Goal: Information Seeking & Learning: Learn about a topic

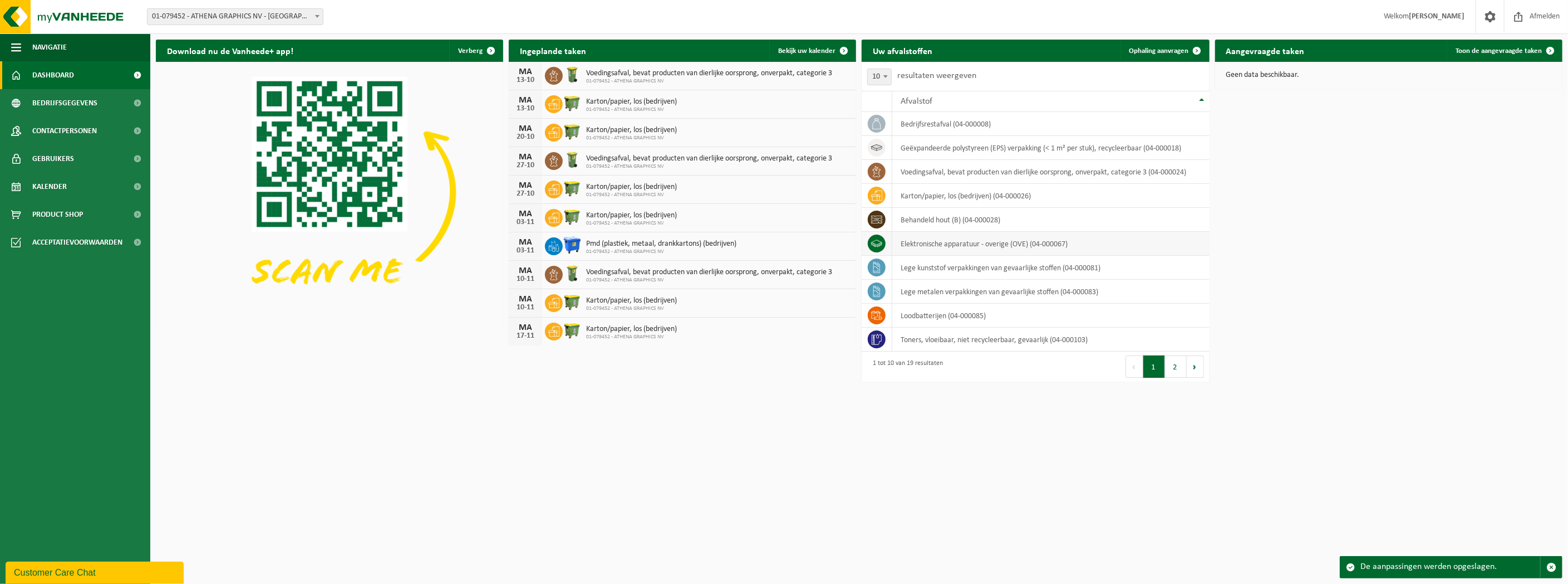
click at [1013, 244] on td "elektronische apparatuur - overige (OVE) (04-000067)" at bounding box center [1051, 243] width 317 height 24
click at [1057, 270] on td "lege kunststof verpakkingen van gevaarlijke stoffen (04-000081)" at bounding box center [1051, 267] width 317 height 24
drag, startPoint x: 1057, startPoint y: 270, endPoint x: 990, endPoint y: 433, distance: 176.2
click at [990, 433] on html "Vestiging: 01-079452 - ATHENA GRAPHICS NV - ROESELARE 01-079452 - ATHENA GRAPHI…" at bounding box center [784, 292] width 1568 height 584
click at [85, 104] on span "Bedrijfsgegevens" at bounding box center [65, 103] width 65 height 28
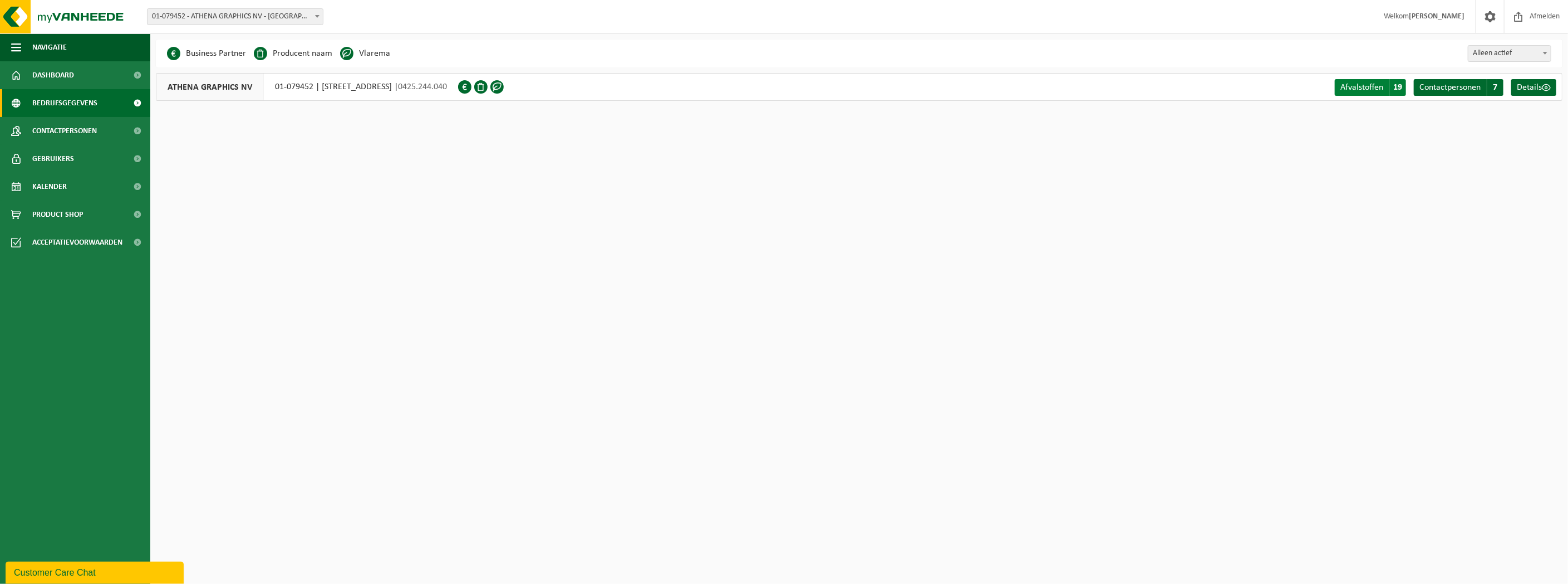
click at [1361, 83] on span "Afvalstoffen" at bounding box center [1362, 87] width 43 height 9
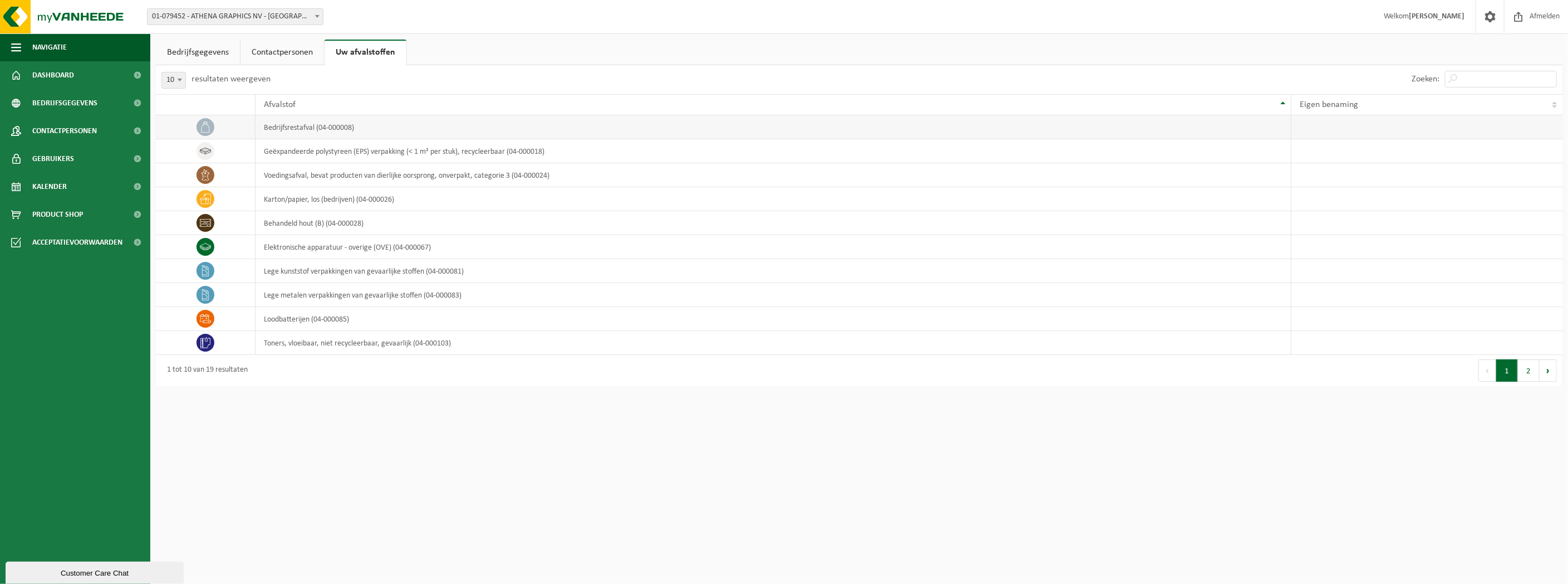
click at [275, 125] on td "bedrijfsrestafval (04-000008)" at bounding box center [774, 127] width 1037 height 24
click at [1522, 368] on button "2" at bounding box center [1529, 370] width 22 height 22
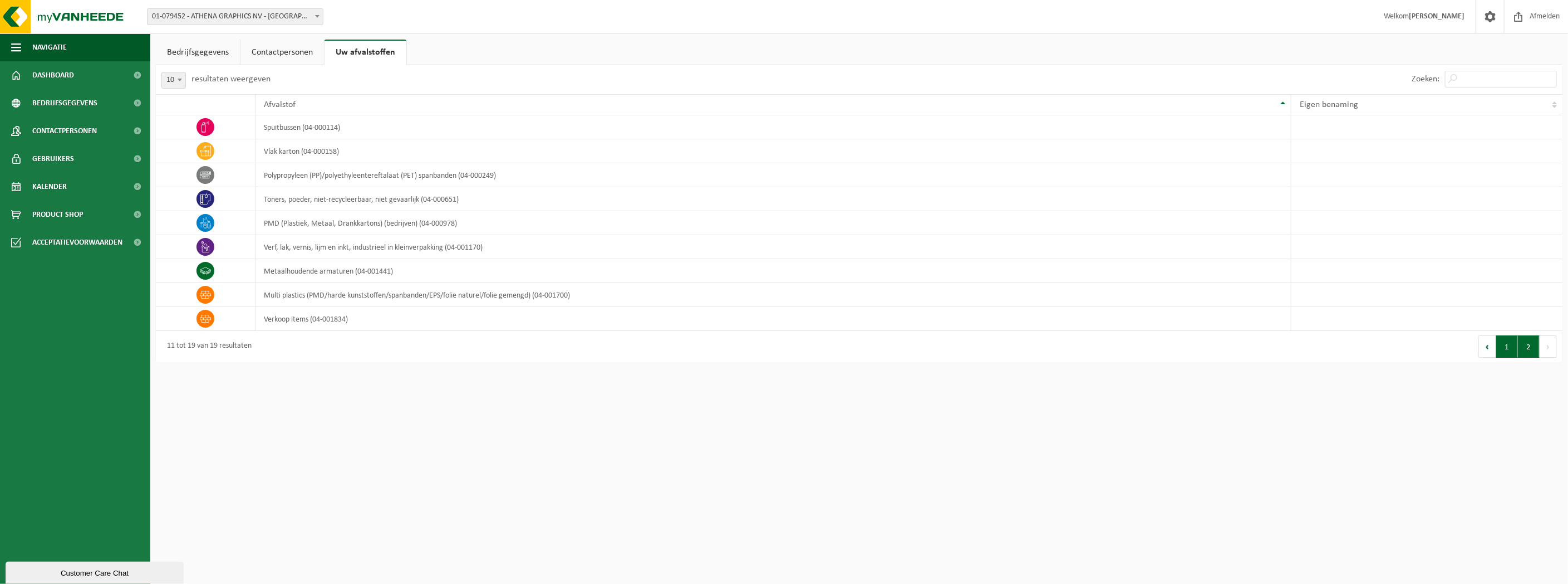
click at [1512, 351] on button "1" at bounding box center [1507, 346] width 22 height 22
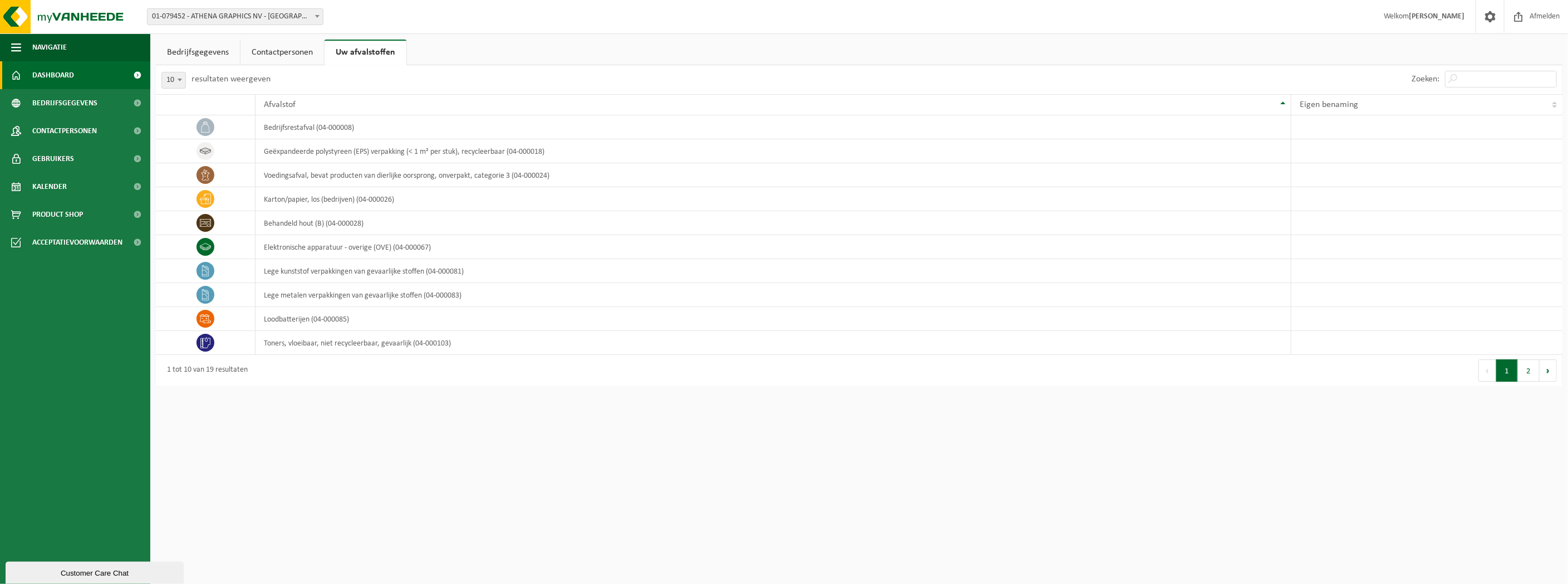
click at [50, 79] on span "Dashboard" at bounding box center [53, 75] width 42 height 28
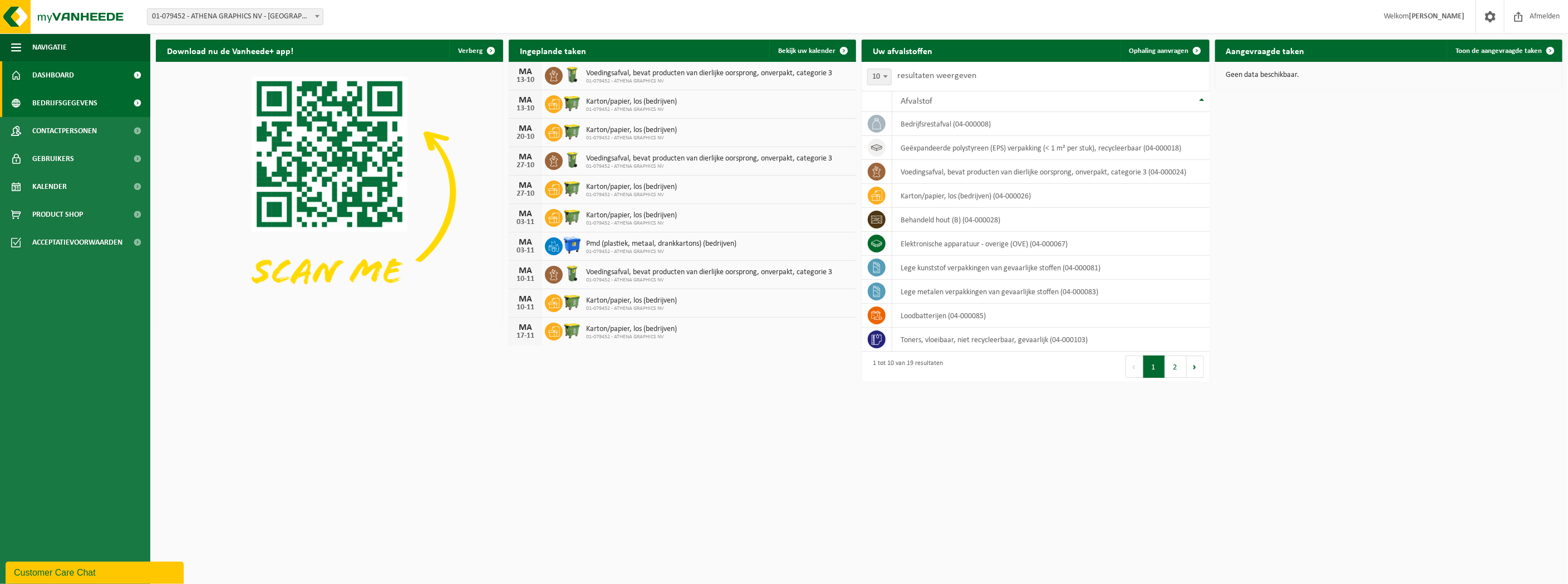
click at [47, 107] on span "Bedrijfsgegevens" at bounding box center [65, 103] width 65 height 28
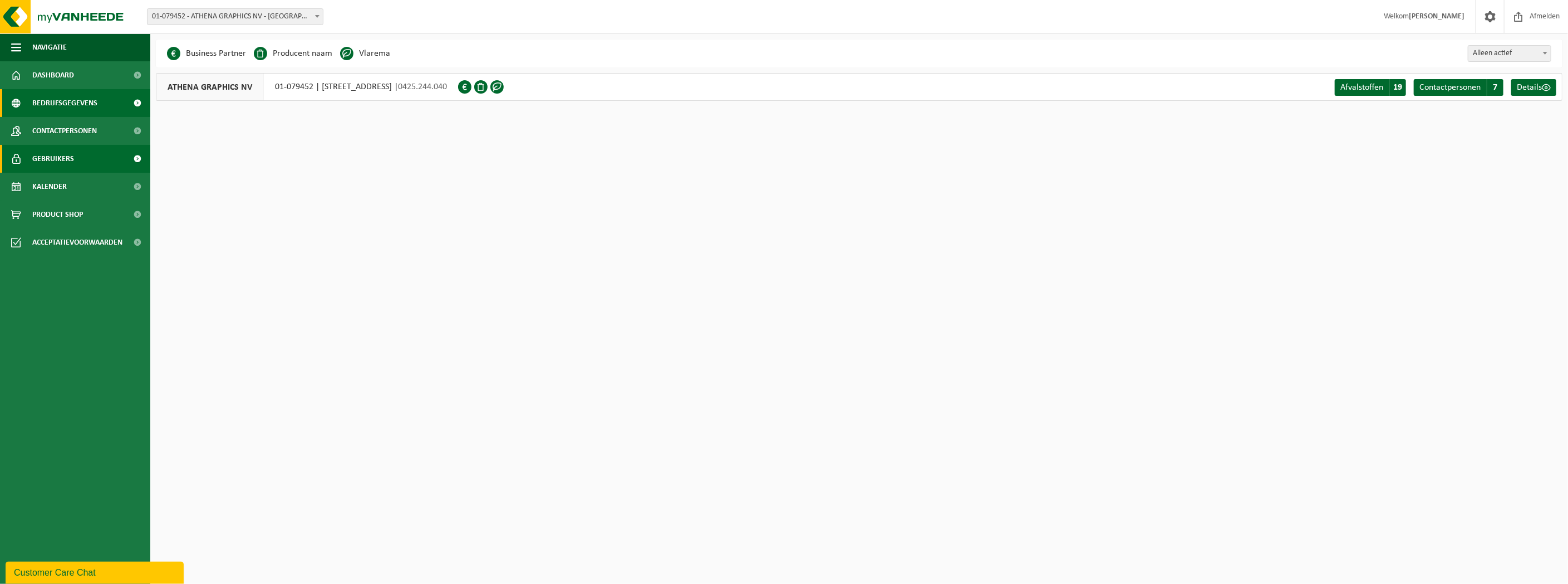
click at [46, 152] on span "Gebruikers" at bounding box center [53, 158] width 42 height 28
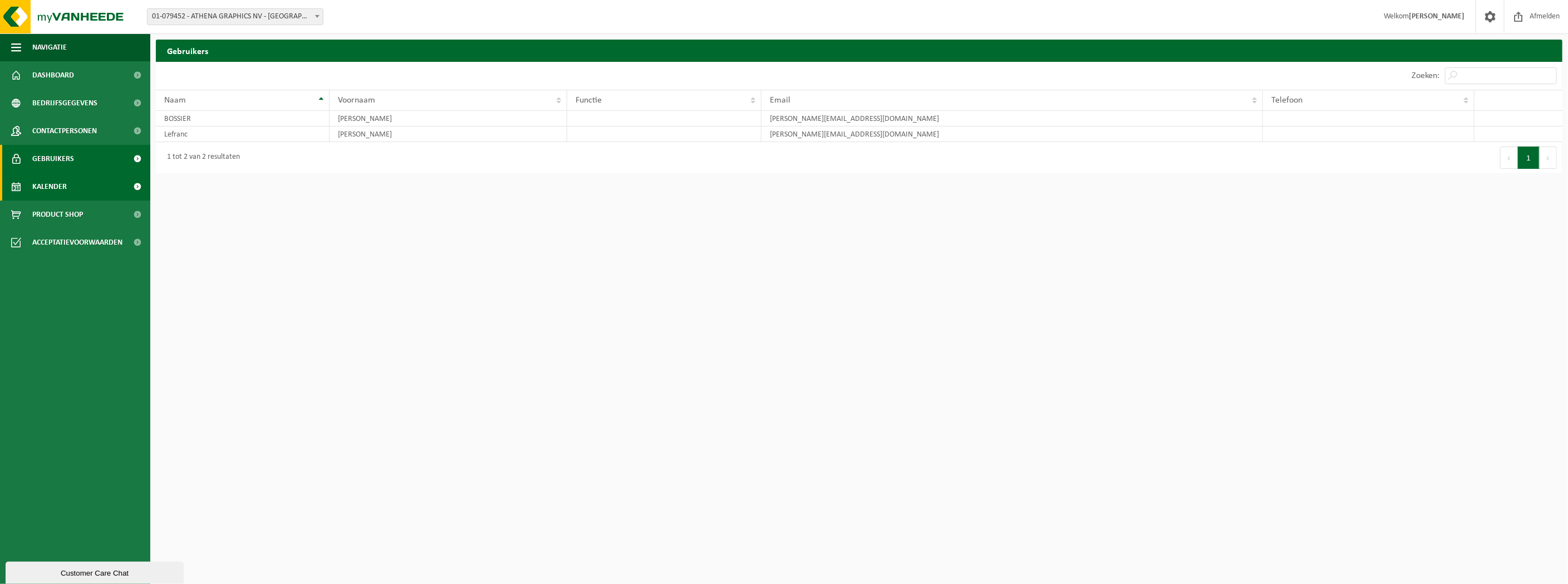
click at [51, 185] on span "Kalender" at bounding box center [49, 187] width 35 height 28
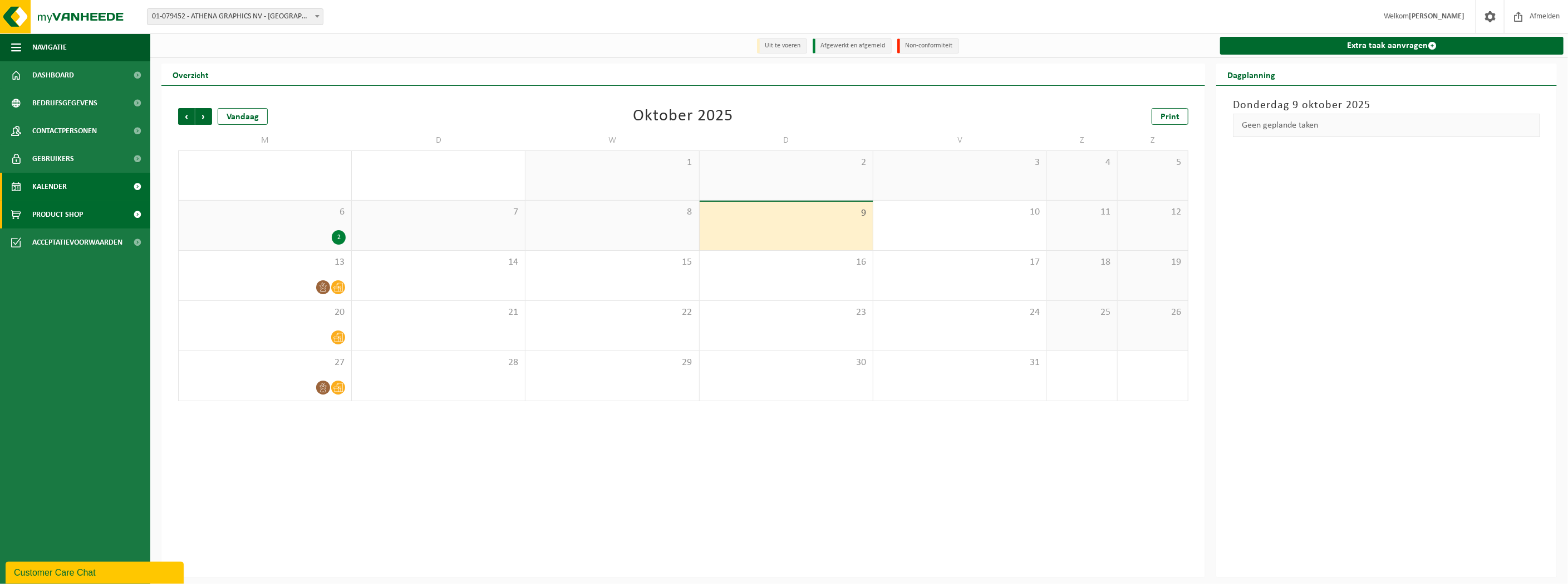
click at [67, 219] on span "Product Shop" at bounding box center [58, 215] width 51 height 28
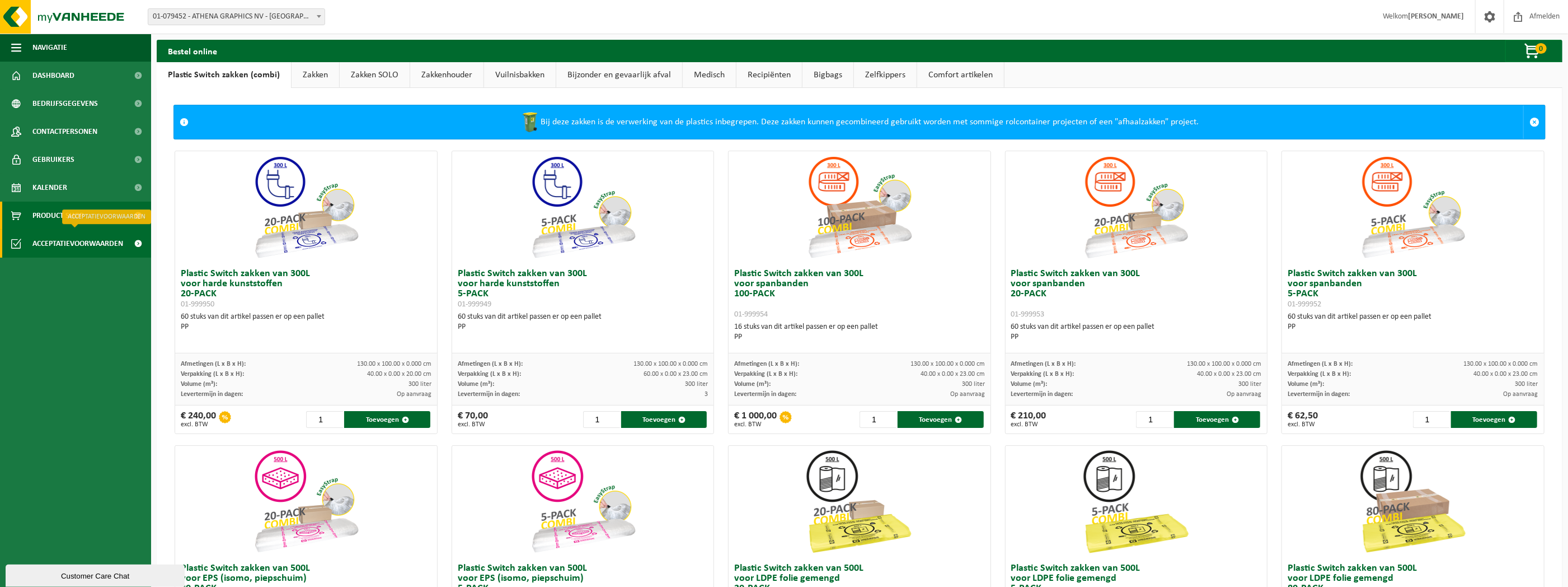
click at [71, 238] on span "Acceptatievoorwaarden" at bounding box center [78, 244] width 91 height 28
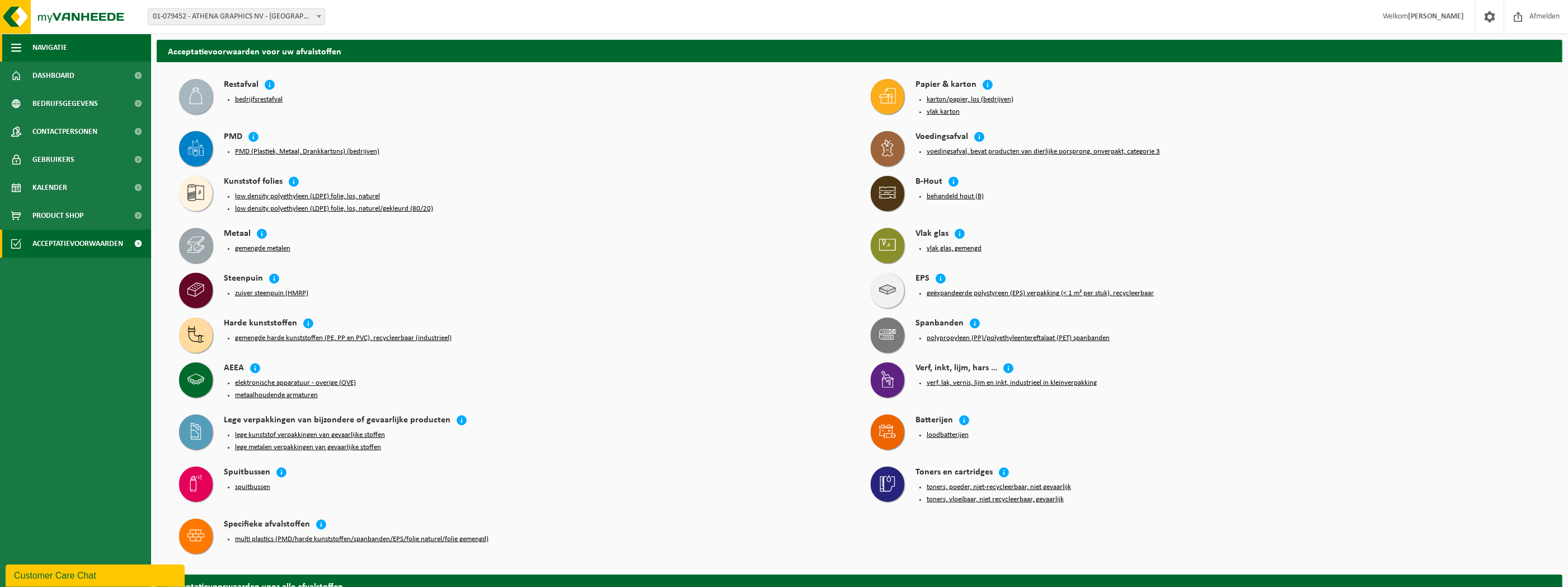
click at [57, 47] on span "Navigatie" at bounding box center [50, 47] width 35 height 28
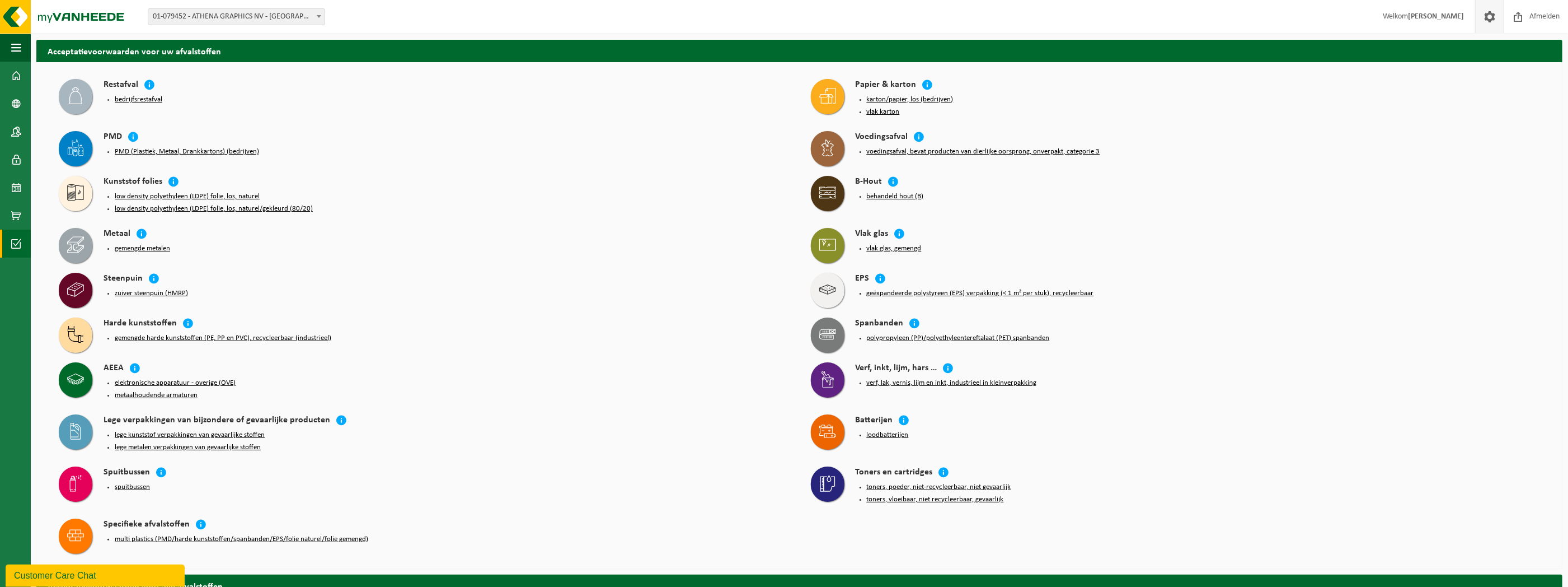
click at [1498, 19] on link at bounding box center [1490, 16] width 29 height 33
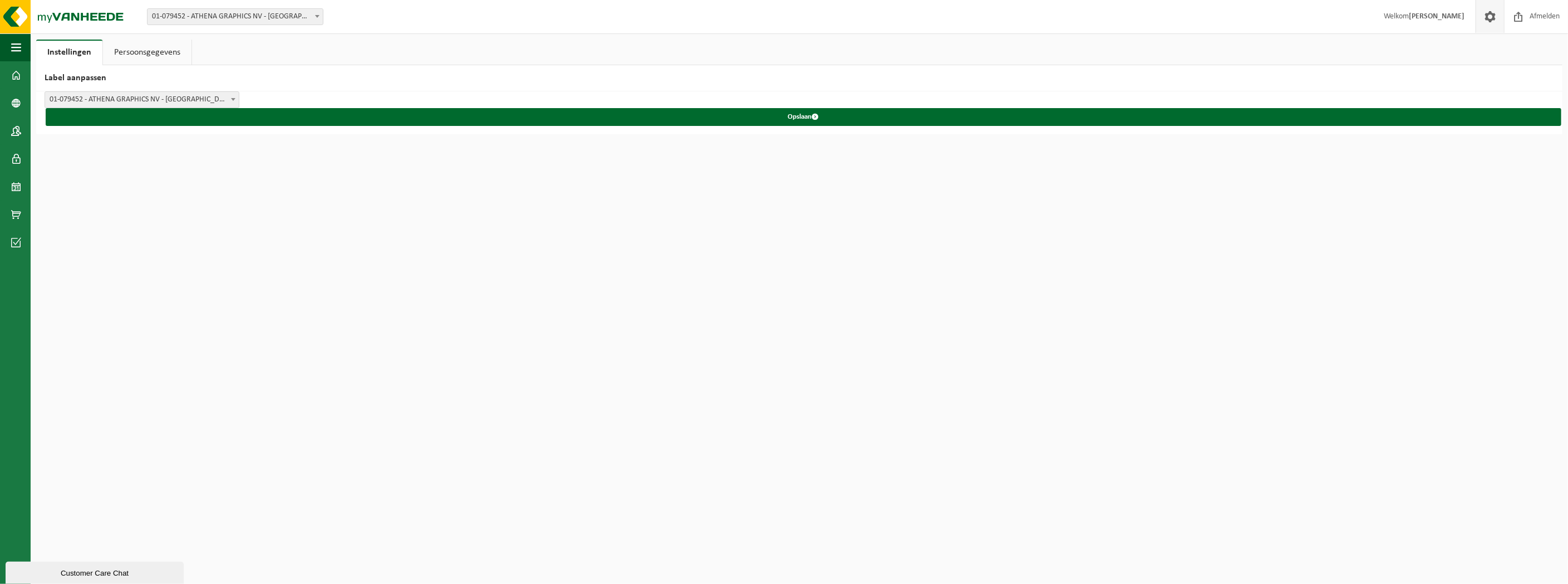
click at [168, 101] on span "01-079452 - ATHENA GRAPHICS NV - [GEOGRAPHIC_DATA]" at bounding box center [141, 100] width 194 height 15
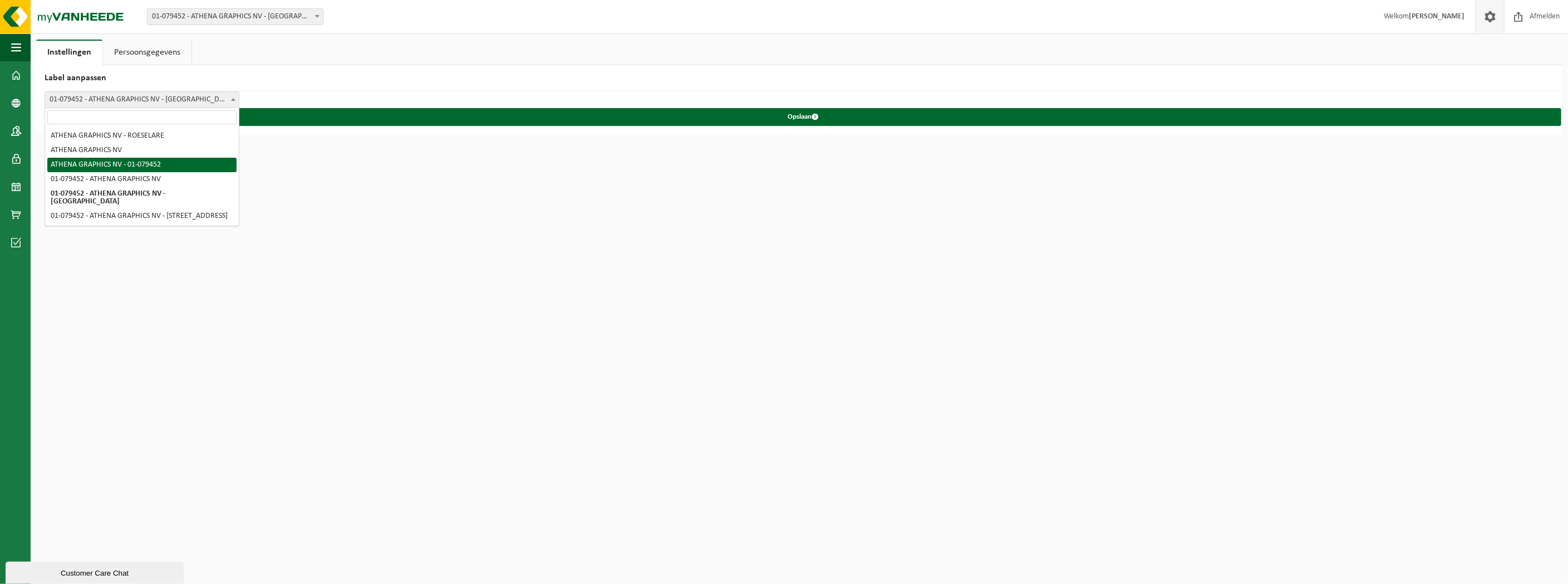
click at [581, 289] on html "Vestiging: 01-079452 - ATHENA GRAPHICS NV - ROESELARE 01-079452 - ATHENA GRAPHI…" at bounding box center [784, 292] width 1568 height 584
drag, startPoint x: 581, startPoint y: 289, endPoint x: 586, endPoint y: 277, distance: 13.0
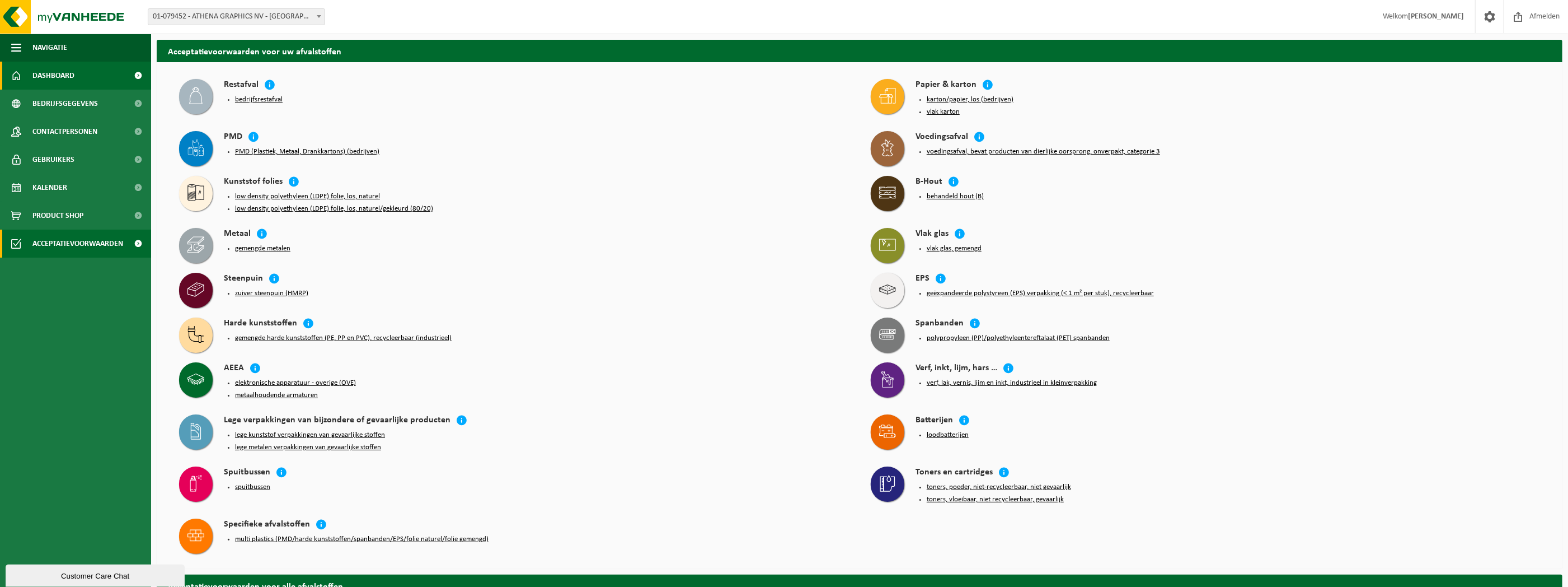
click at [33, 71] on span "Dashboard" at bounding box center [54, 75] width 42 height 28
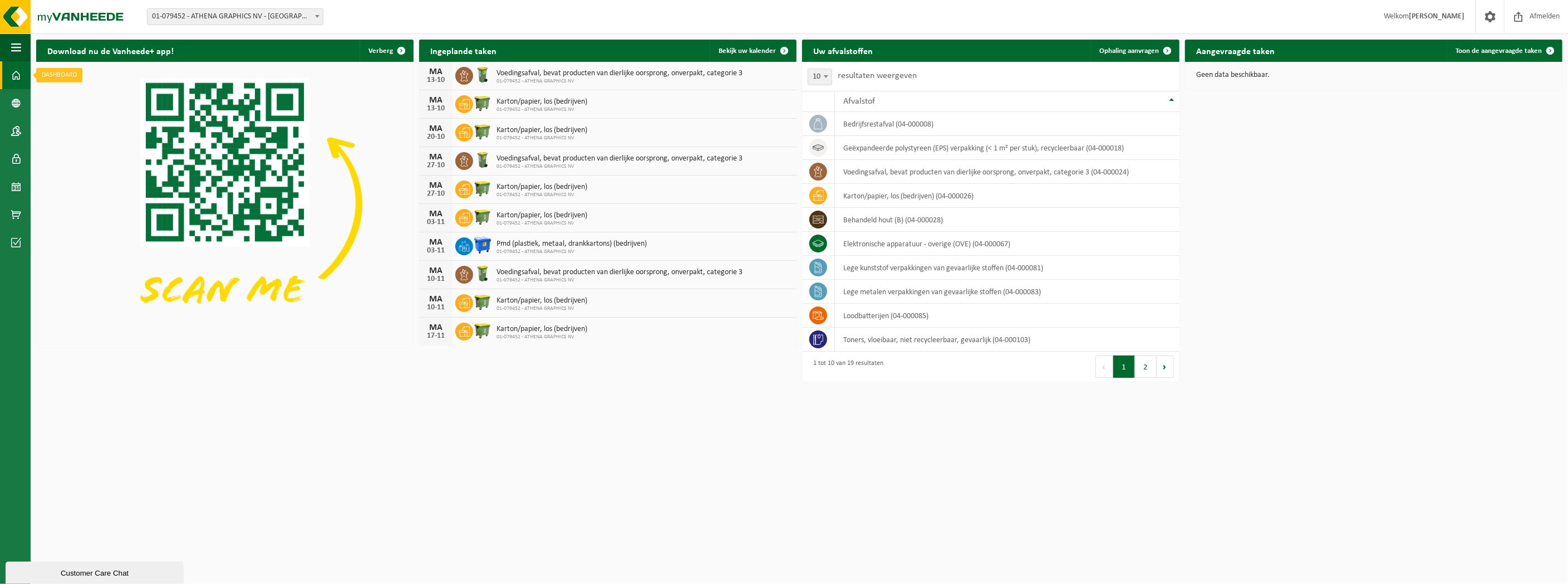
click at [22, 77] on link "Dashboard" at bounding box center [15, 75] width 31 height 28
click at [15, 100] on span at bounding box center [15, 103] width 10 height 28
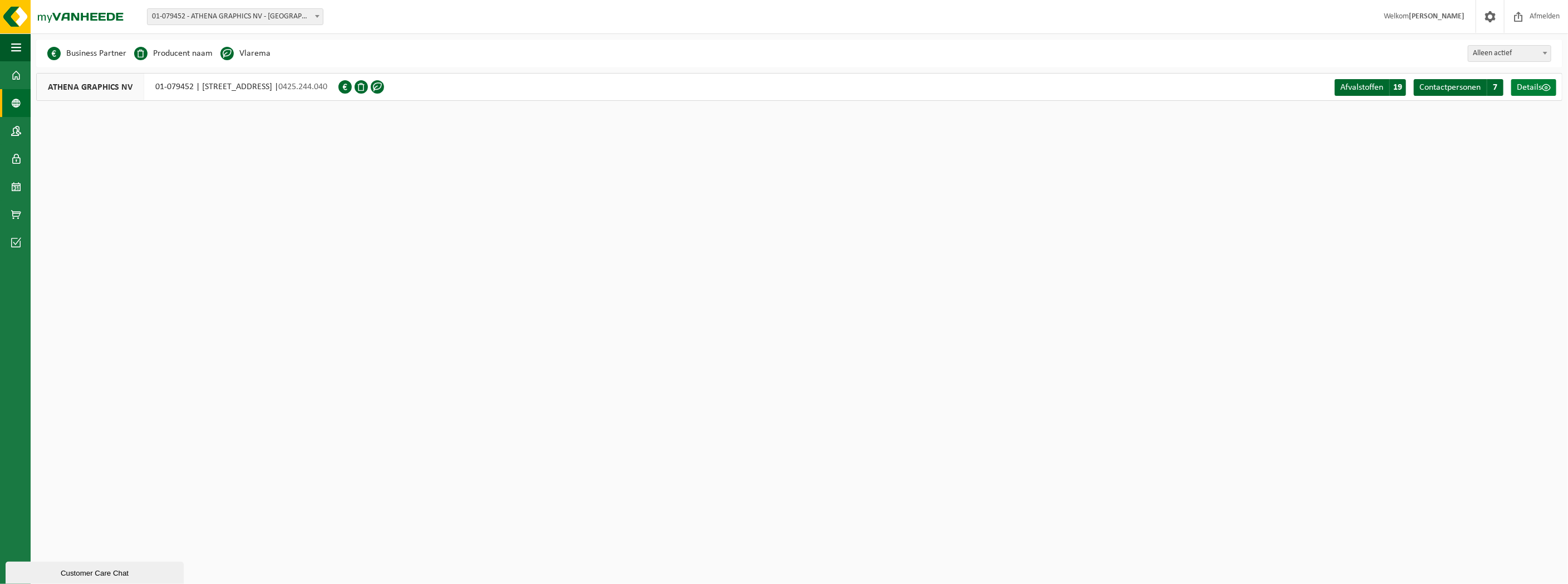
click at [1539, 87] on span "Details" at bounding box center [1529, 87] width 25 height 9
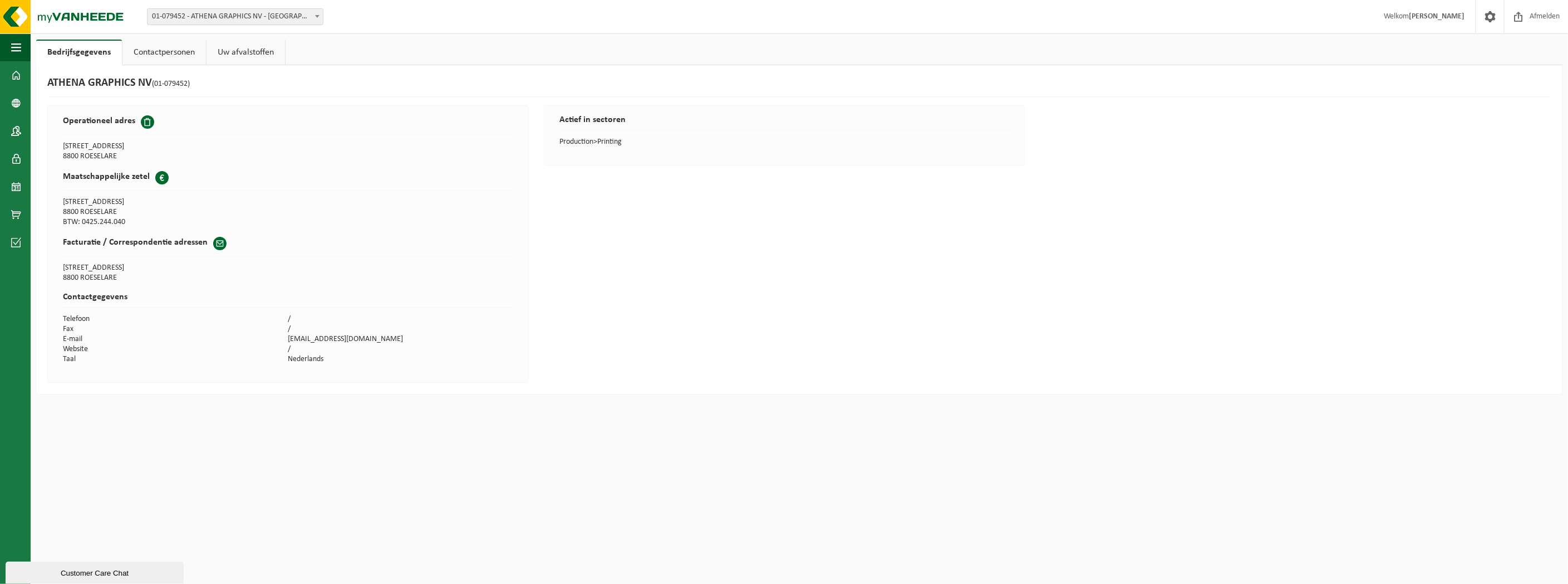
click at [154, 50] on link "Contactpersonen" at bounding box center [164, 52] width 83 height 25
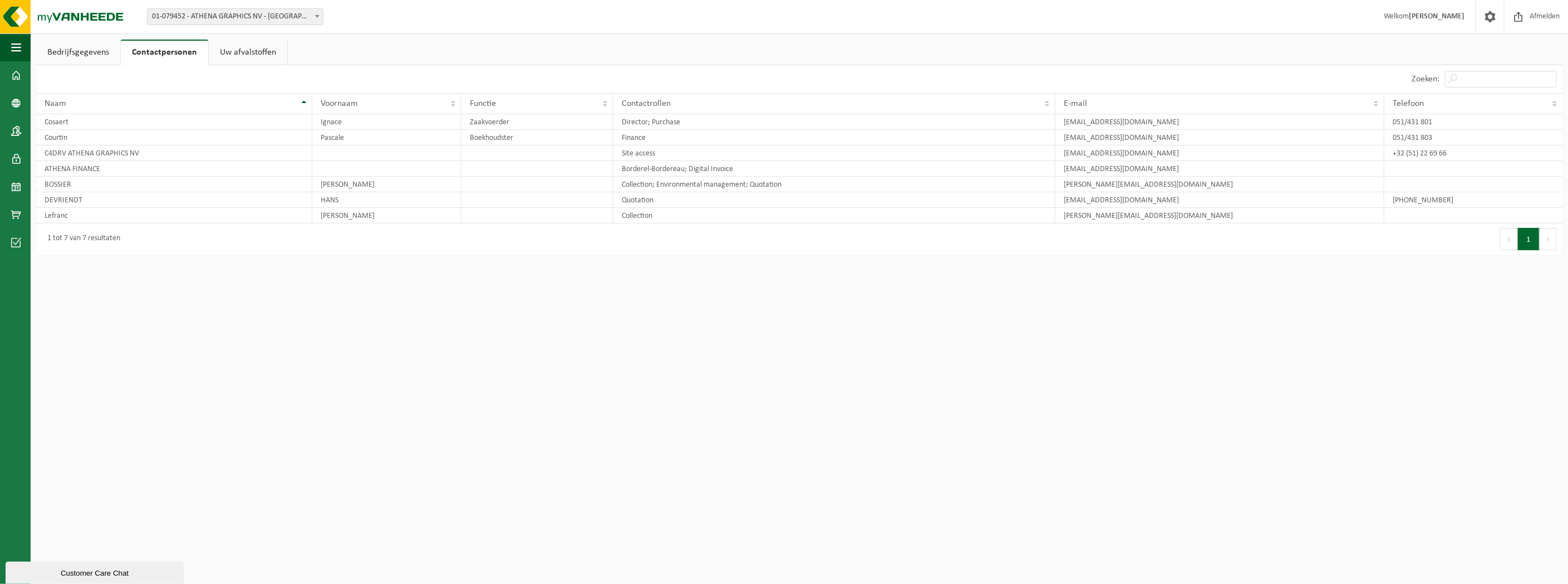
click at [245, 50] on link "Uw afvalstoffen" at bounding box center [248, 52] width 79 height 25
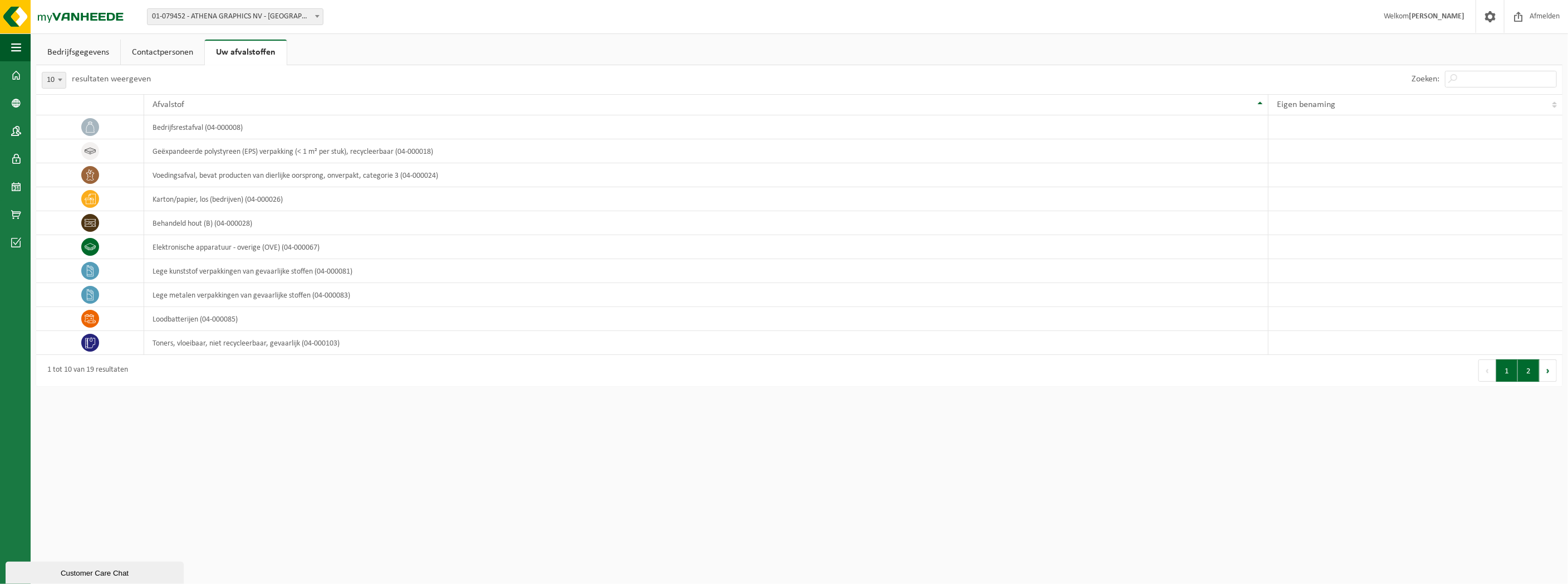
click at [1523, 366] on button "2" at bounding box center [1529, 370] width 22 height 22
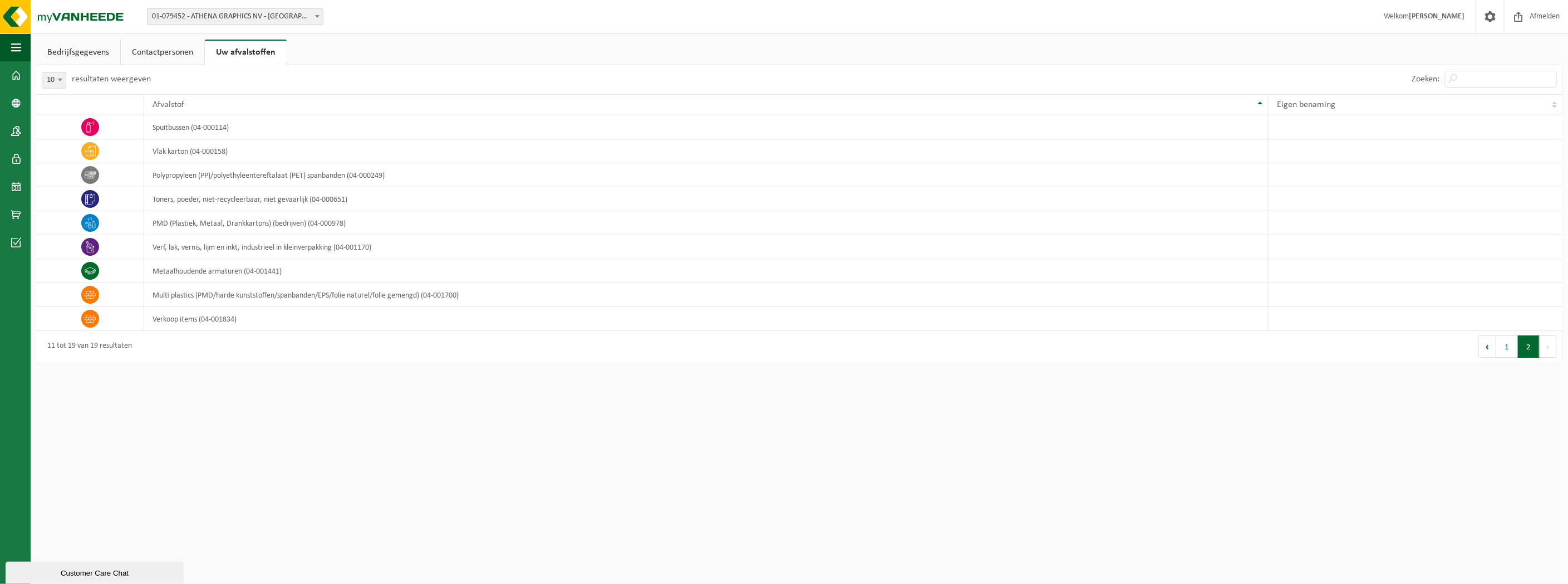
click at [239, 13] on span "01-079452 - ATHENA GRAPHICS NV - [GEOGRAPHIC_DATA]" at bounding box center [235, 17] width 175 height 15
click at [440, 35] on div "Bedrijfsgegevens Contactpersonen Uw afvalstoffen ATHENA GRAPHICS NV (01-079452)…" at bounding box center [784, 184] width 1568 height 368
click at [63, 50] on link "Bedrijfsgegevens" at bounding box center [78, 52] width 84 height 25
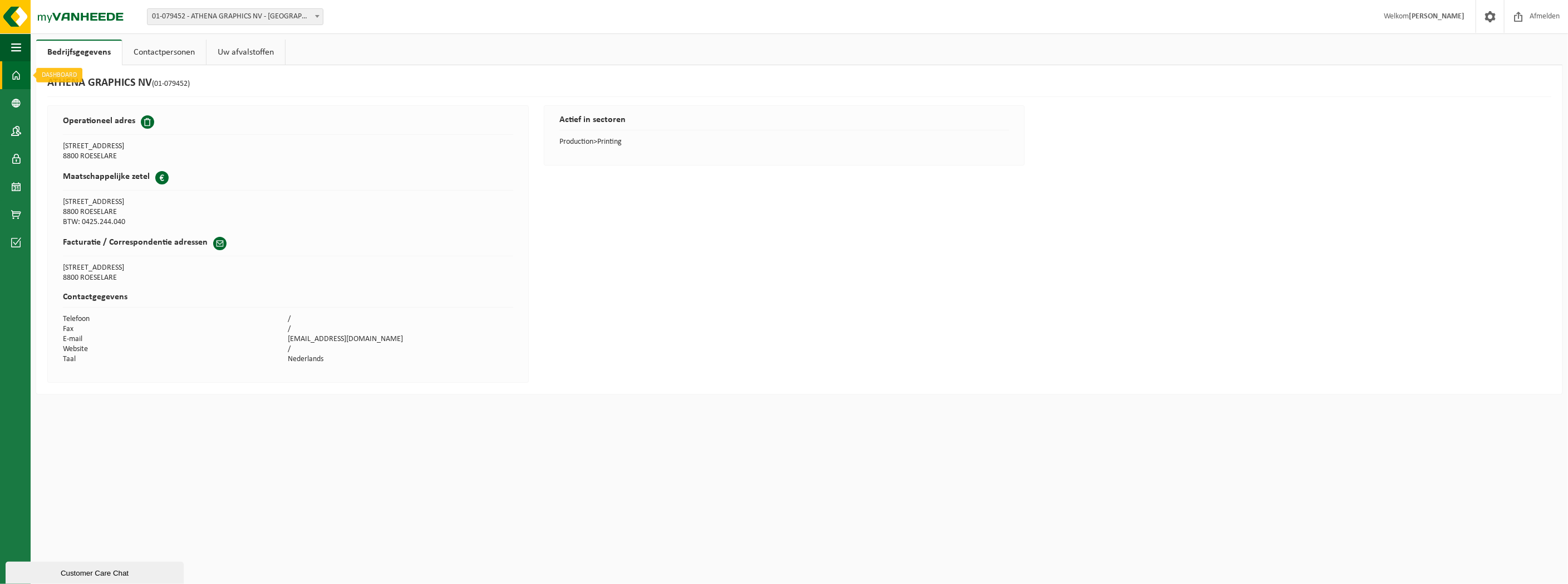
click at [8, 73] on link "Dashboard" at bounding box center [15, 75] width 31 height 28
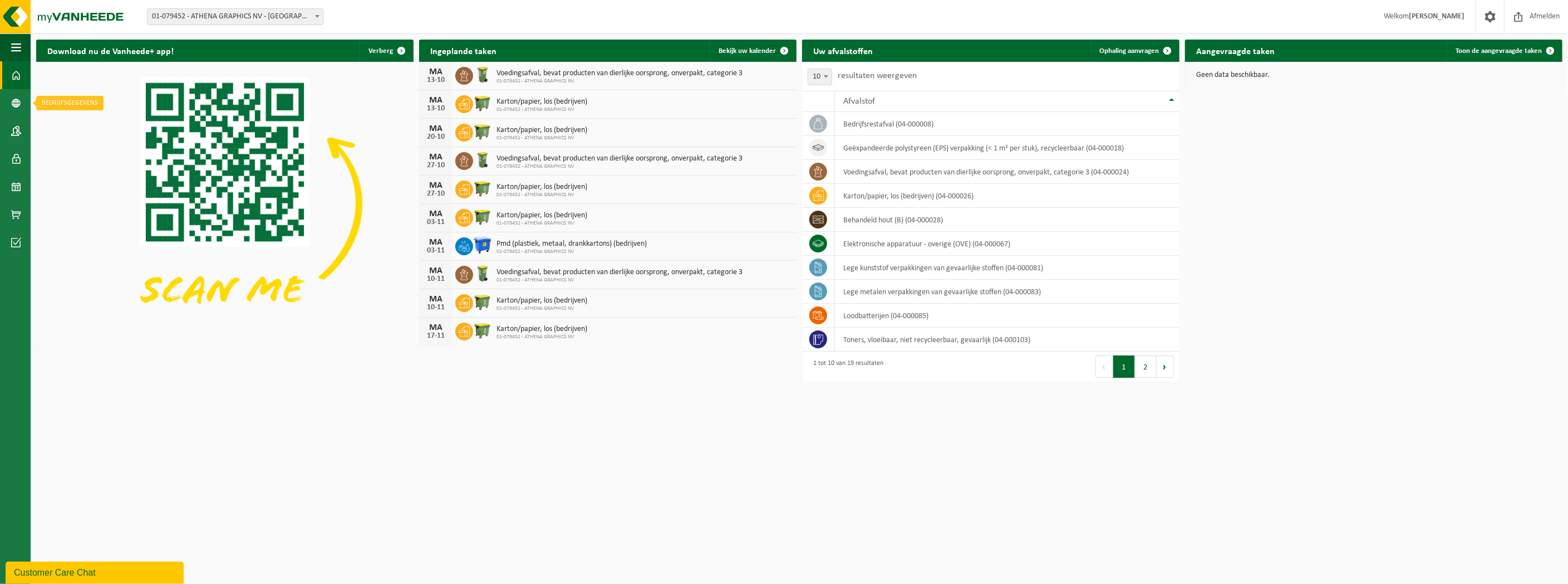
click at [19, 104] on span at bounding box center [15, 103] width 10 height 28
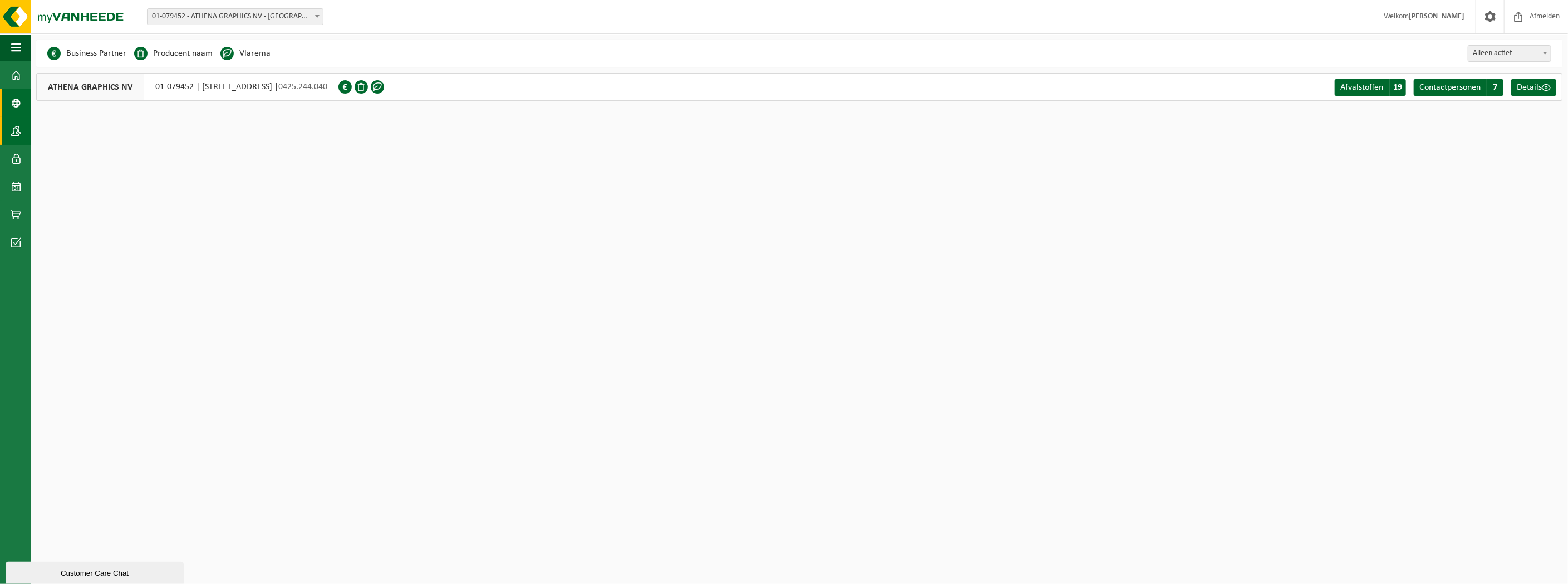
click at [19, 129] on span at bounding box center [15, 131] width 10 height 28
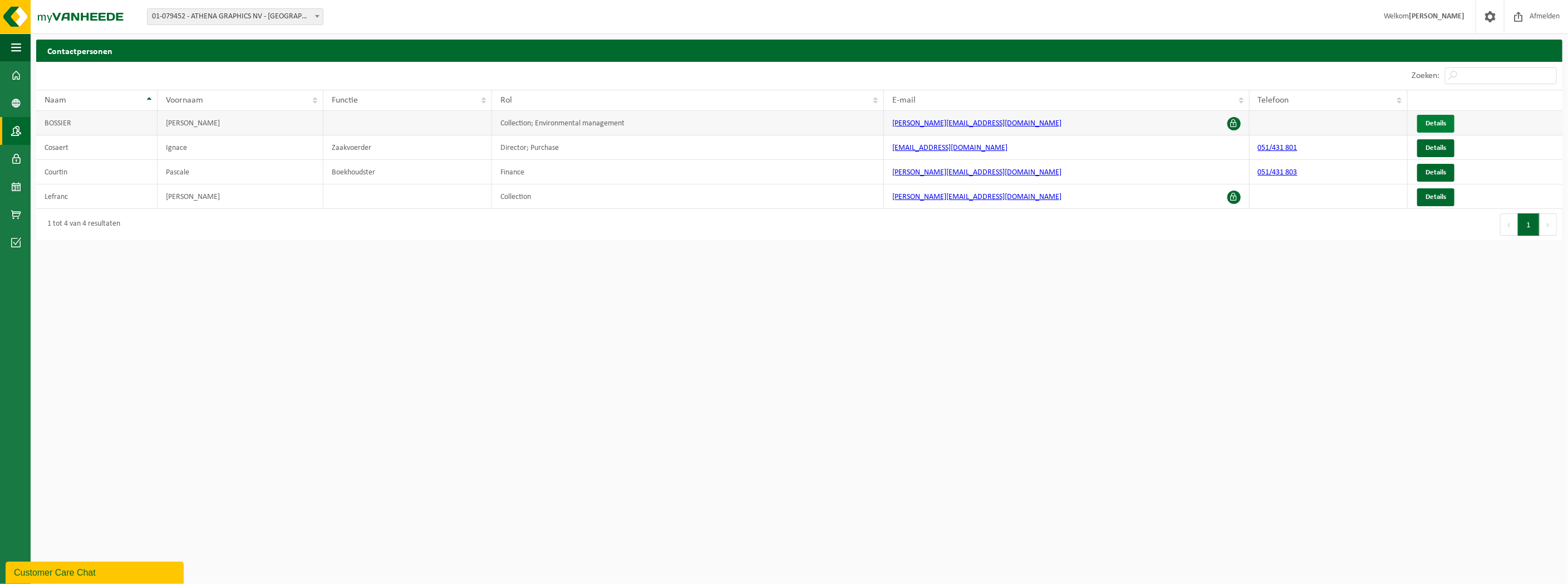
click at [1441, 122] on span "Details" at bounding box center [1436, 123] width 21 height 7
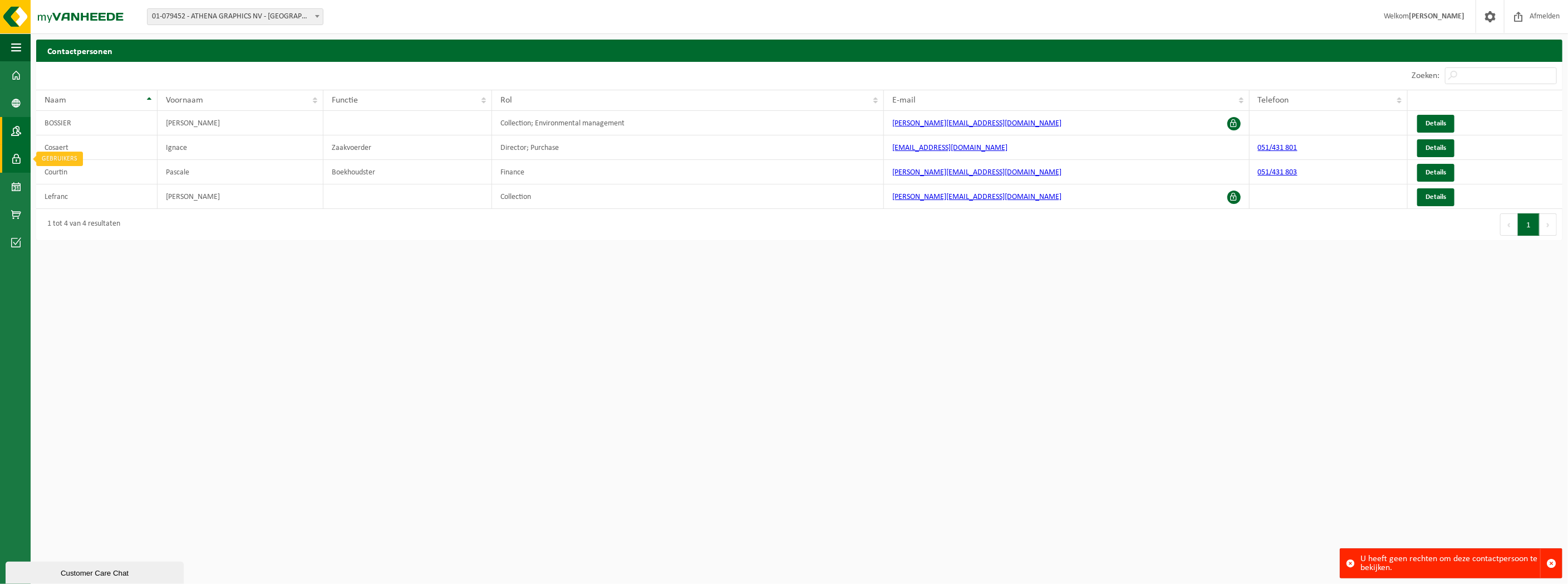
click at [16, 158] on span at bounding box center [15, 158] width 10 height 28
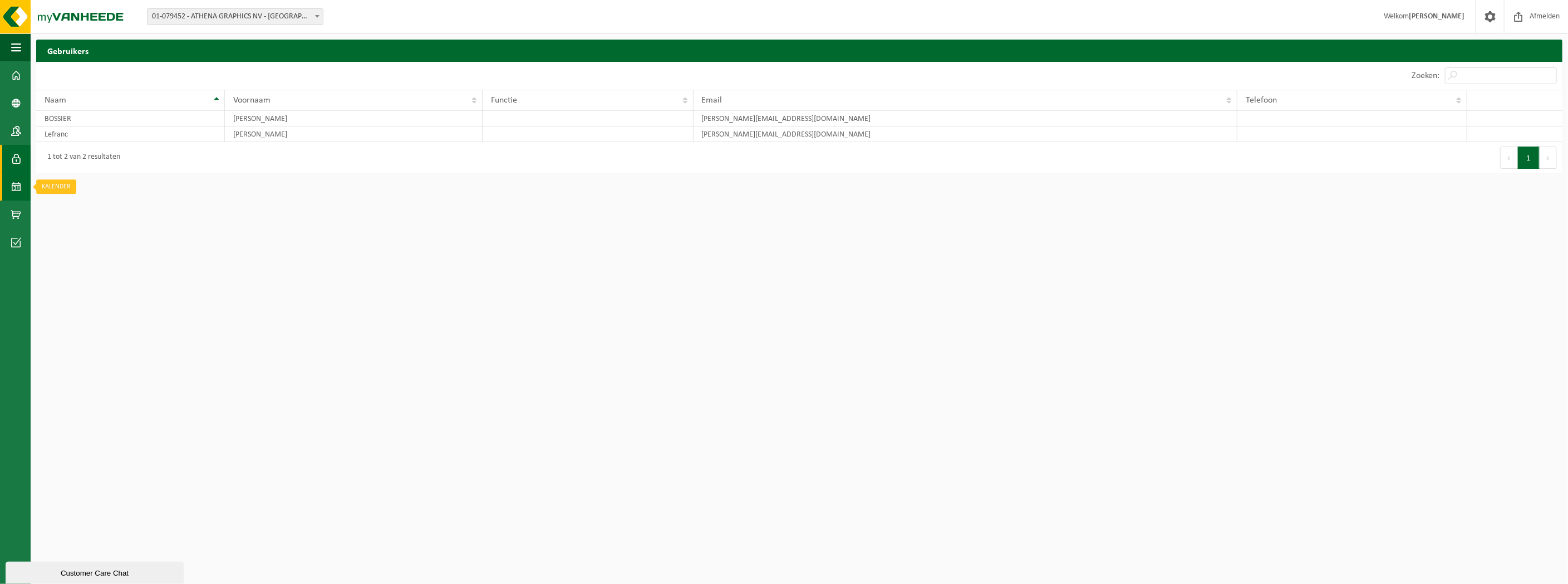
click at [8, 185] on link "Kalender" at bounding box center [15, 187] width 31 height 28
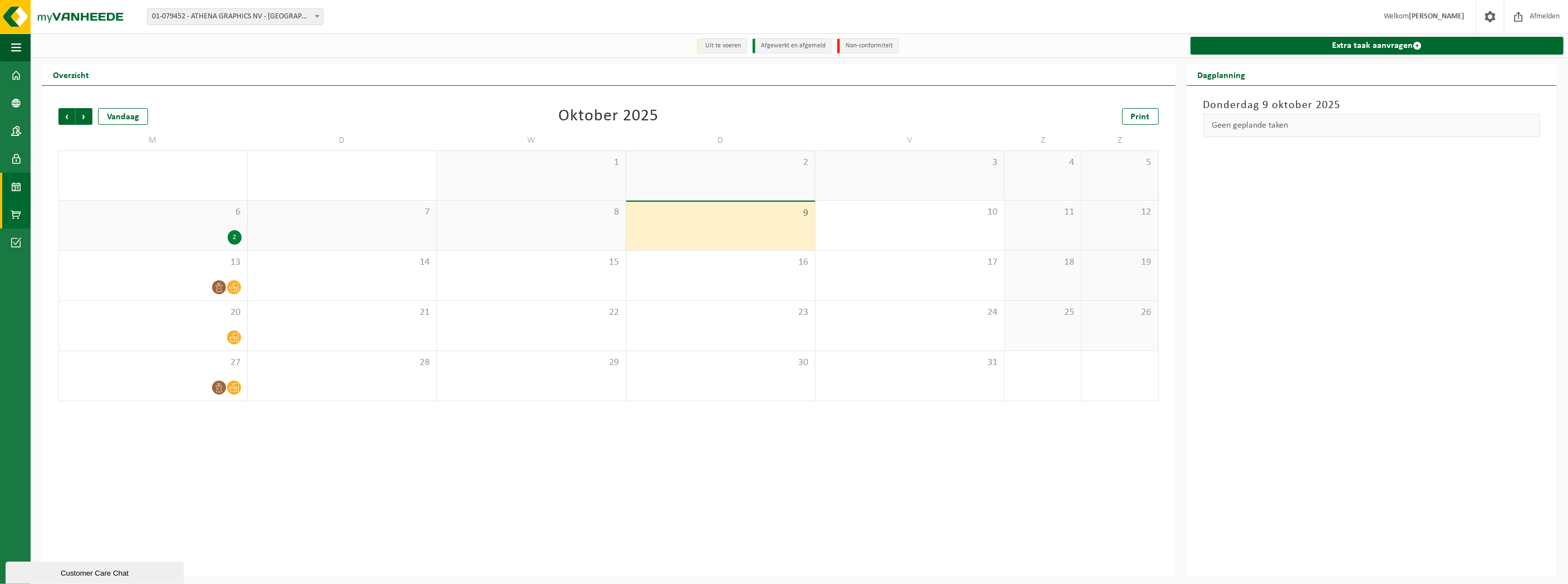
click at [15, 215] on span at bounding box center [15, 215] width 10 height 28
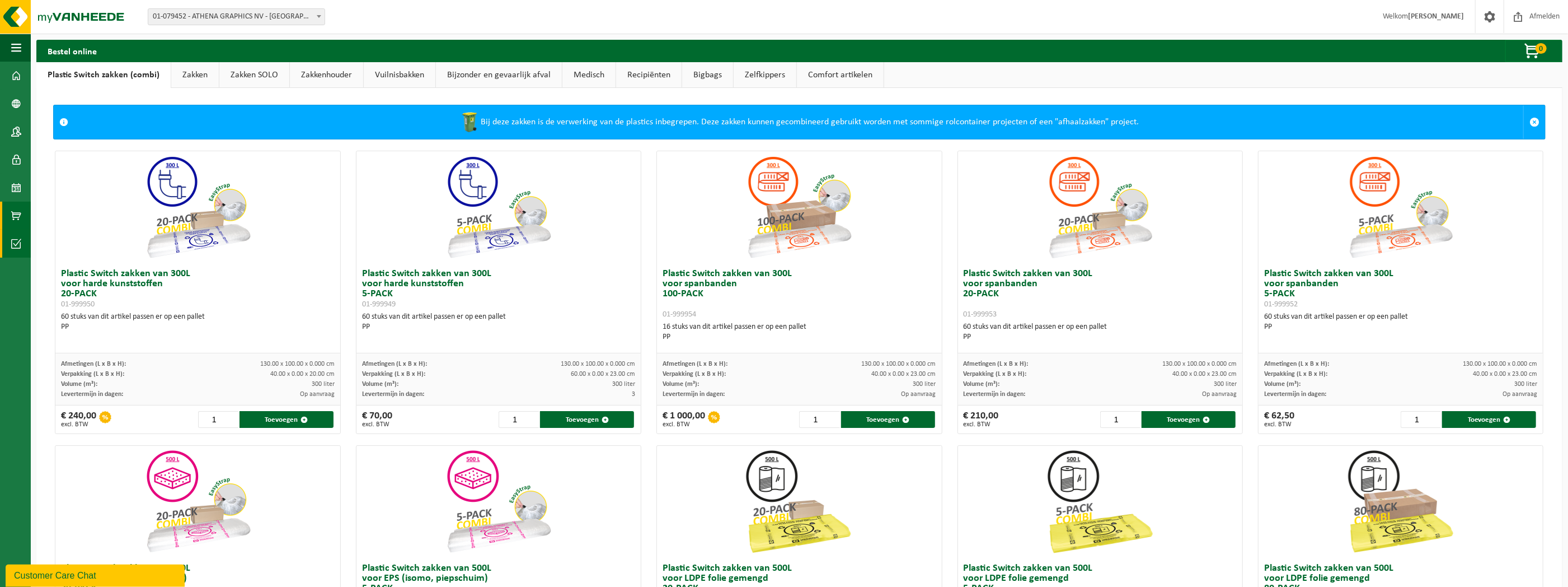
click at [21, 250] on link "Acceptatievoorwaarden" at bounding box center [16, 244] width 31 height 28
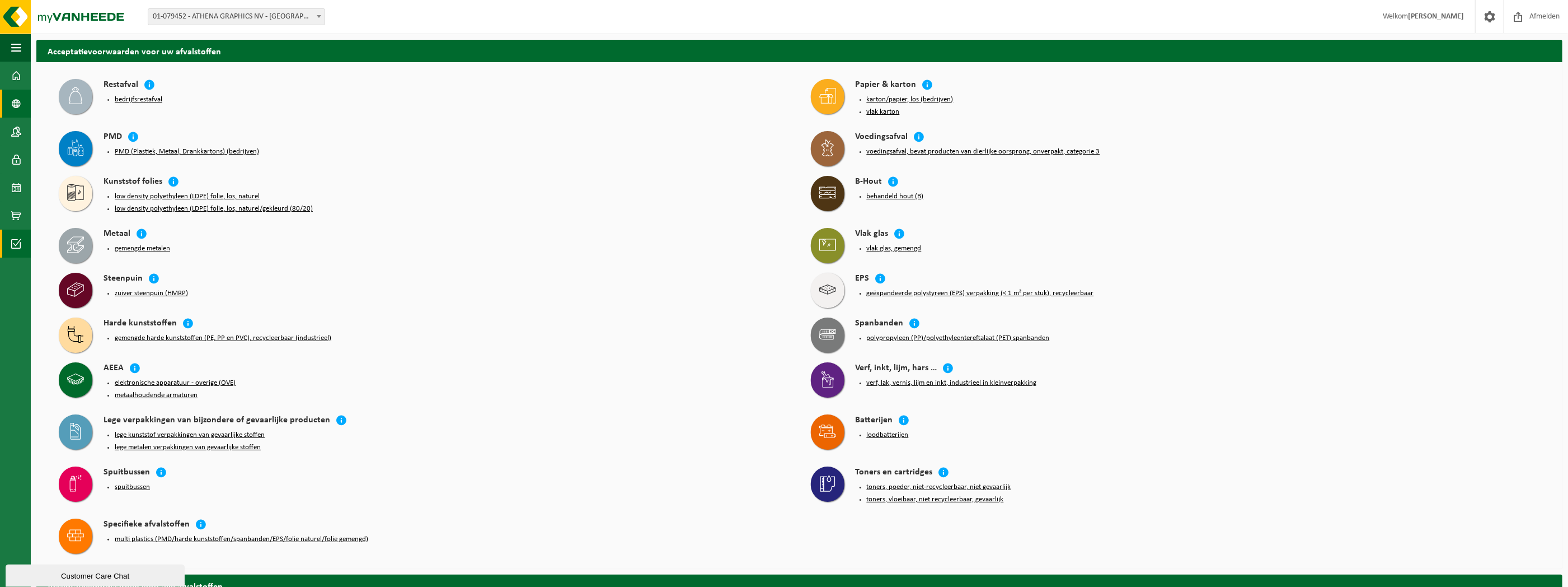
click at [15, 111] on span at bounding box center [16, 103] width 10 height 28
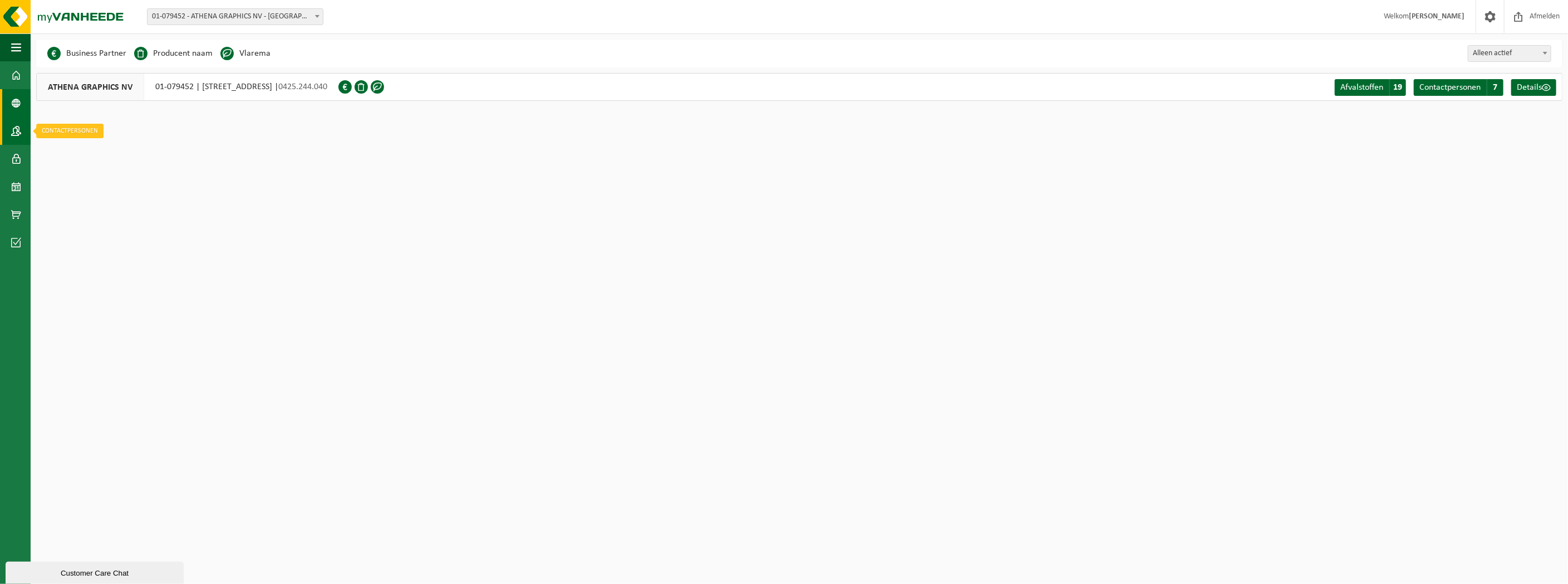
click at [11, 138] on span at bounding box center [15, 131] width 10 height 28
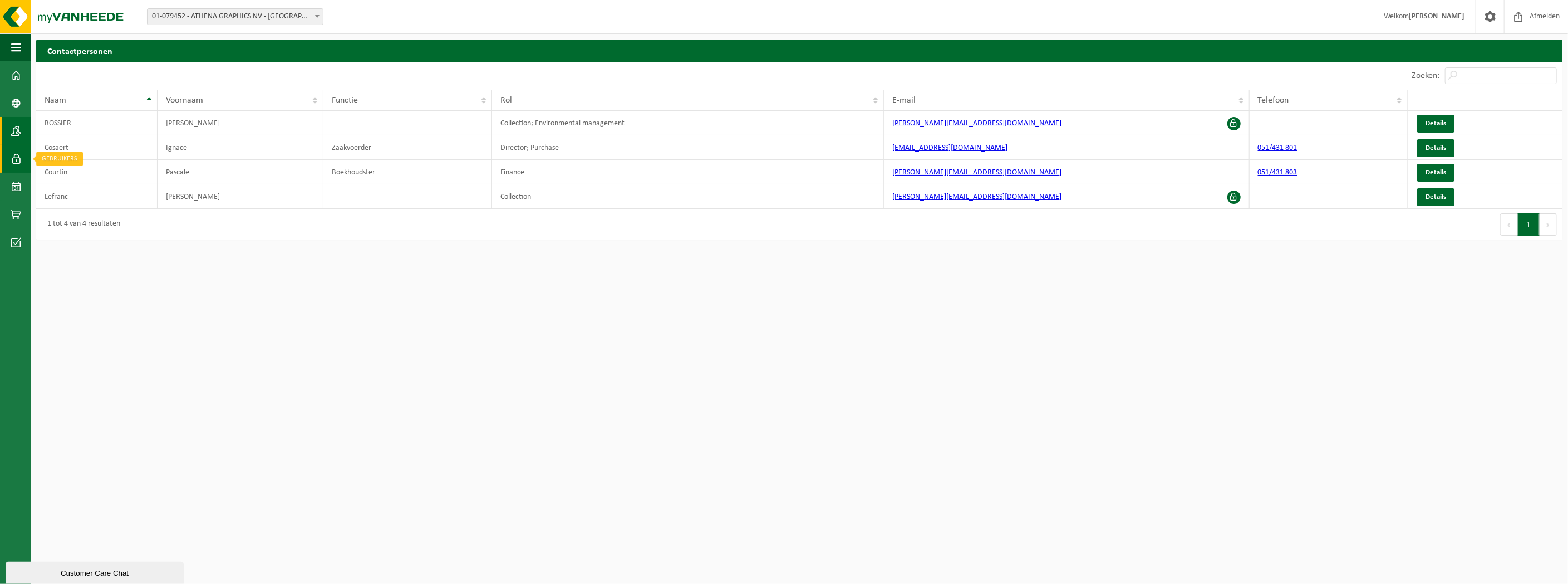
click at [11, 158] on span at bounding box center [15, 158] width 10 height 28
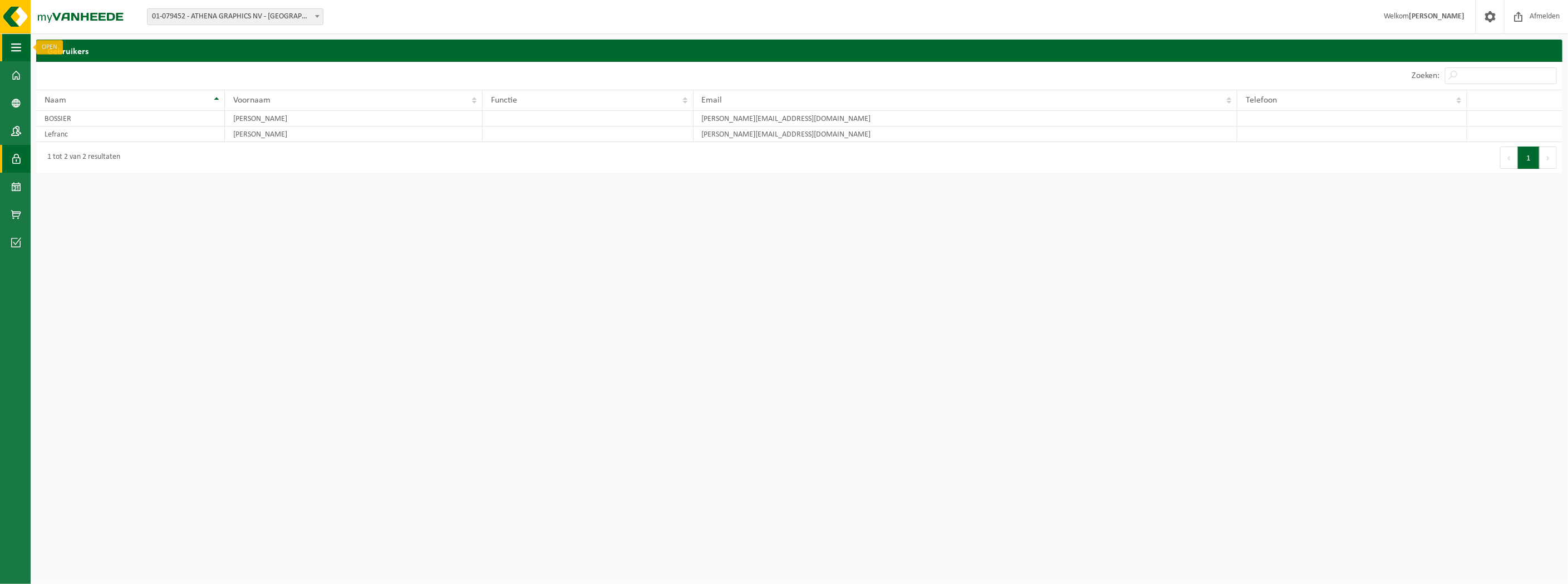
click at [12, 40] on span "button" at bounding box center [15, 47] width 10 height 28
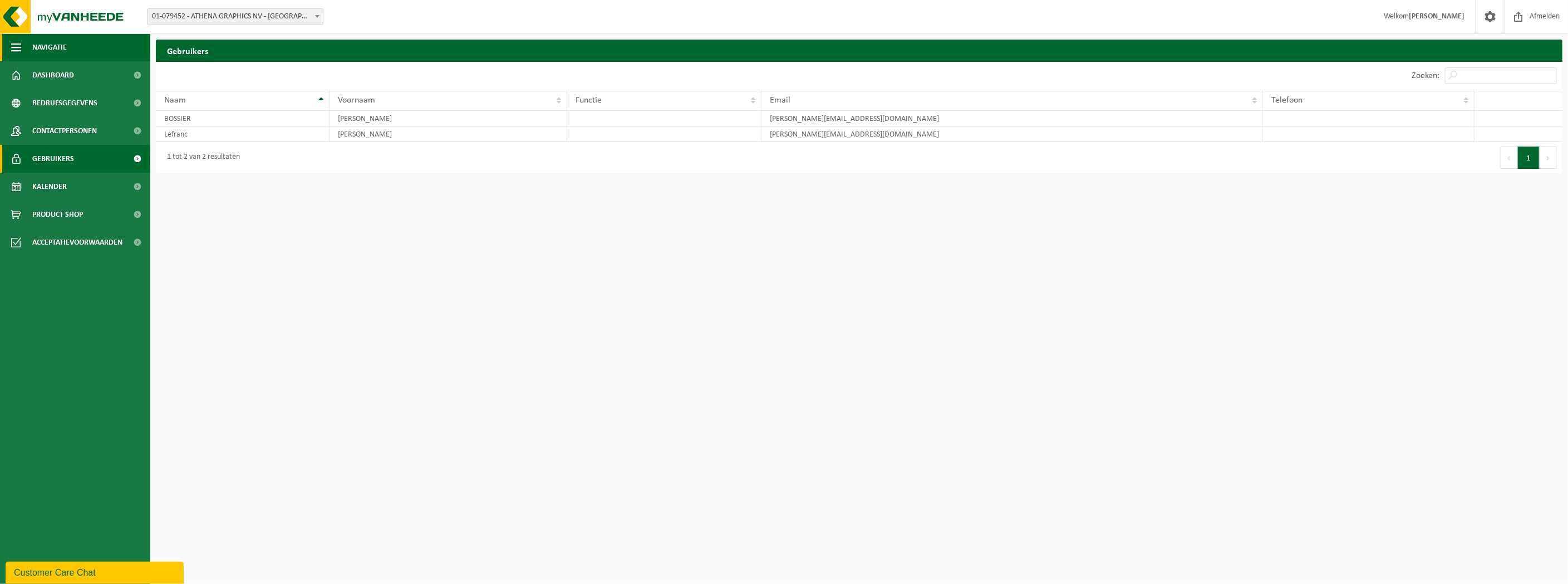
click at [22, 47] on button "Navigatie" at bounding box center [75, 47] width 151 height 28
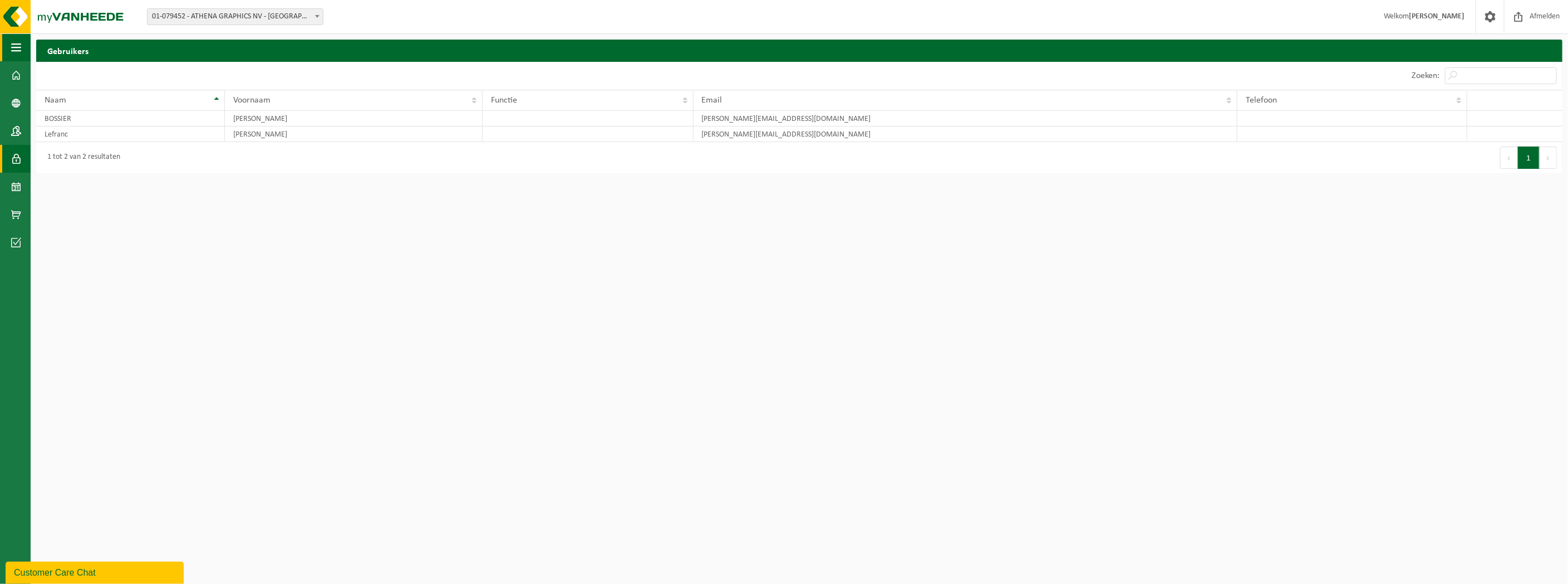
click at [22, 47] on button "Navigatie" at bounding box center [15, 47] width 31 height 28
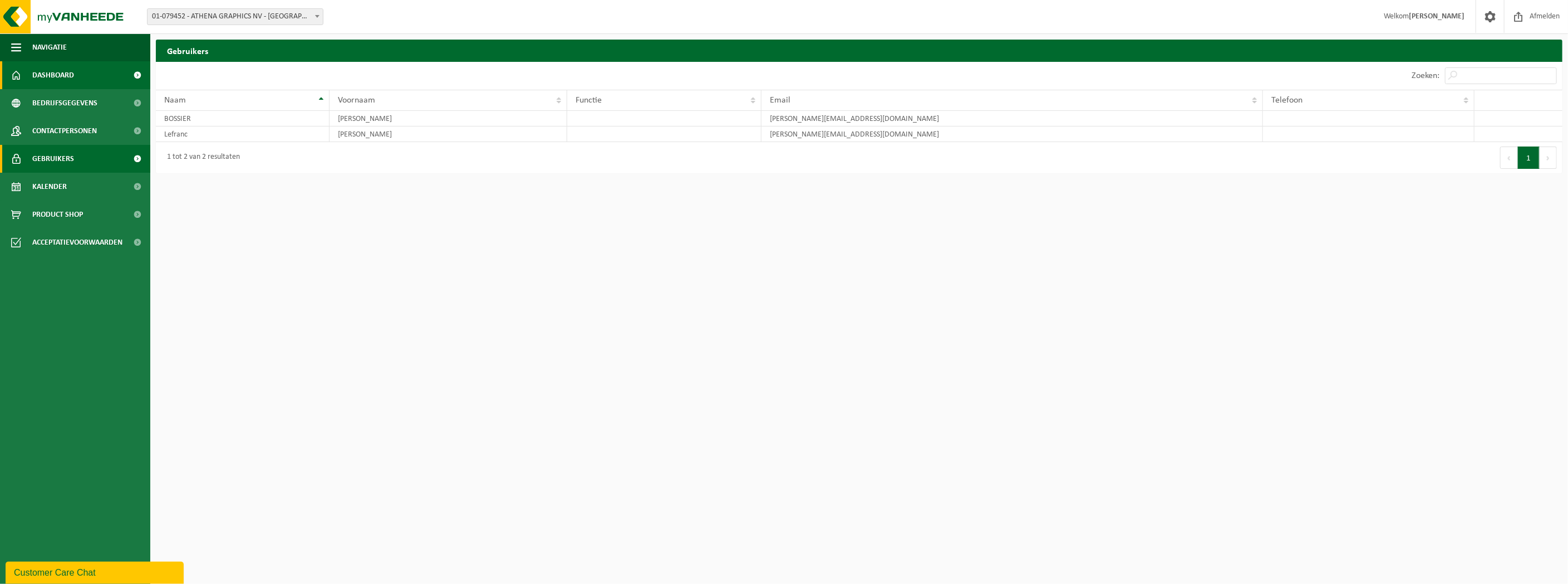
click at [29, 73] on link "Dashboard" at bounding box center [75, 75] width 151 height 28
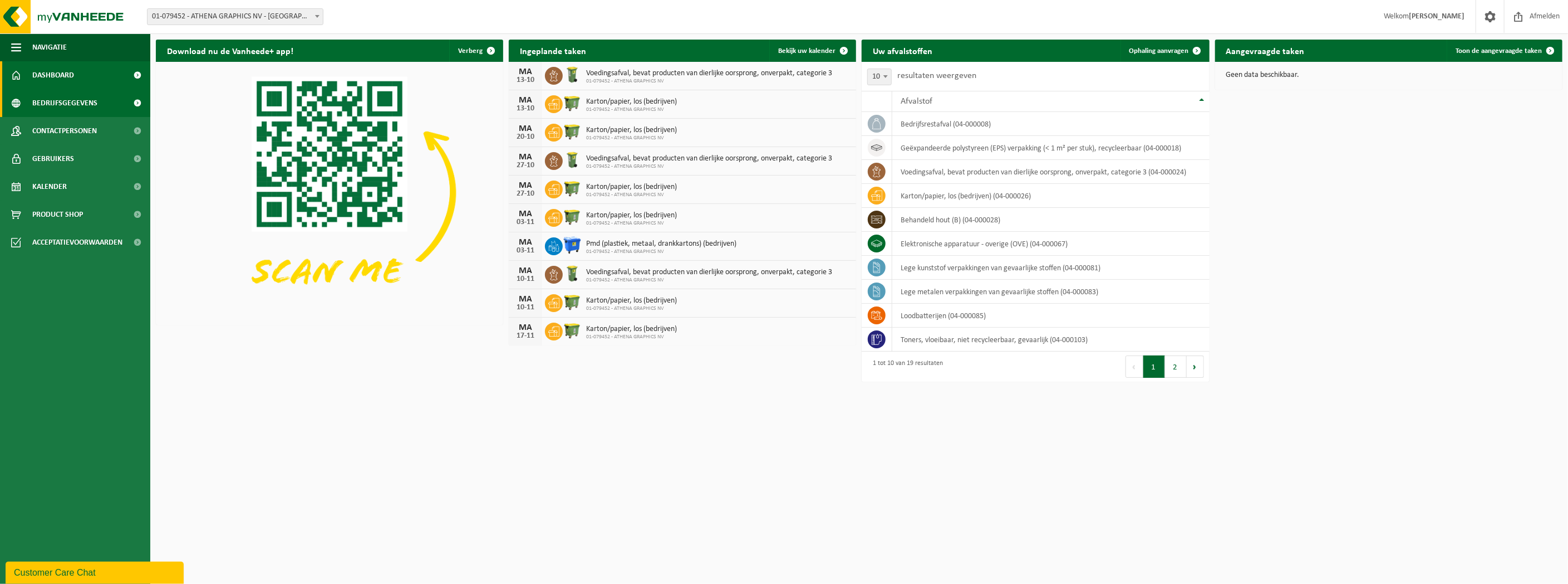
click at [80, 99] on span "Bedrijfsgegevens" at bounding box center [65, 103] width 65 height 28
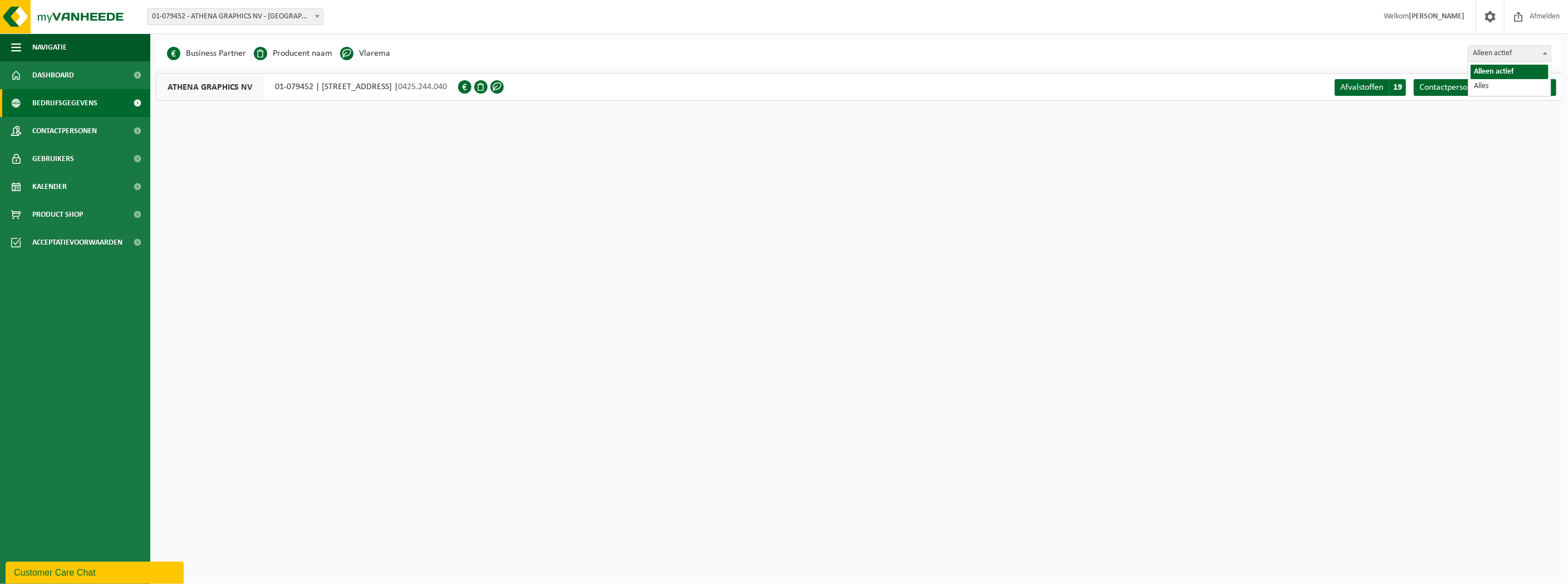
click at [1492, 51] on span "Alleen actief" at bounding box center [1509, 53] width 83 height 15
select select "true"
click at [1366, 87] on span "Afvalstoffen" at bounding box center [1362, 87] width 43 height 9
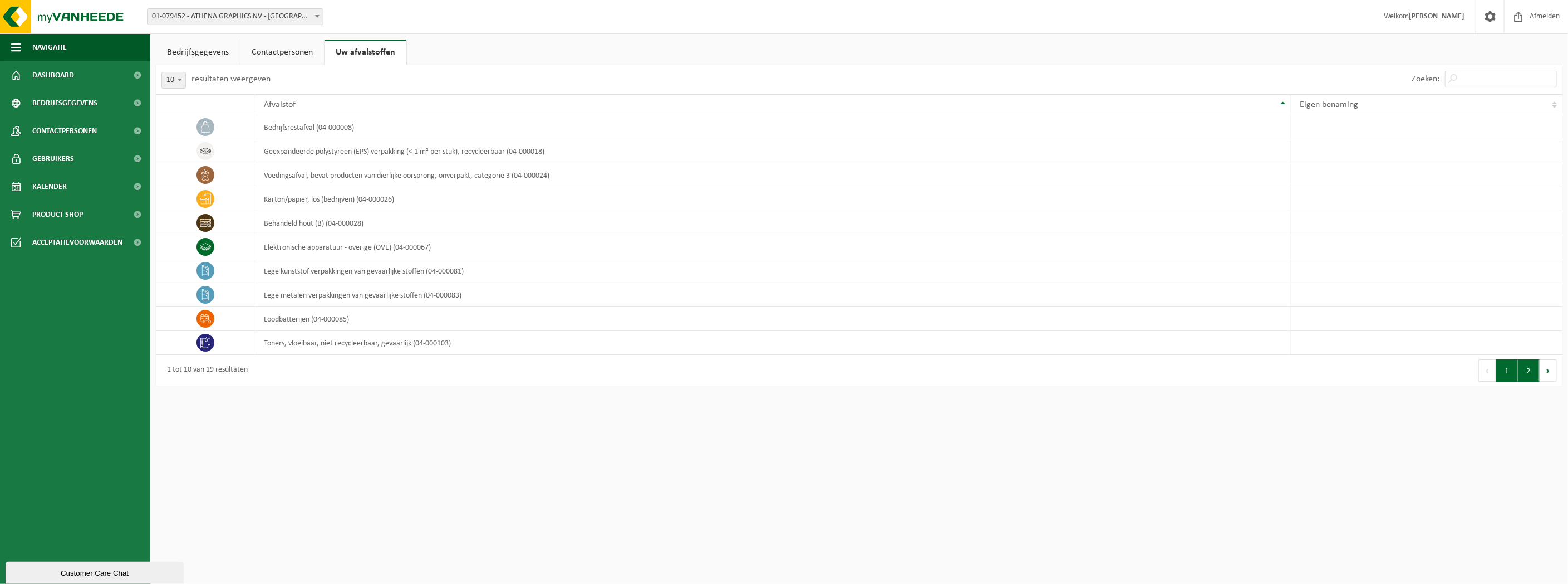
click at [1536, 365] on button "2" at bounding box center [1529, 370] width 22 height 22
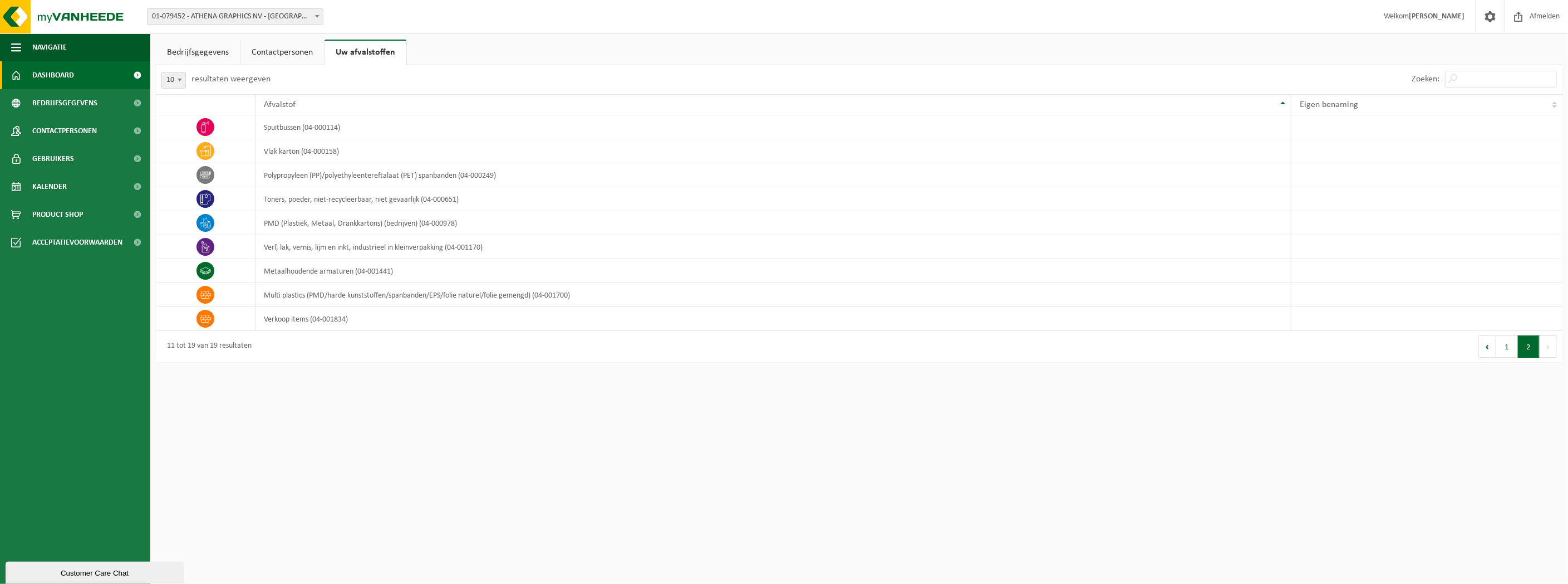
click at [70, 70] on span "Dashboard" at bounding box center [53, 75] width 42 height 28
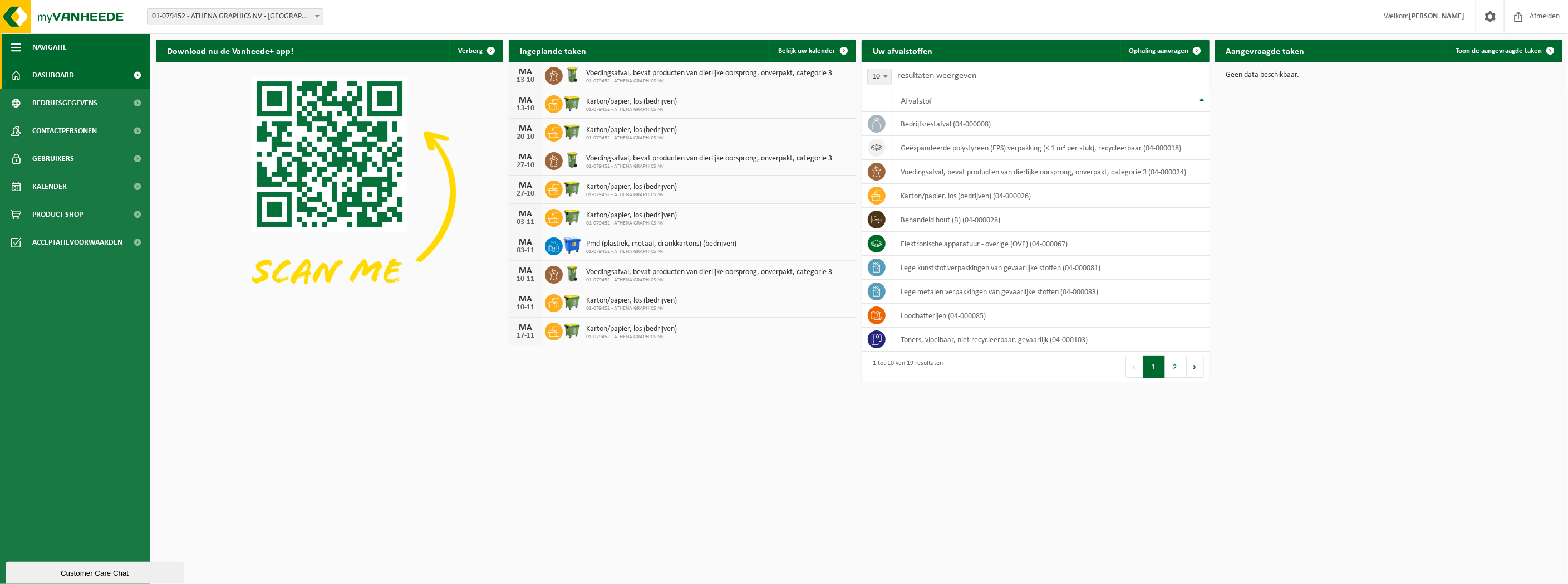
click at [41, 43] on span "Navigatie" at bounding box center [49, 47] width 35 height 28
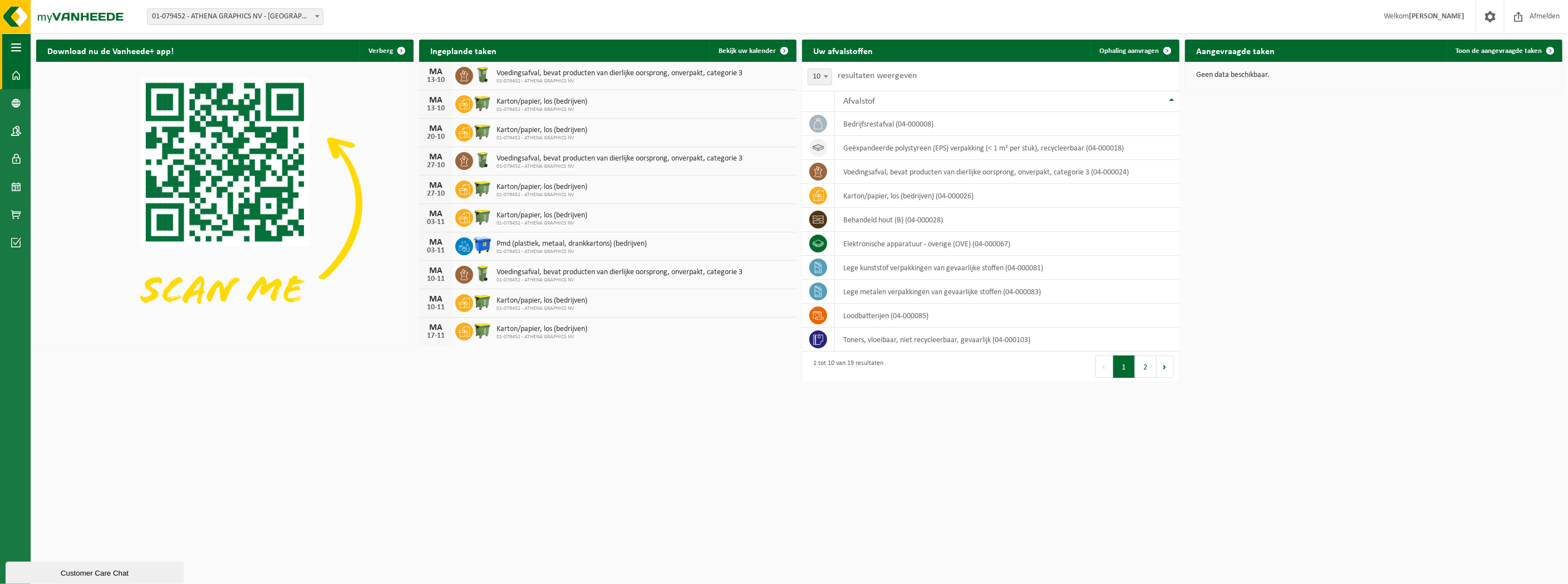
click at [11, 45] on span "button" at bounding box center [15, 47] width 10 height 28
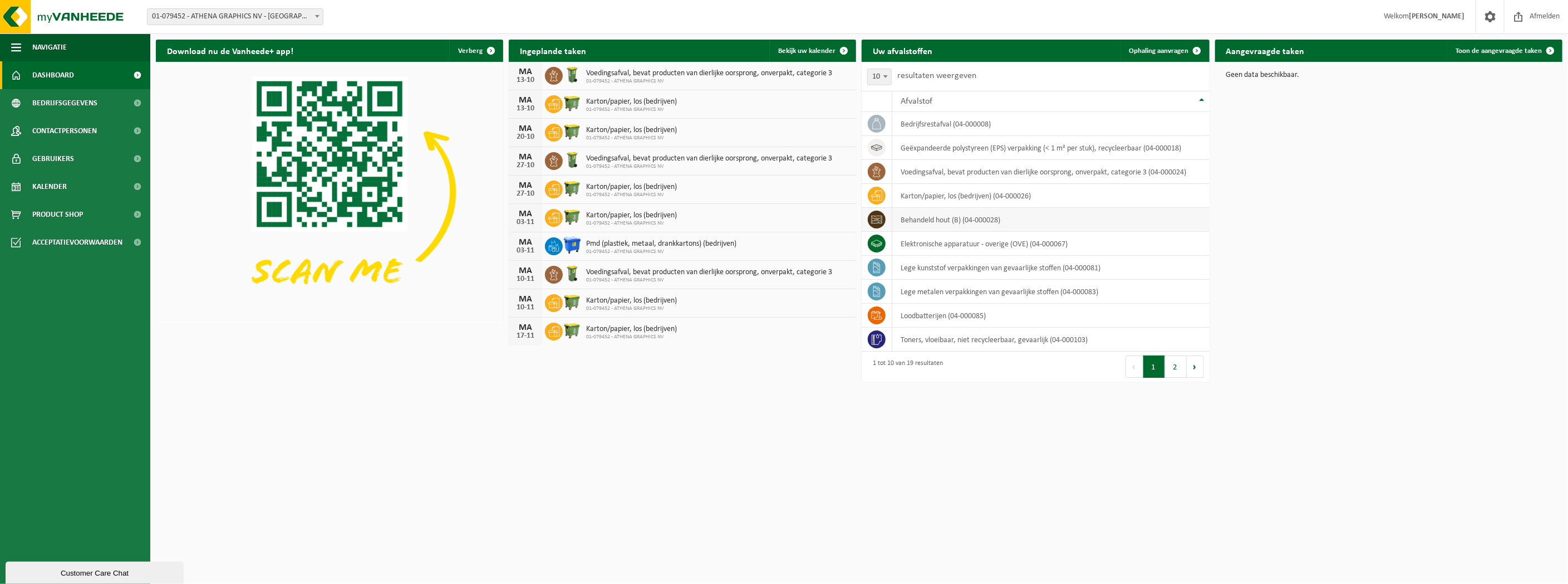
click at [966, 222] on td "behandeld hout (B) (04-000028)" at bounding box center [1051, 219] width 317 height 24
click at [972, 216] on td "behandeld hout (B) (04-000028)" at bounding box center [1051, 219] width 317 height 24
drag, startPoint x: 972, startPoint y: 216, endPoint x: 1013, endPoint y: 216, distance: 41.0
click at [1011, 216] on td "behandeld hout (B) (04-000028)" at bounding box center [1051, 219] width 317 height 24
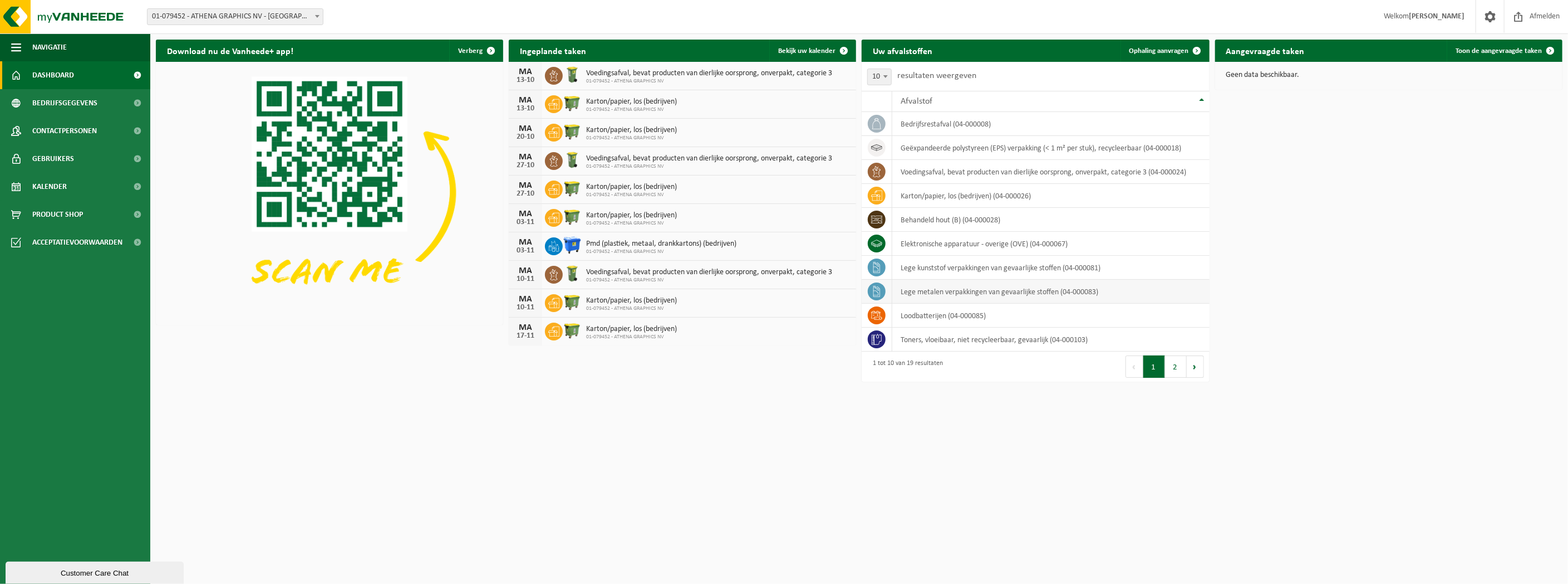
drag, startPoint x: 1008, startPoint y: 264, endPoint x: 1103, endPoint y: 290, distance: 98.5
click at [1008, 265] on td "lege kunststof verpakkingen van gevaarlijke stoffen (04-000081)" at bounding box center [1051, 267] width 317 height 24
click at [1153, 273] on td "lege kunststof verpakkingen van gevaarlijke stoffen (04-000081)" at bounding box center [1051, 267] width 317 height 24
click at [1150, 290] on td "lege metalen verpakkingen van gevaarlijke stoffen (04-000083)" at bounding box center [1051, 291] width 317 height 24
click at [1177, 368] on button "2" at bounding box center [1176, 366] width 22 height 22
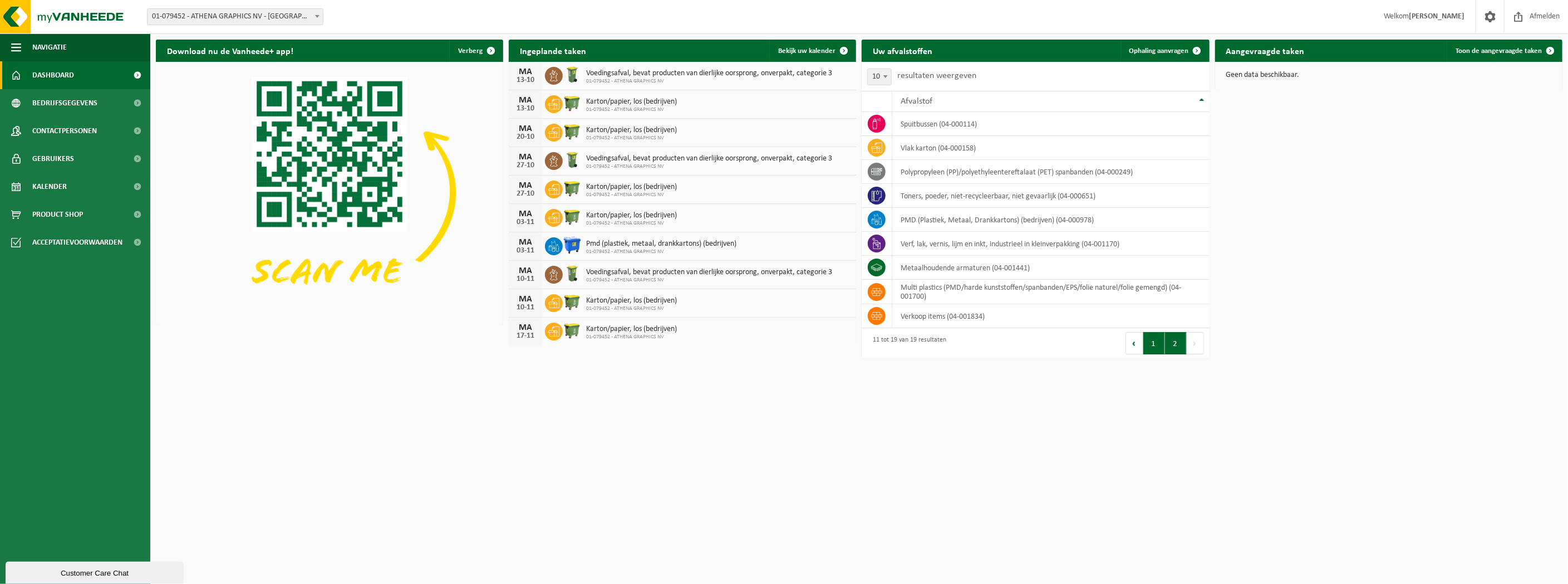
click at [1163, 346] on button "1" at bounding box center [1154, 343] width 22 height 22
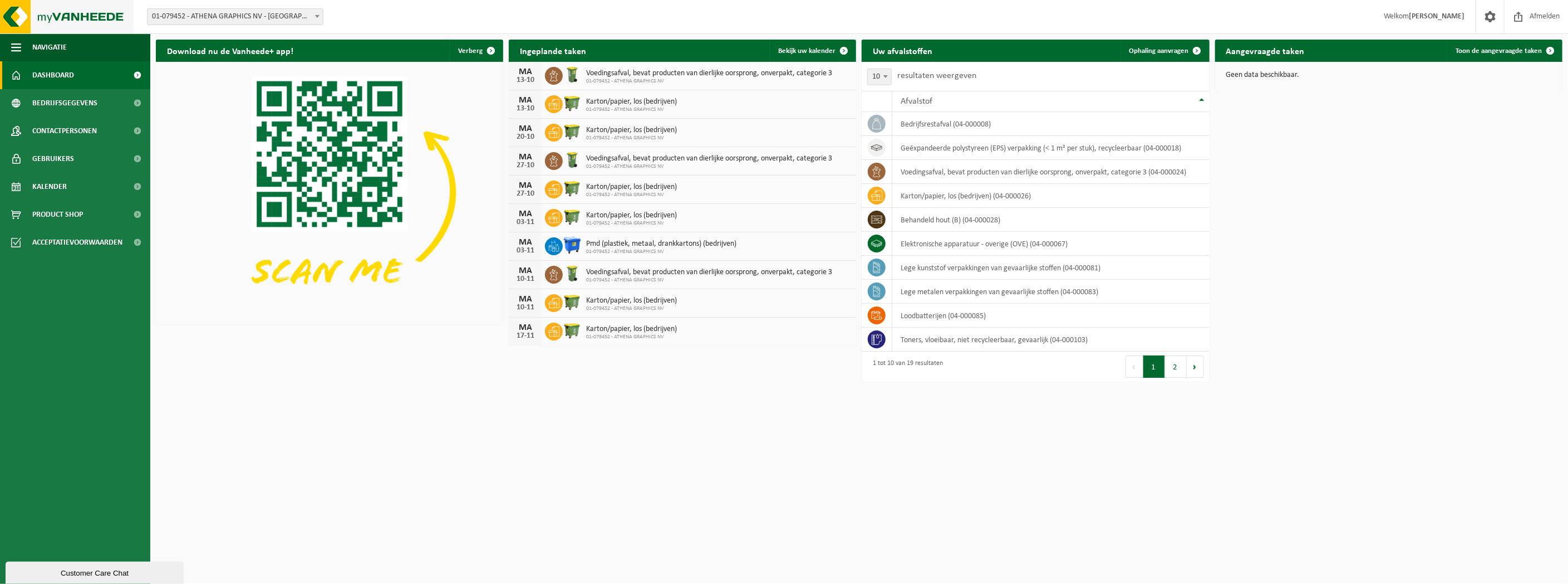
click at [81, 10] on img at bounding box center [66, 16] width 134 height 33
click at [73, 71] on span "Dashboard" at bounding box center [53, 75] width 42 height 28
click at [1178, 372] on button "2" at bounding box center [1176, 366] width 22 height 22
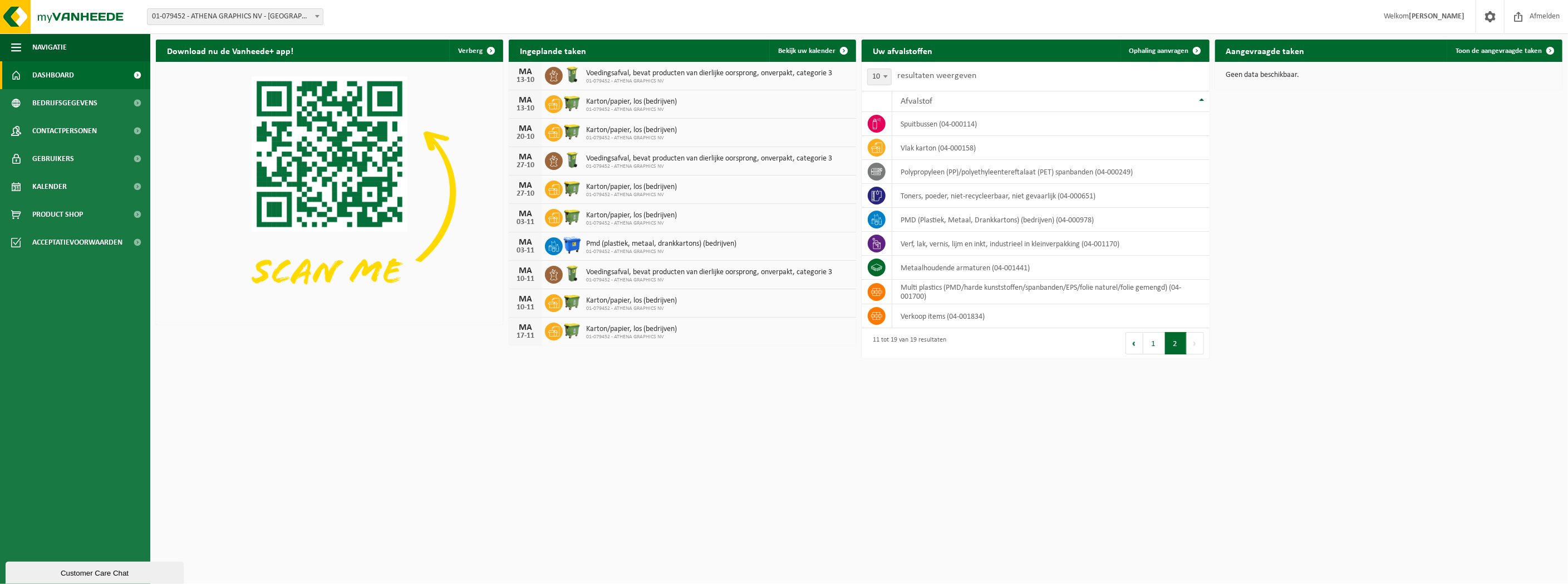
click at [1430, 10] on span "Welkom Olivier Lefranc" at bounding box center [1424, 16] width 103 height 33
click at [1485, 49] on span "Toon de aangevraagde taken" at bounding box center [1499, 50] width 86 height 7
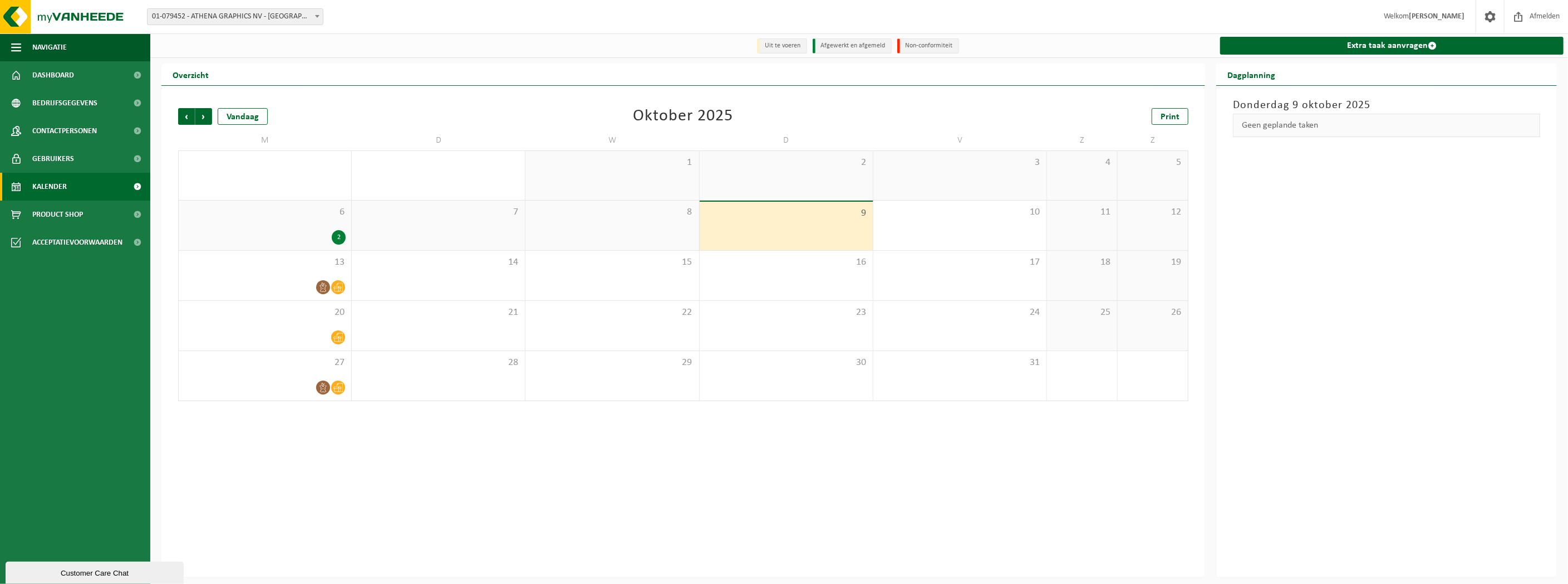
click at [1461, 15] on strong "[PERSON_NAME]" at bounding box center [1437, 16] width 56 height 8
click at [1486, 11] on span at bounding box center [1490, 16] width 17 height 33
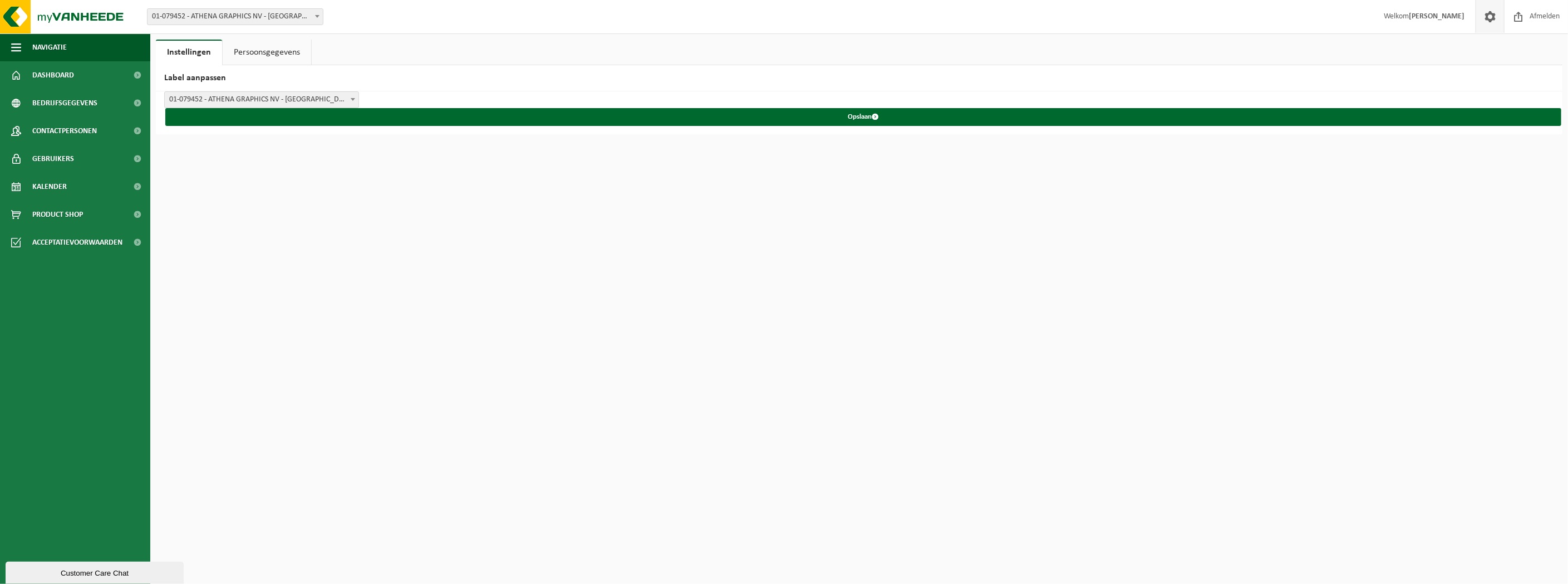
click at [240, 46] on link "Persoonsgegevens" at bounding box center [266, 52] width 89 height 25
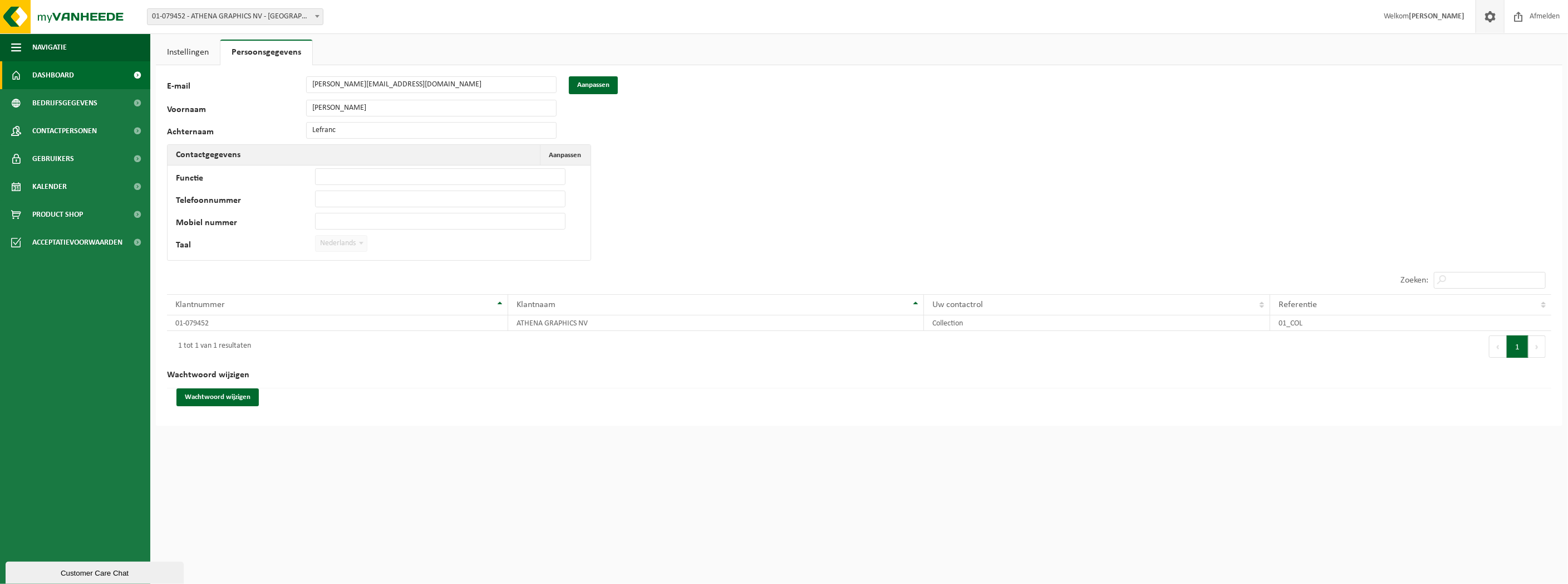
click at [83, 75] on link "Dashboard" at bounding box center [75, 75] width 151 height 28
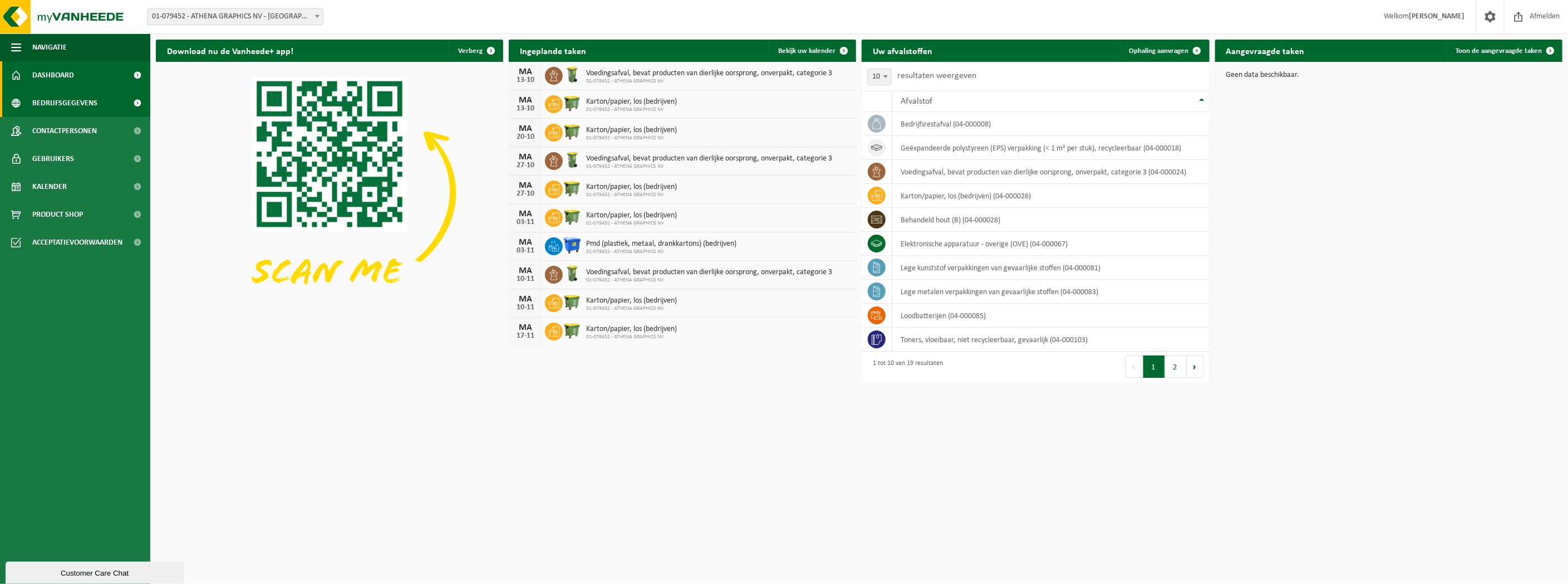
click at [65, 101] on span "Bedrijfsgegevens" at bounding box center [65, 103] width 65 height 28
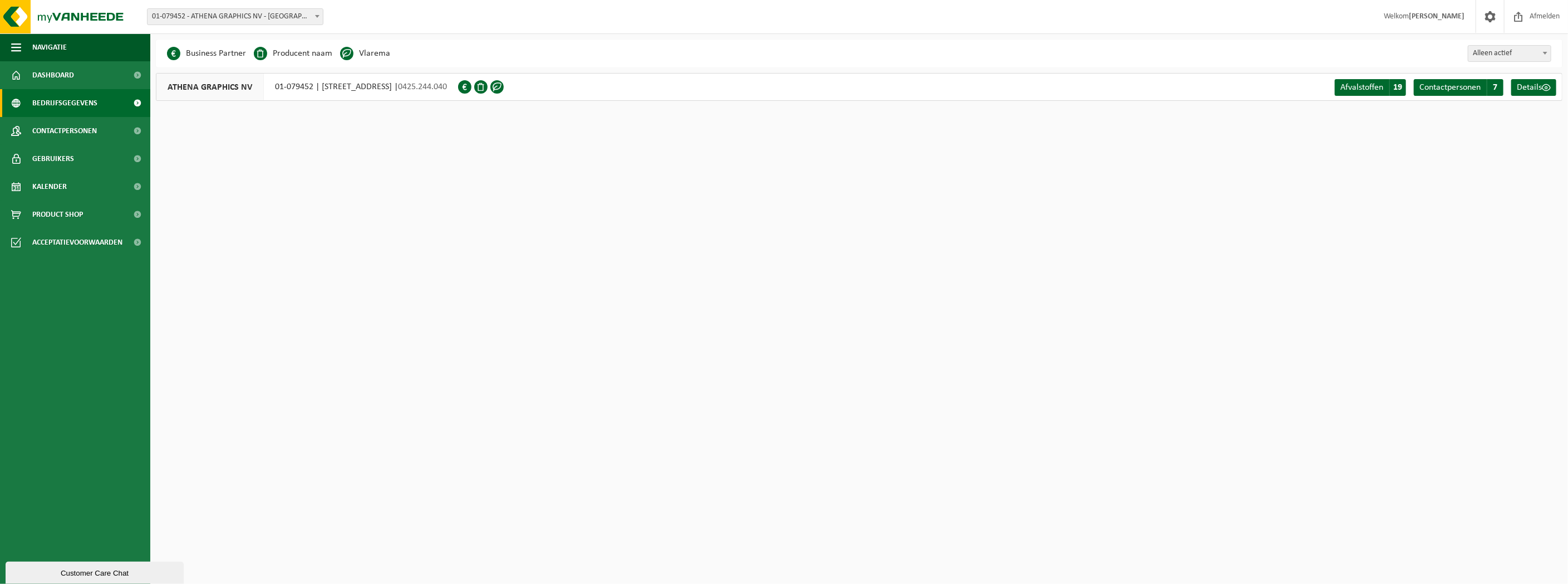
click at [88, 568] on div "Customer Care Chat" at bounding box center [94, 572] width 161 height 8
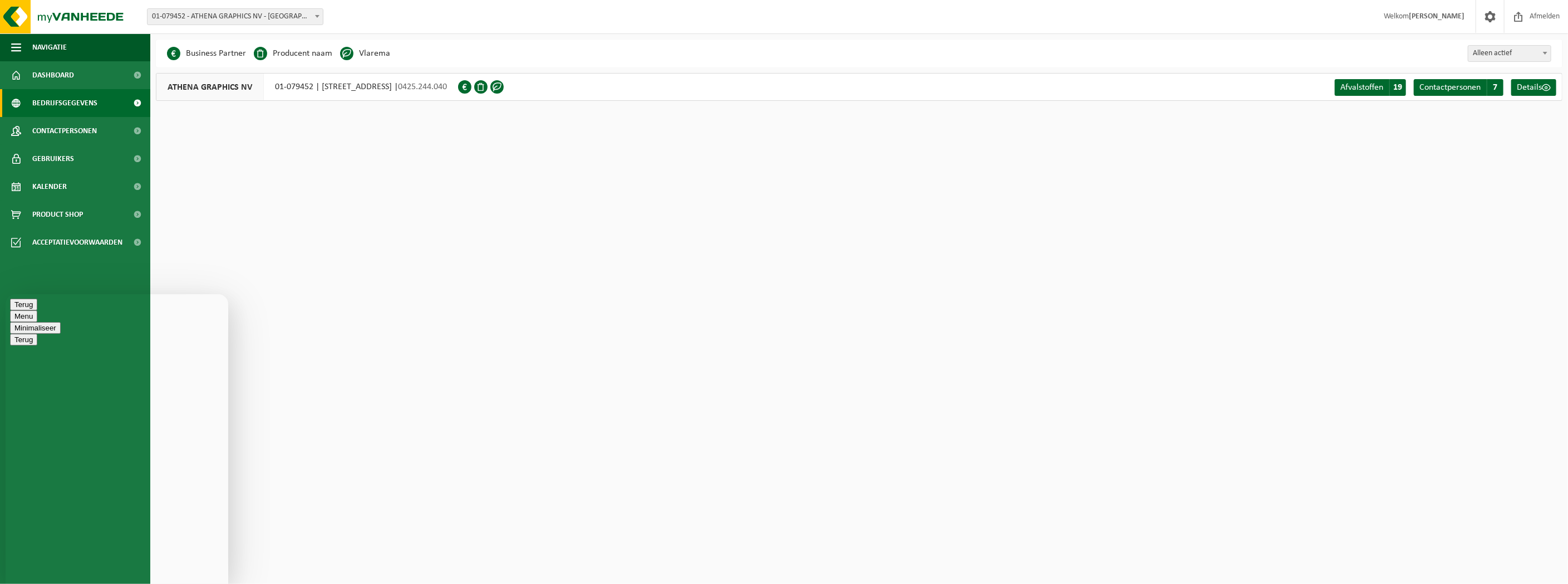
type textarea "B"
type textarea "Beste, Hoe kan ik de cijfers / statistieken bekijken van onze afvalstroom?"
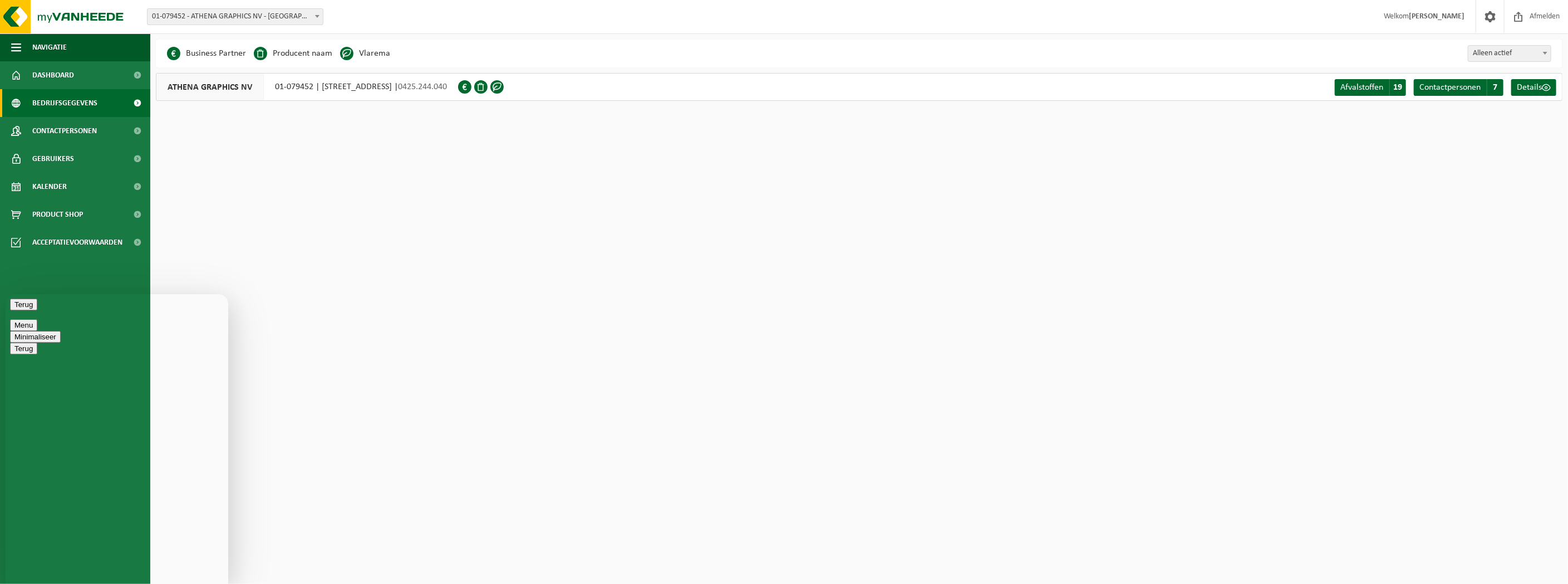
click at [418, 317] on html "Vestiging: 01-079452 - ATHENA GRAPHICS NV - ROESELARE 01-079452 - ATHENA GRAPHI…" at bounding box center [784, 292] width 1568 height 584
click at [16, 308] on button "Terug" at bounding box center [23, 304] width 27 height 12
click at [246, 253] on html "Vestiging: 01-079452 - ATHENA GRAPHICS NV - ROESELARE 01-079452 - ATHENA GRAPHI…" at bounding box center [784, 292] width 1568 height 584
click at [41, 181] on span "Kalender" at bounding box center [49, 187] width 35 height 28
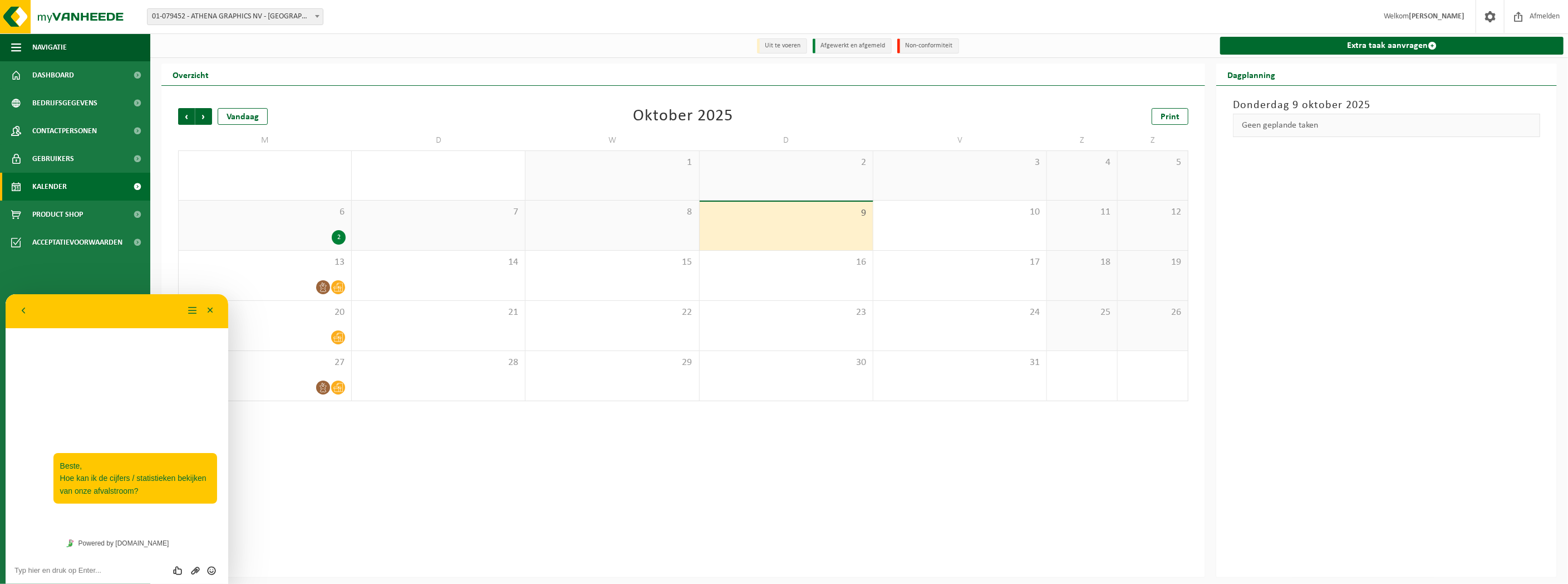
click at [55, 195] on span "Kalender" at bounding box center [49, 187] width 35 height 28
click at [54, 209] on span "Product Shop" at bounding box center [58, 215] width 51 height 28
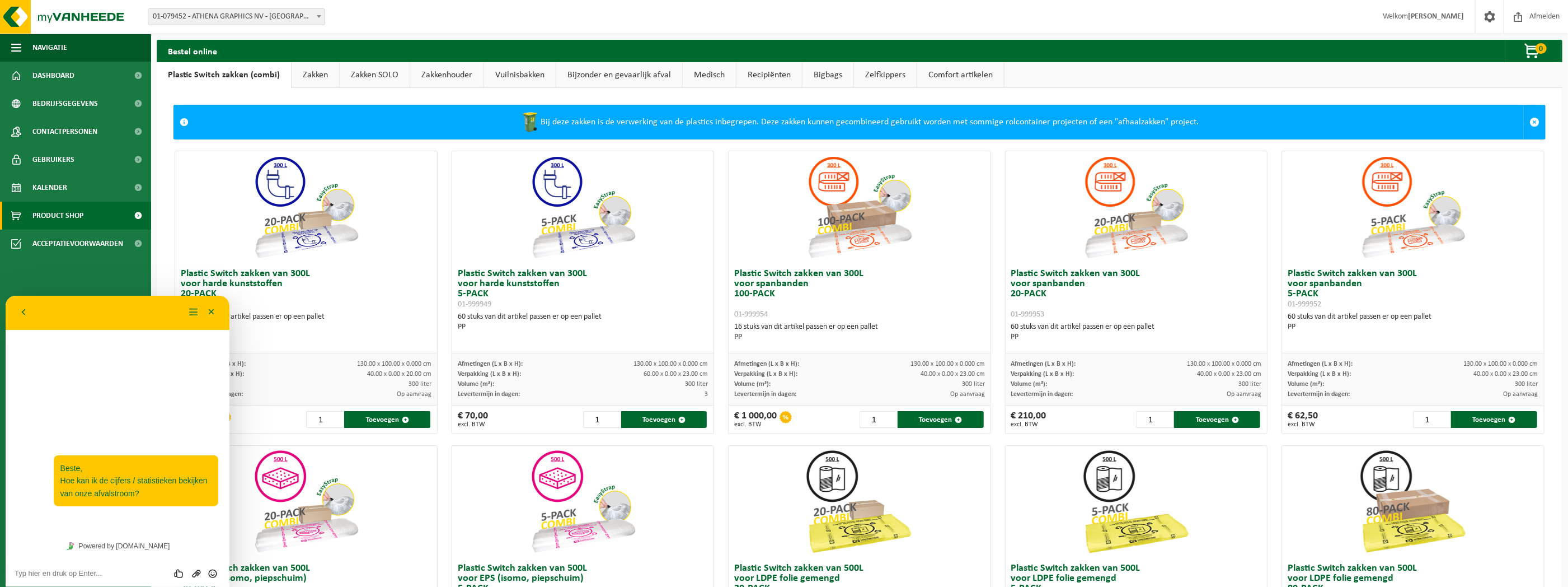
click at [70, 242] on span "Acceptatievoorwaarden" at bounding box center [78, 244] width 91 height 28
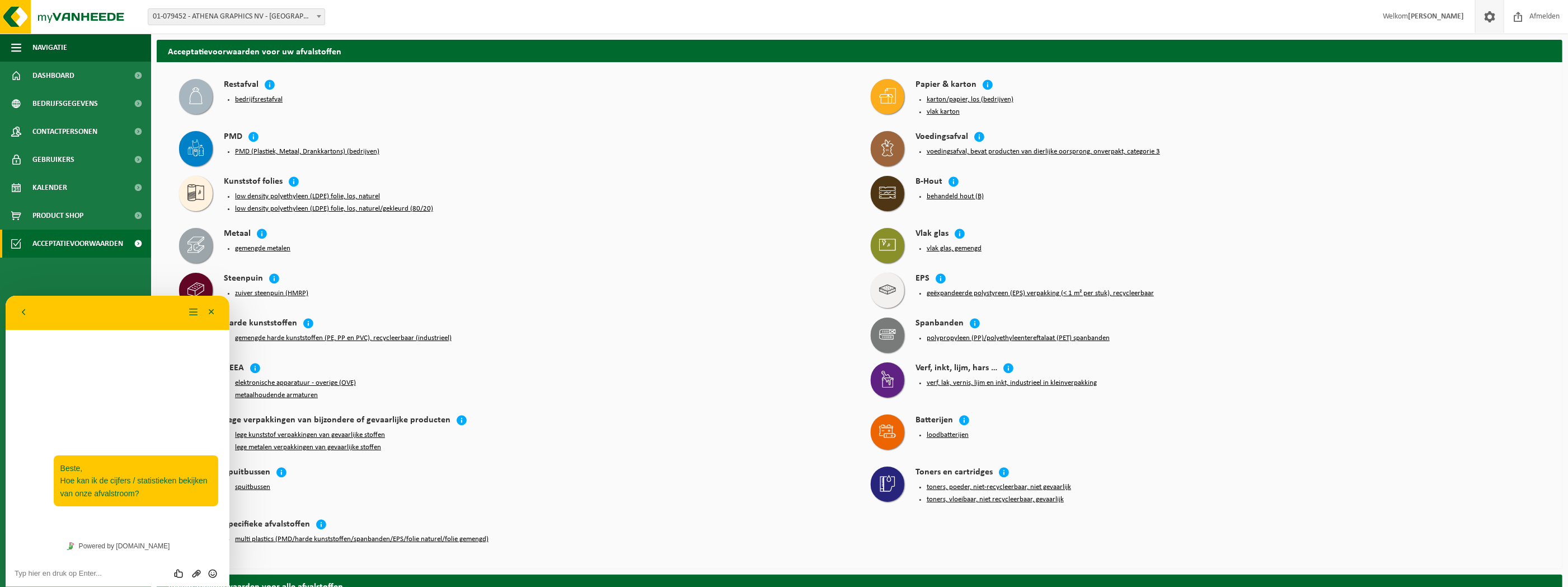
click at [1498, 17] on link at bounding box center [1490, 16] width 29 height 33
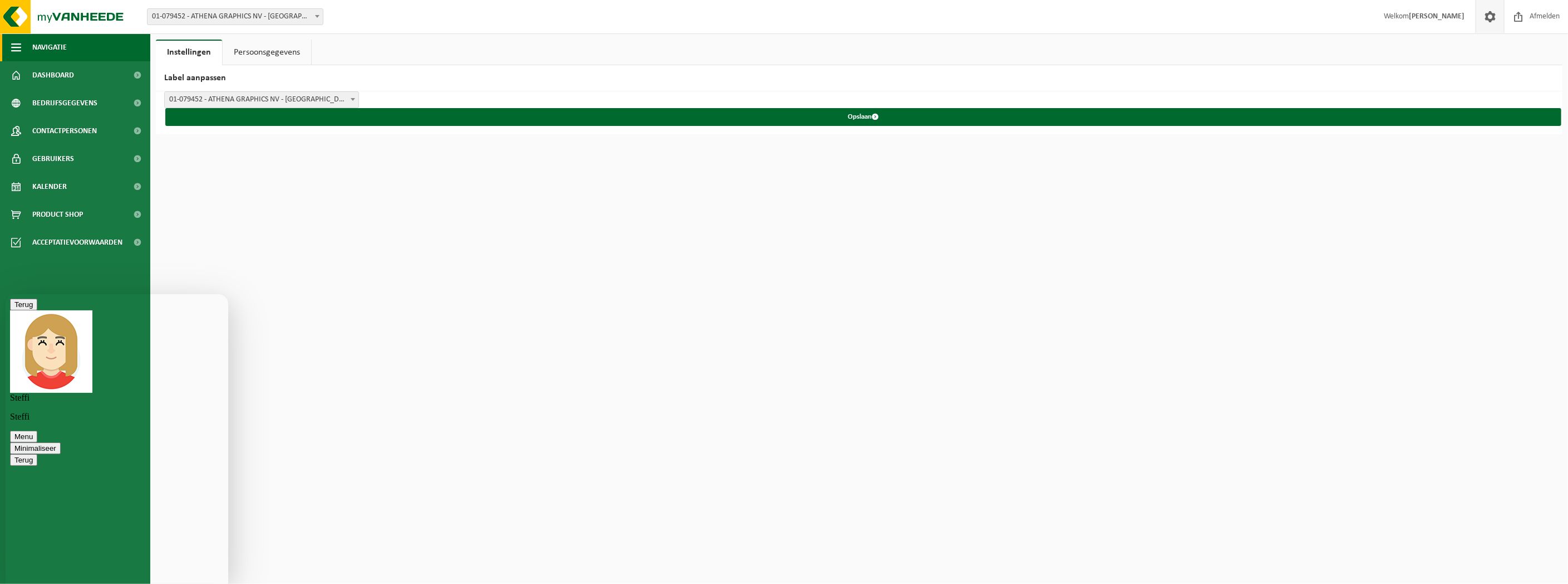
click at [64, 53] on span "Navigatie" at bounding box center [49, 47] width 35 height 28
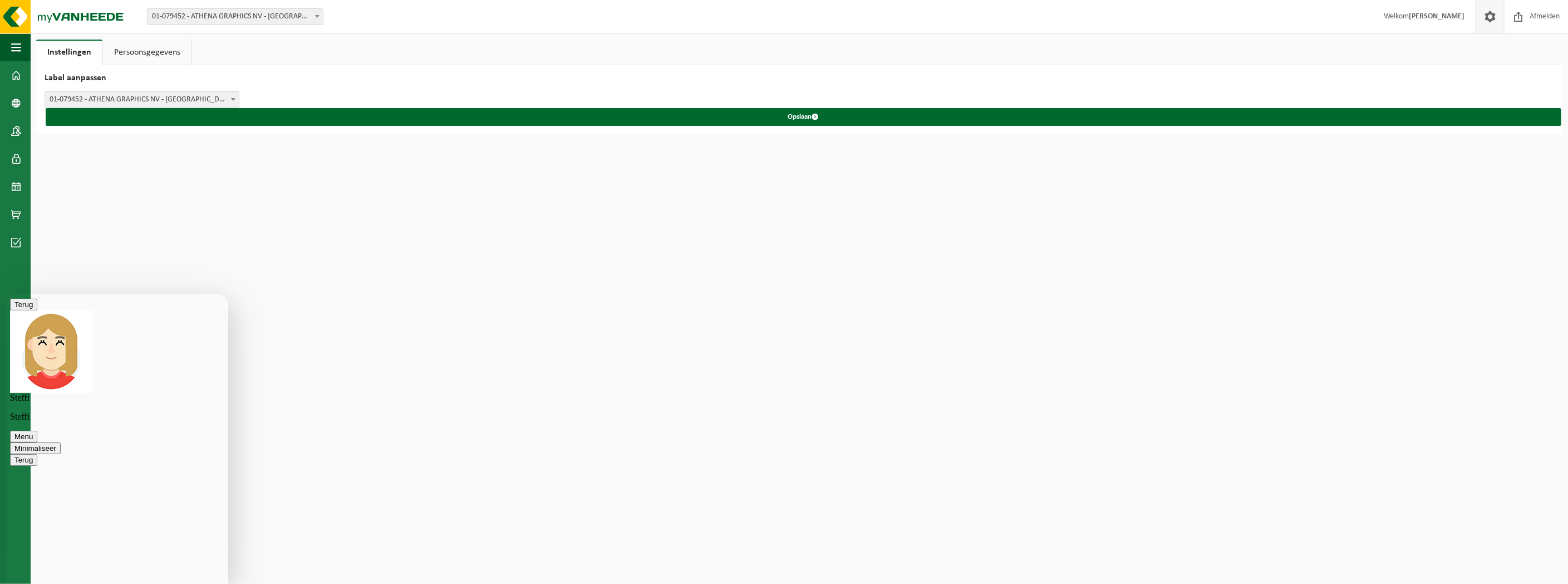
type textarea "Geen probleem, ik heb tegen maandagochtend de statistieken nodig. Gezien mijn c…"
drag, startPoint x: 110, startPoint y: 568, endPoint x: 123, endPoint y: 555, distance: 18.4
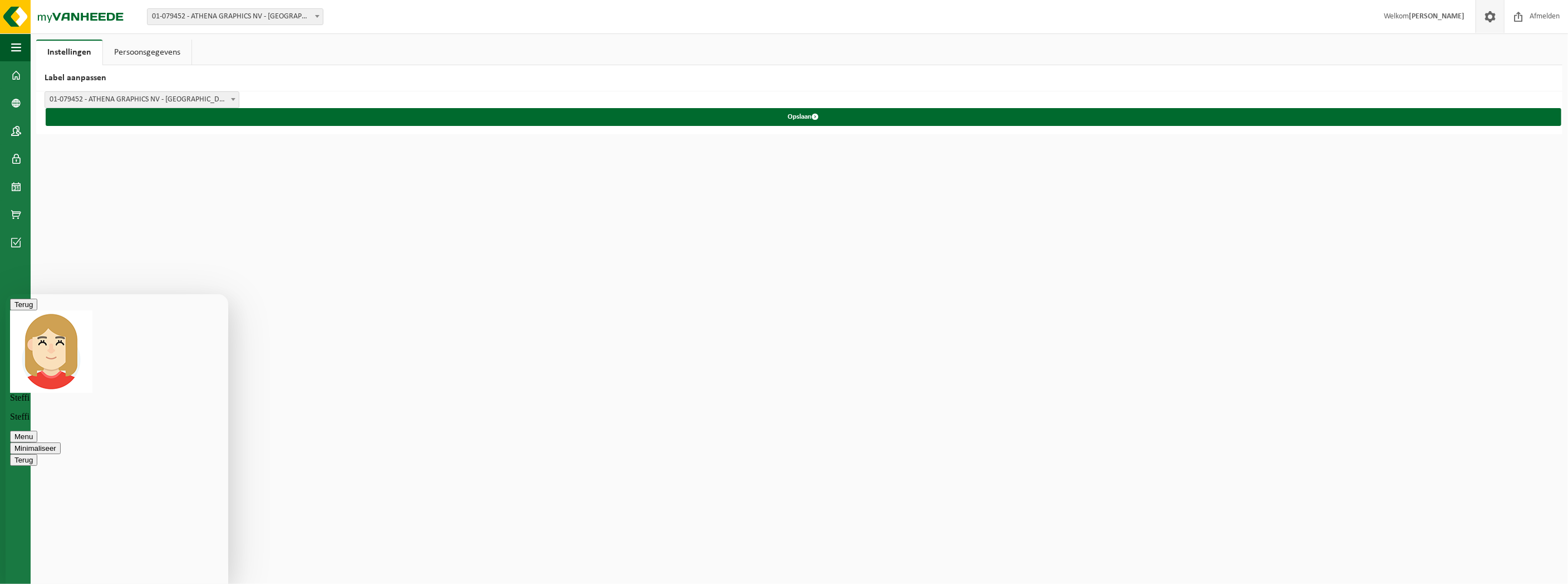
type textarea "Top, ik zal even proberen."
click at [1550, 18] on span "Afmelden" at bounding box center [1545, 16] width 36 height 33
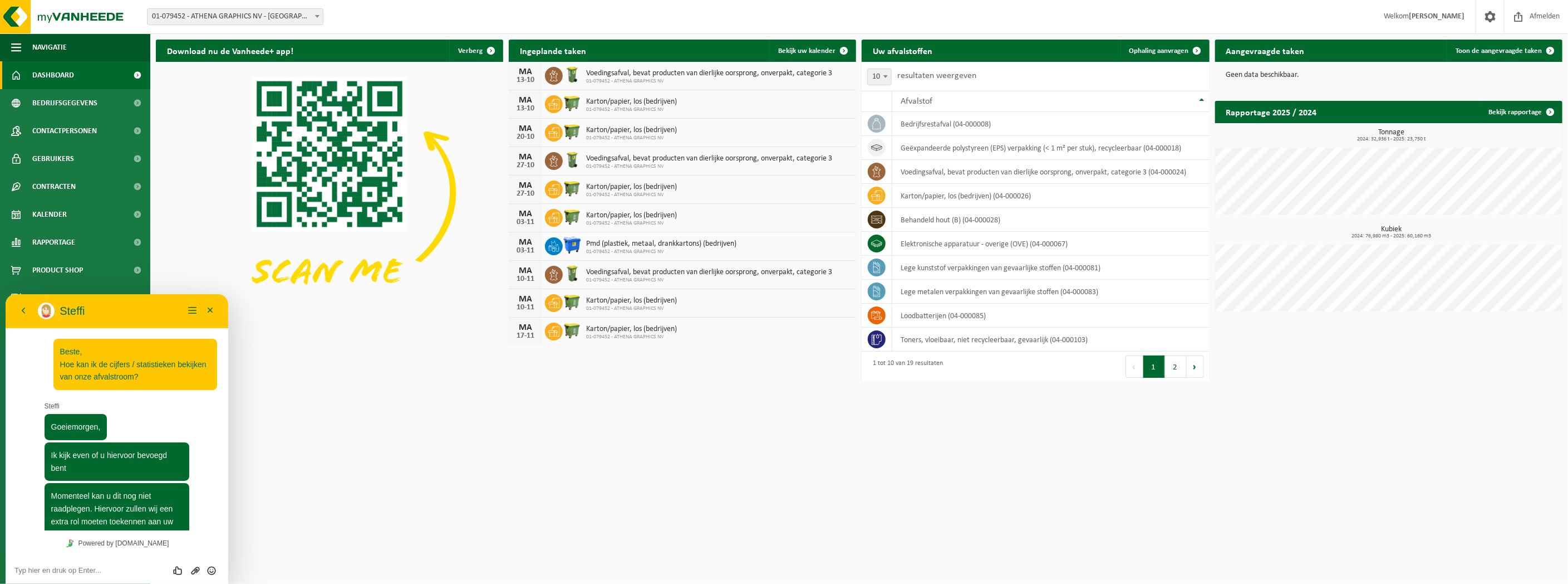
scroll to position [345, 0]
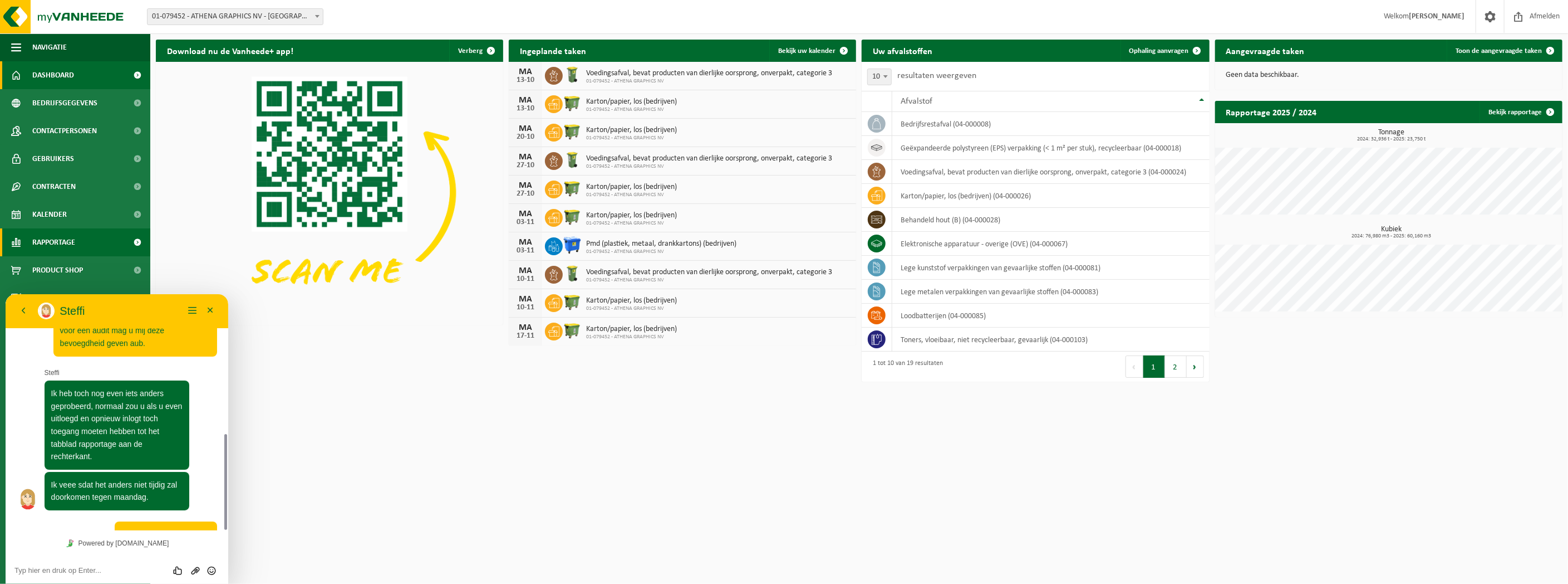
click at [75, 244] on span "Rapportage" at bounding box center [54, 243] width 43 height 28
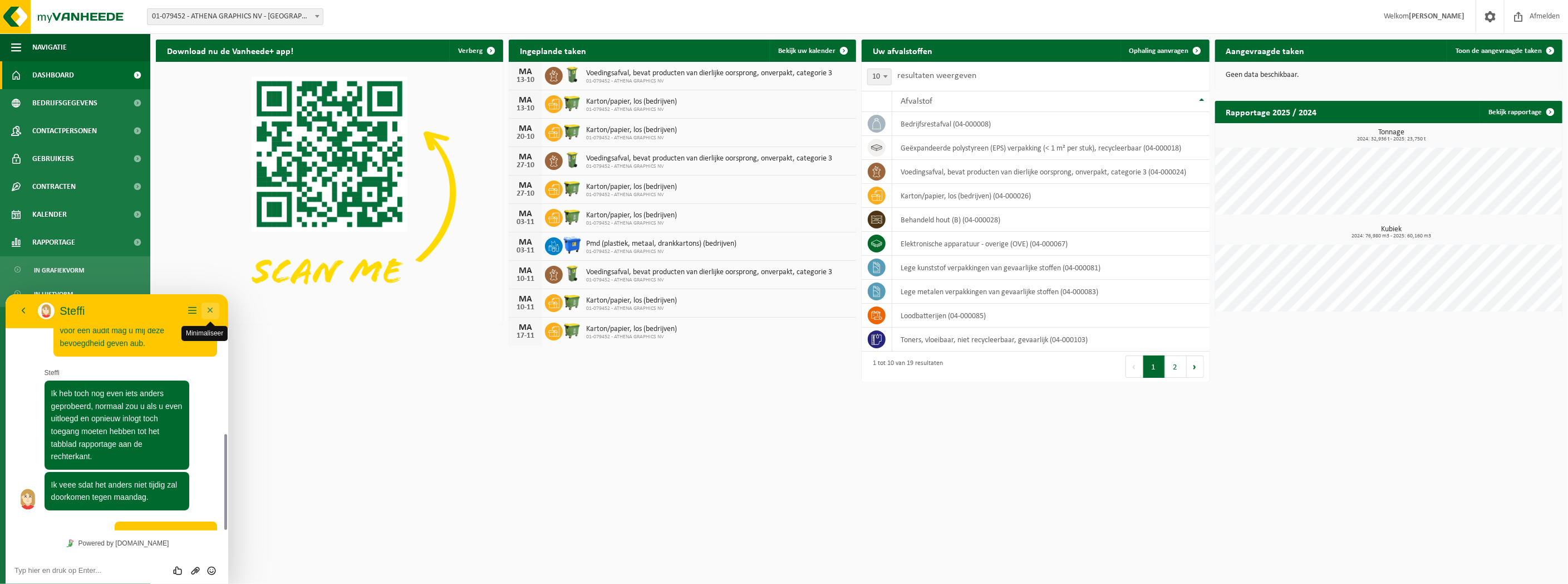
click at [208, 307] on button "Minimaliseer" at bounding box center [210, 311] width 18 height 17
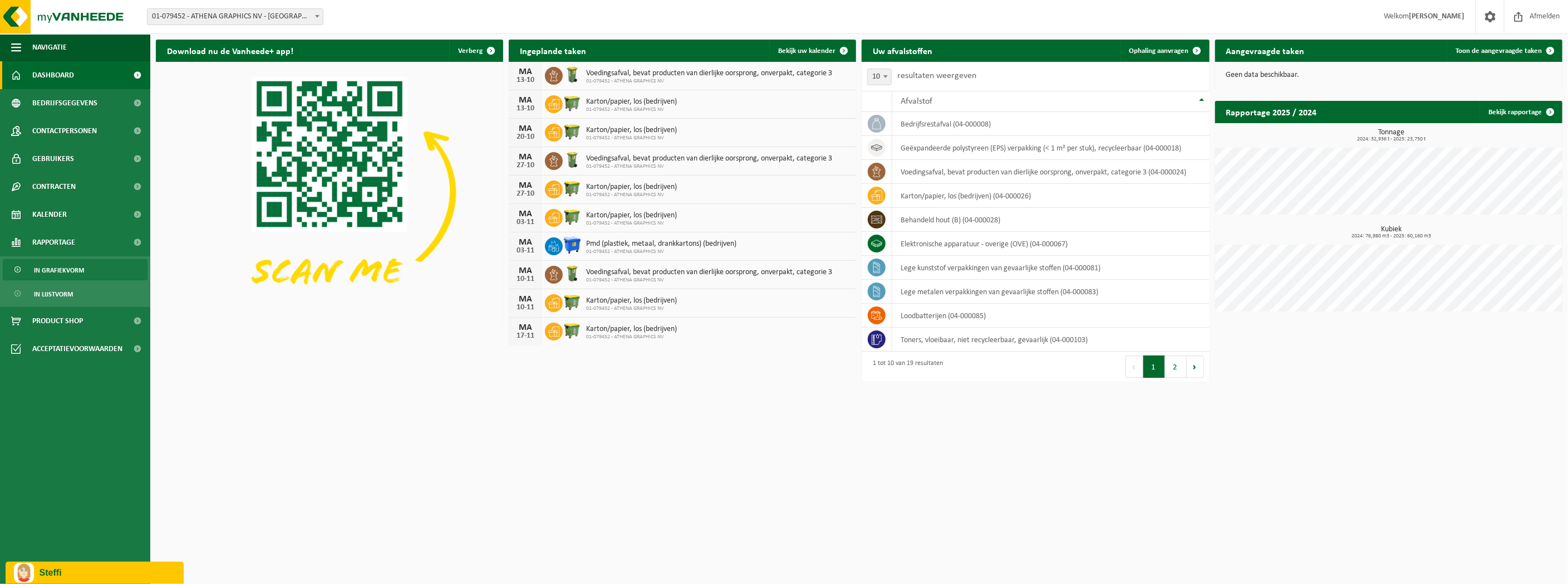
click at [73, 270] on span "In grafiekvorm" at bounding box center [59, 270] width 50 height 21
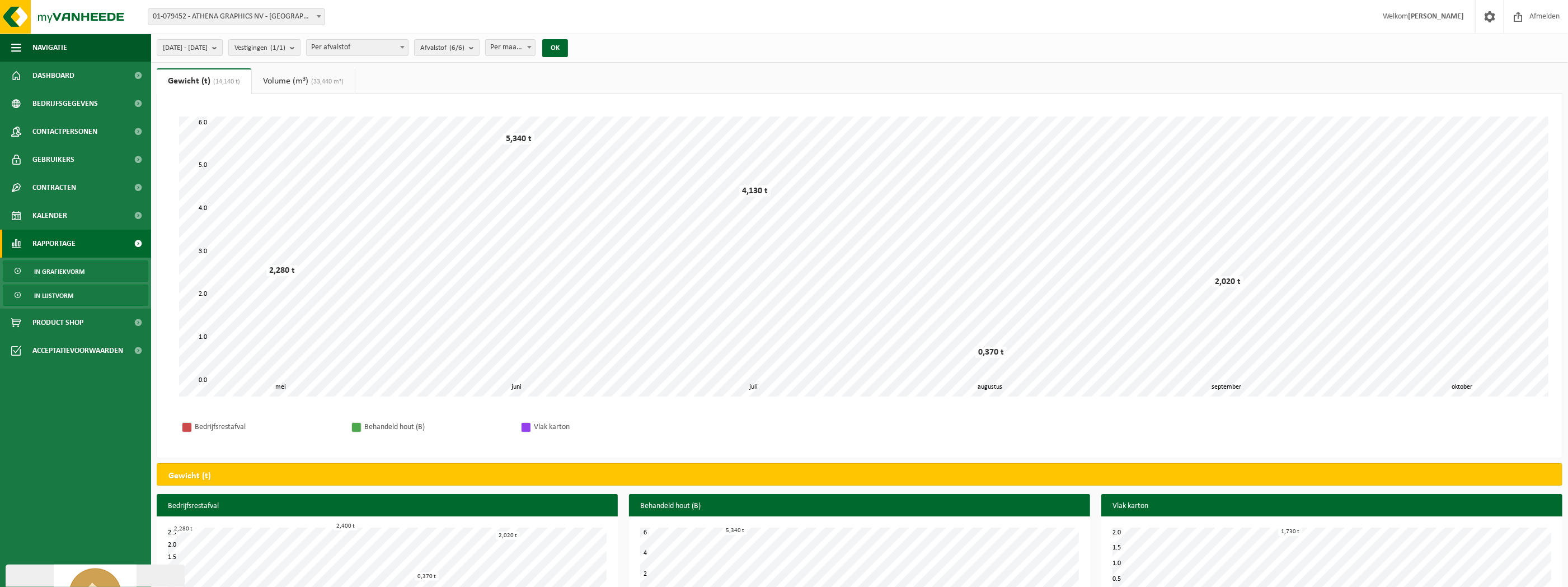
drag, startPoint x: 0, startPoint y: 0, endPoint x: 51, endPoint y: 291, distance: 295.4
click at [51, 291] on span "In lijstvorm" at bounding box center [54, 295] width 39 height 21
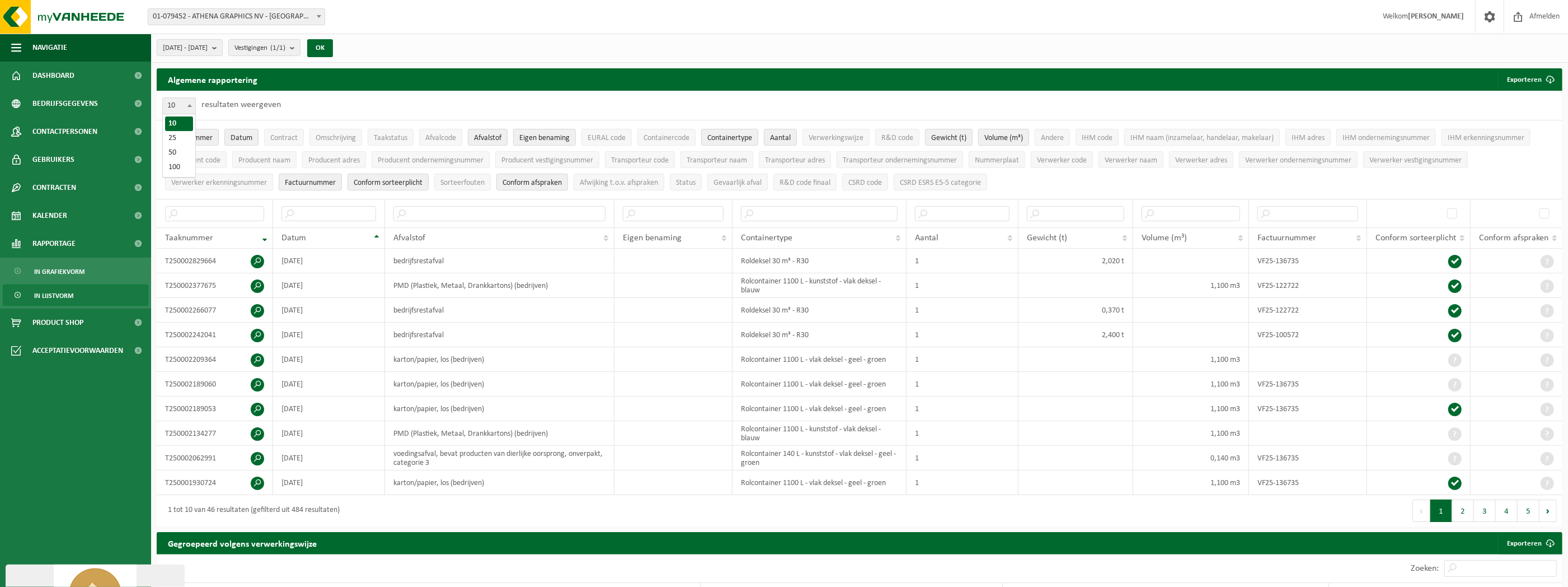
click at [175, 99] on span "10" at bounding box center [179, 106] width 33 height 16
select select "100"
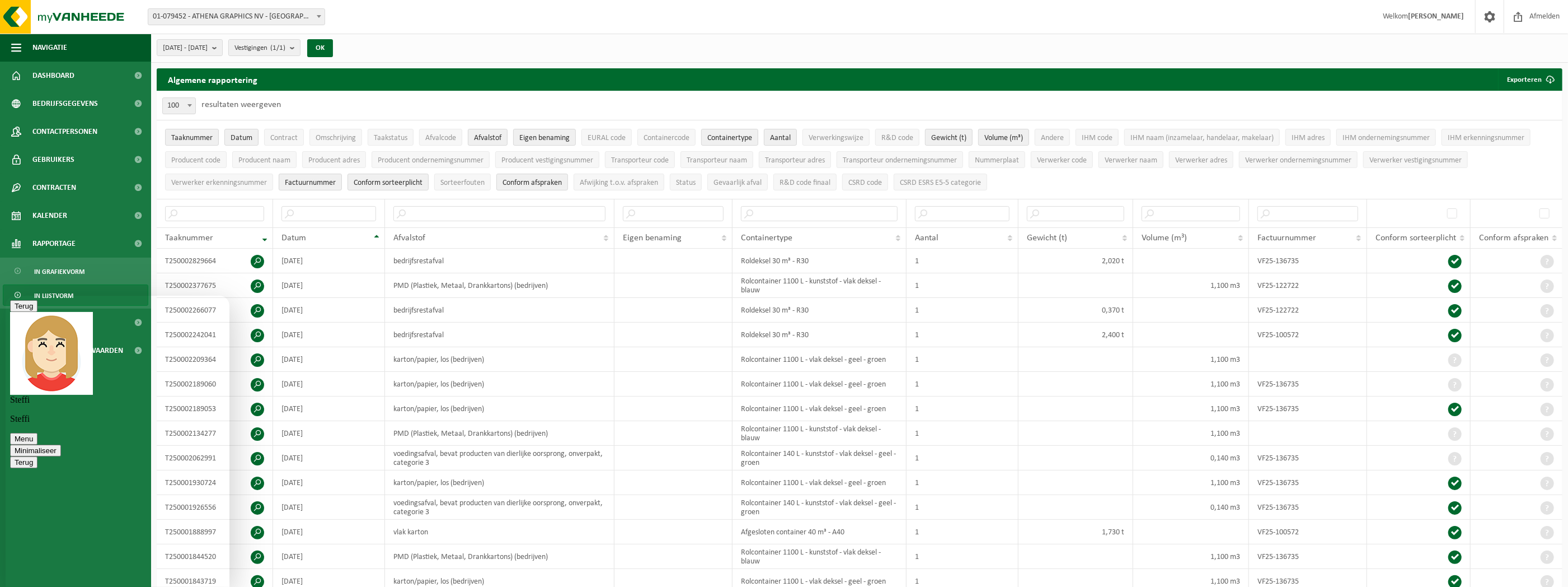
scroll to position [346, 0]
type textarea "top, alles werkt naar behoren!"
type textarea "Grote dank."
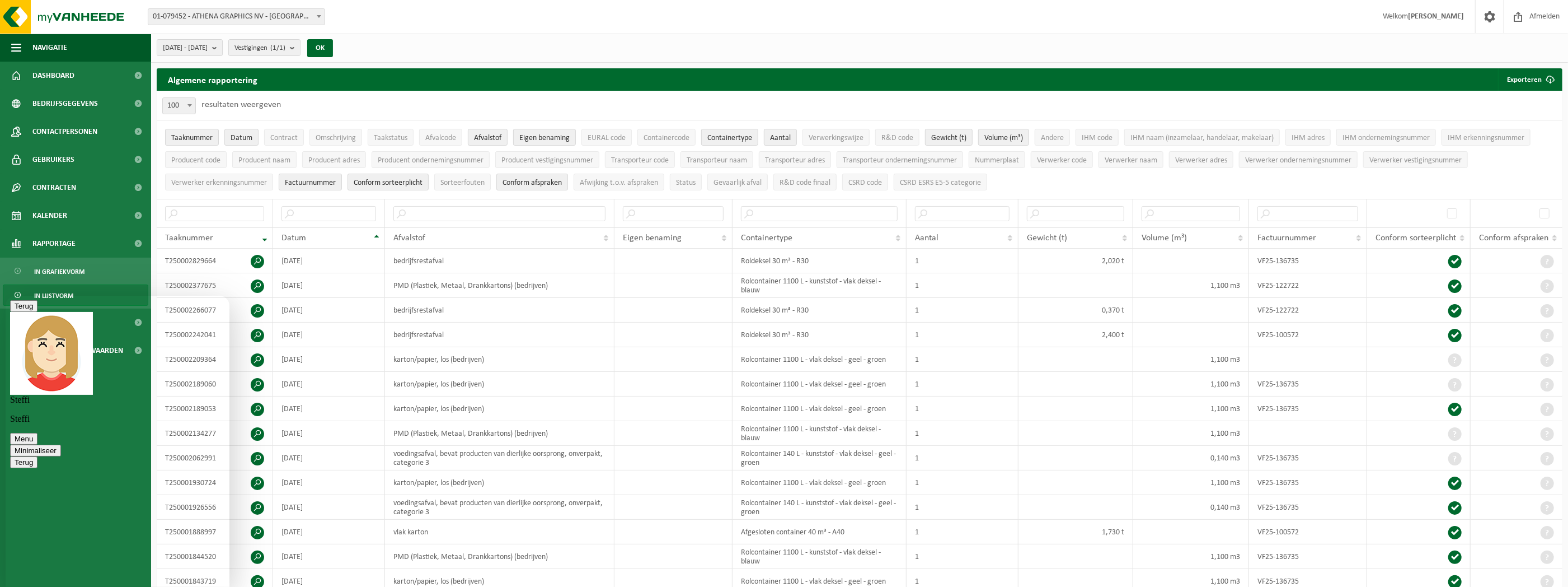
scroll to position [402, 0]
click at [61, 444] on button "Minimaliseer" at bounding box center [36, 450] width 51 height 12
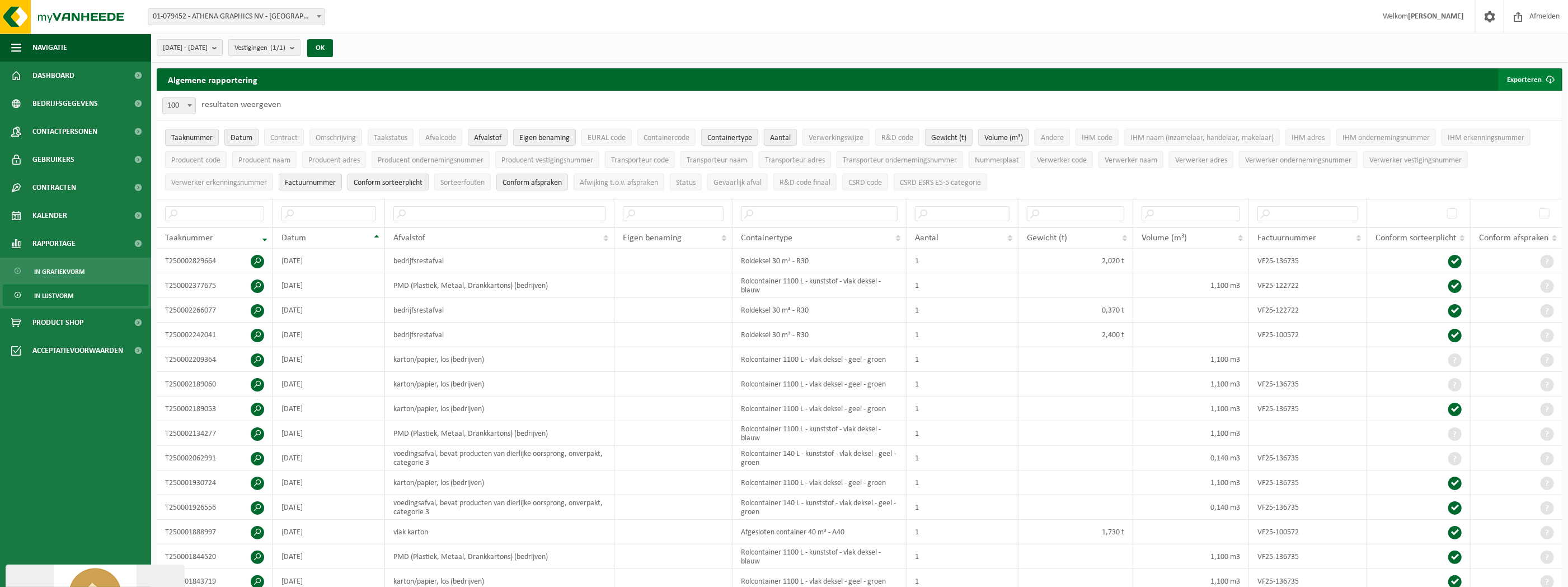
click at [1527, 83] on button "Exporteren" at bounding box center [1529, 79] width 63 height 23
click at [223, 49] on button "2025-05-01 - 2025-10-09" at bounding box center [189, 47] width 66 height 17
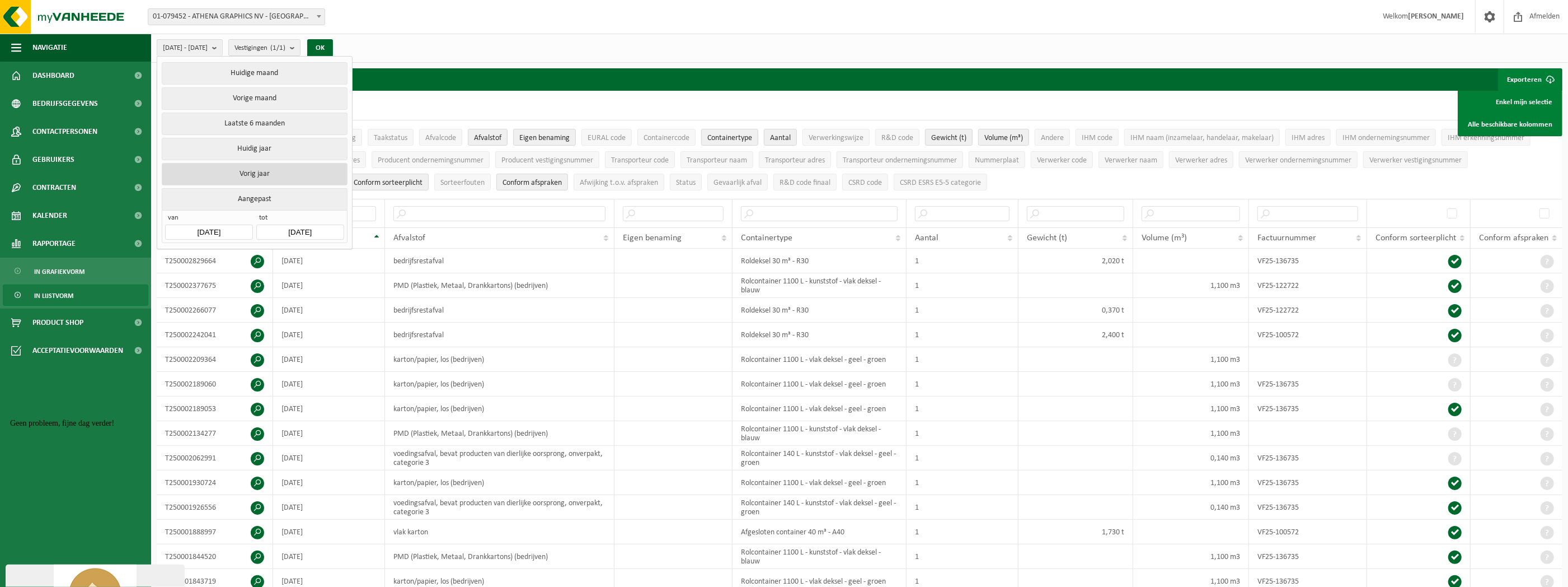
click at [255, 172] on button "Vorig jaar" at bounding box center [254, 174] width 186 height 23
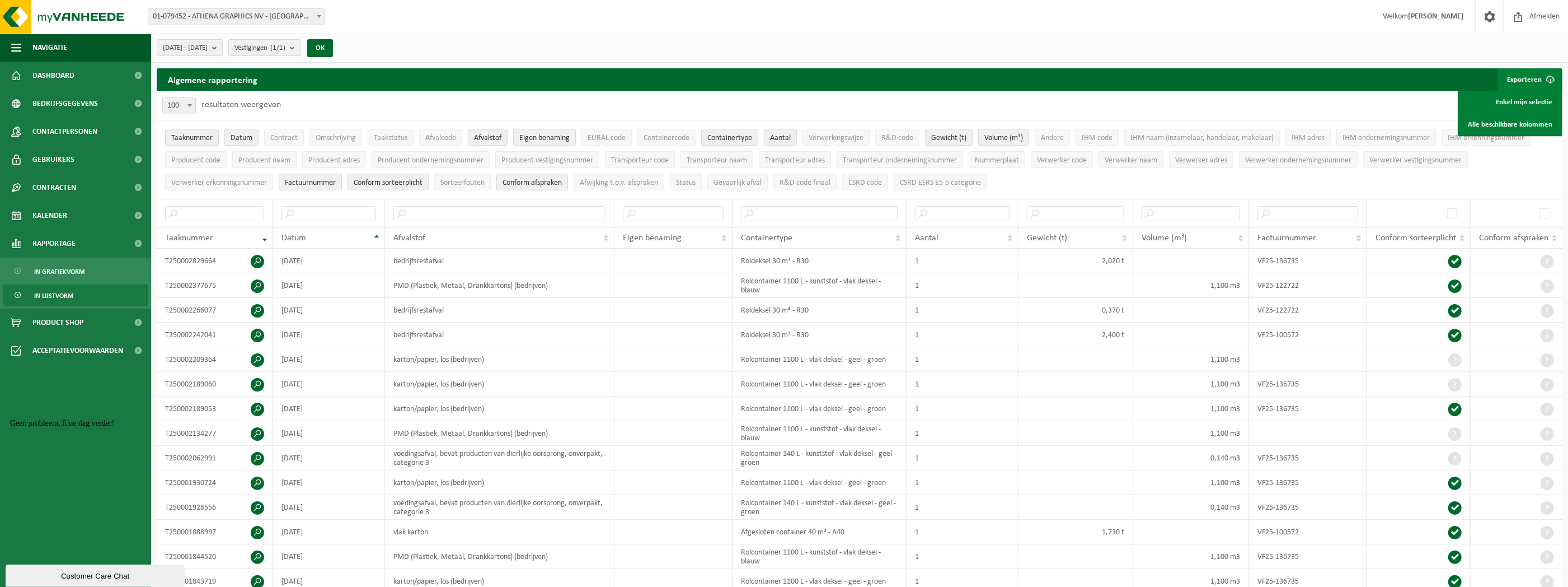
click at [1419, 49] on div "2024-01-01 - 2024-12-31 Huidige maand Vorige maand Laatste 6 maanden Huidig jaa…" at bounding box center [860, 47] width 1417 height 29
click at [333, 53] on button "OK" at bounding box center [320, 47] width 26 height 18
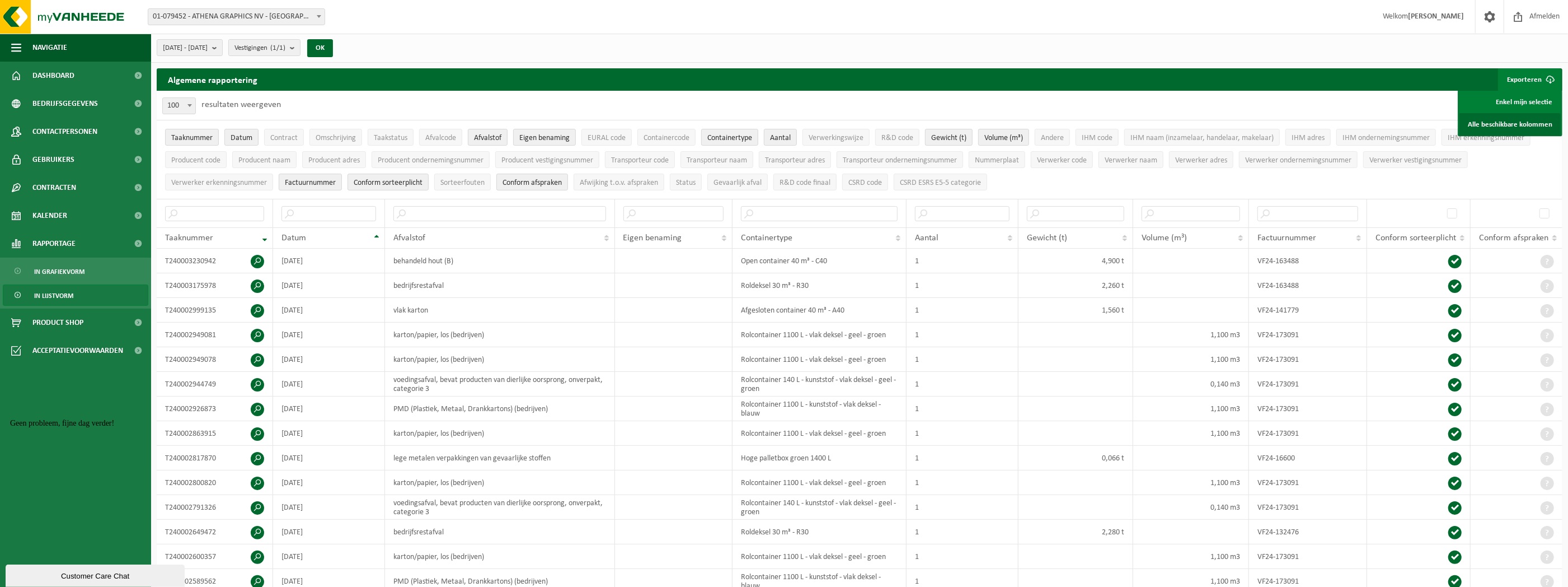
click at [1499, 125] on link "Alle beschikbare kolommen" at bounding box center [1510, 124] width 102 height 23
click at [488, 135] on span "Afvalstof" at bounding box center [487, 137] width 27 height 9
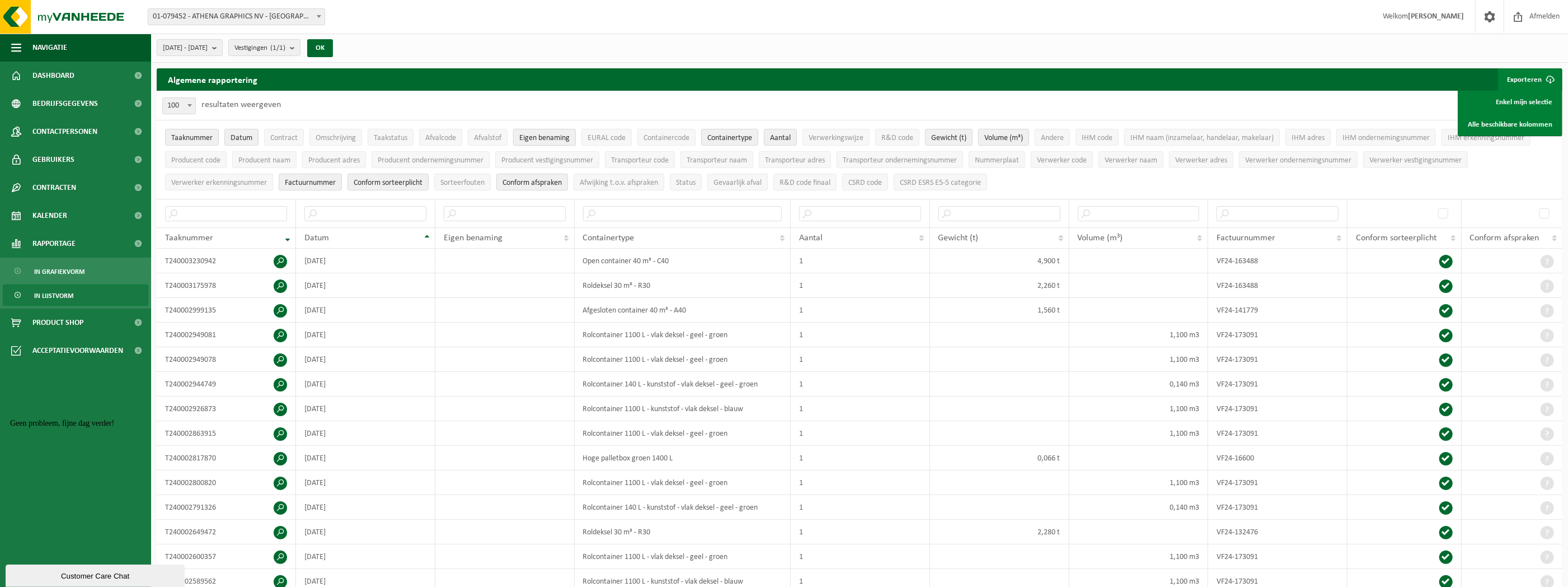
click at [534, 134] on span "Eigen benaming" at bounding box center [544, 137] width 50 height 9
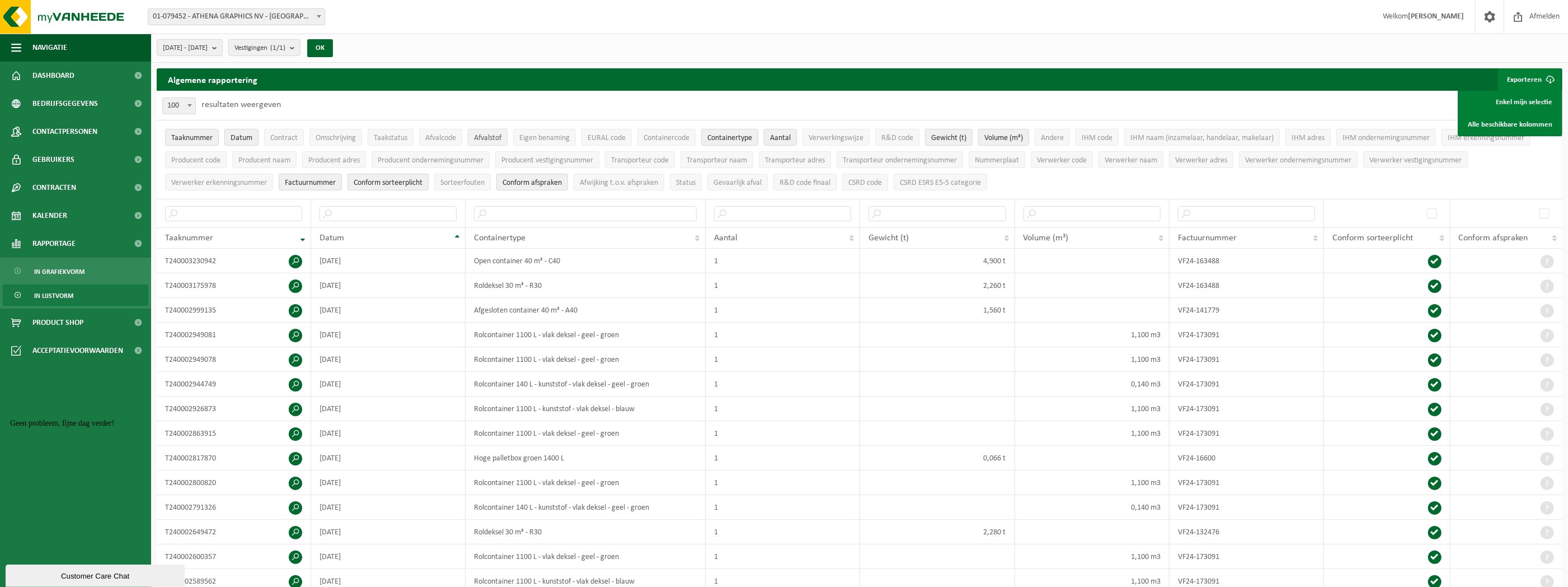
click at [498, 140] on span "Afvalstof" at bounding box center [487, 137] width 27 height 9
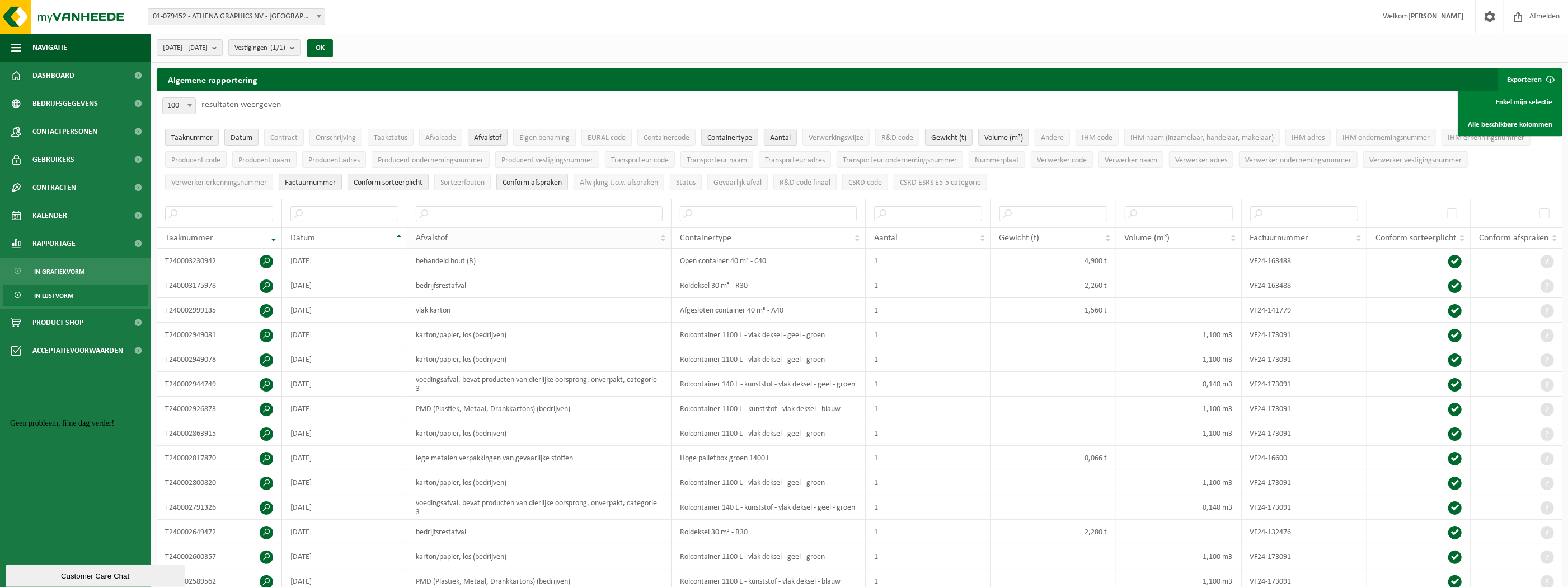
click at [449, 231] on th "Afvalstof" at bounding box center [539, 238] width 264 height 21
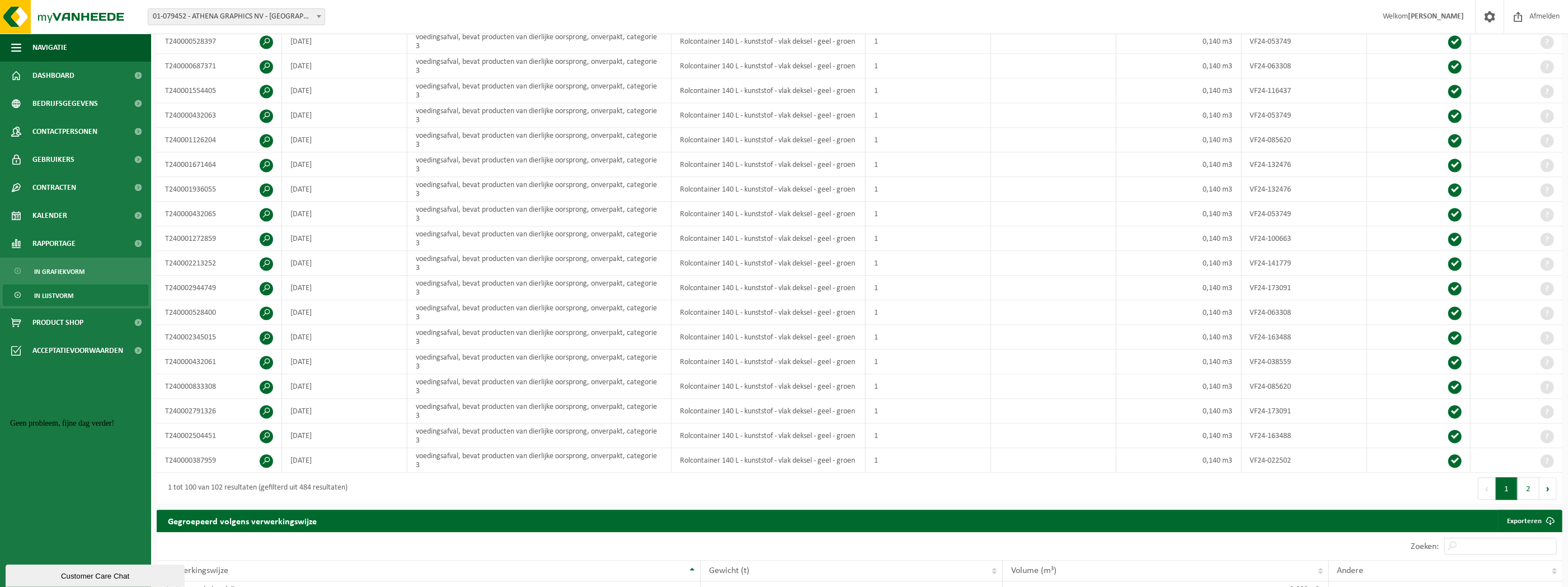
scroll to position [2351, 0]
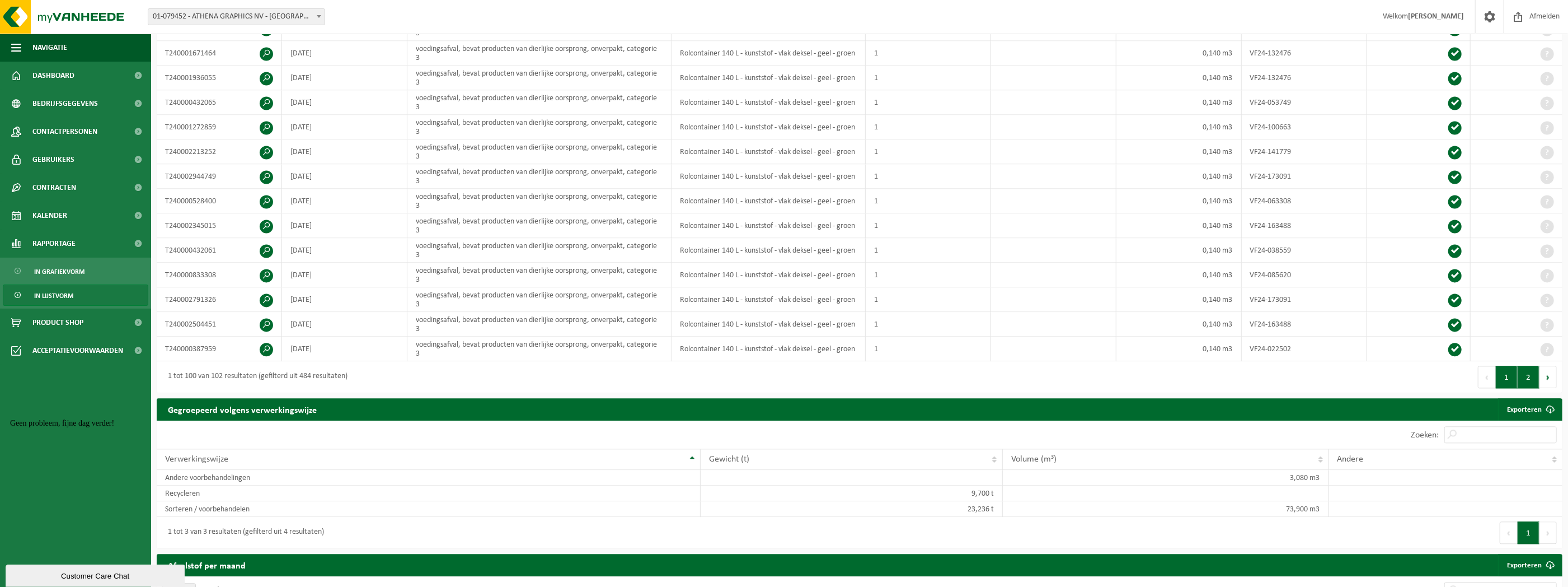
click at [1525, 366] on button "2" at bounding box center [1528, 377] width 22 height 23
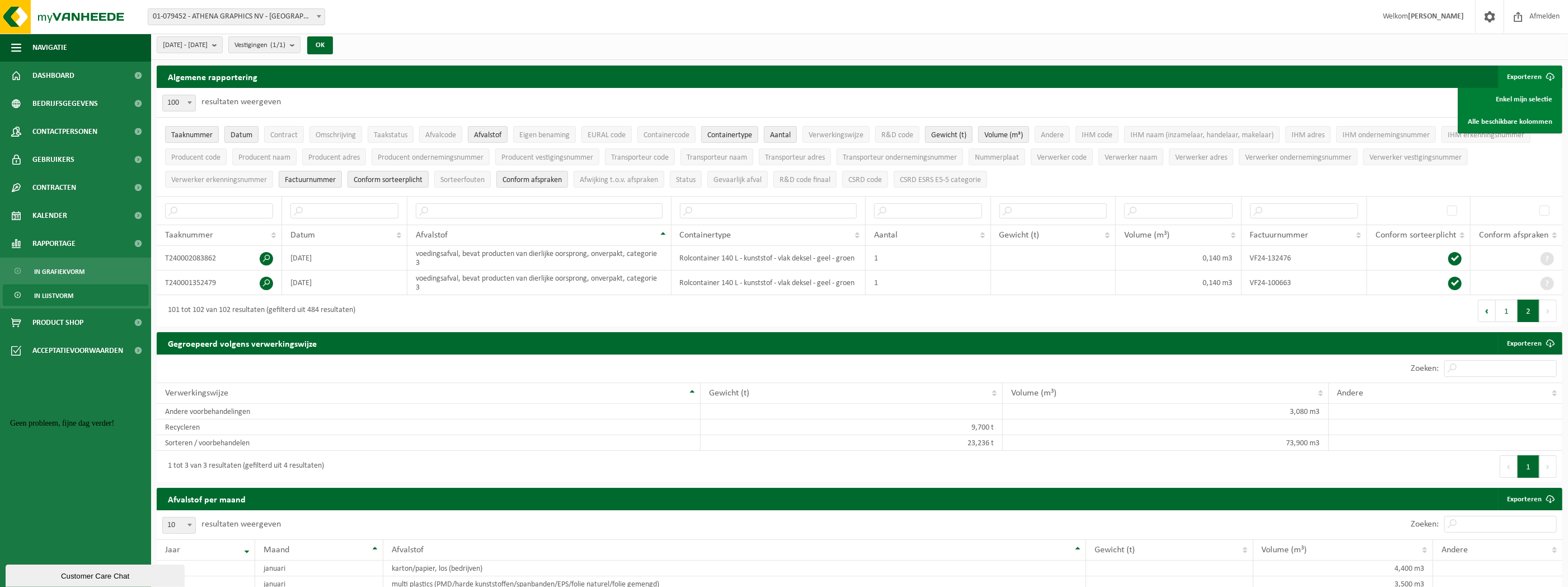
scroll to position [0, 0]
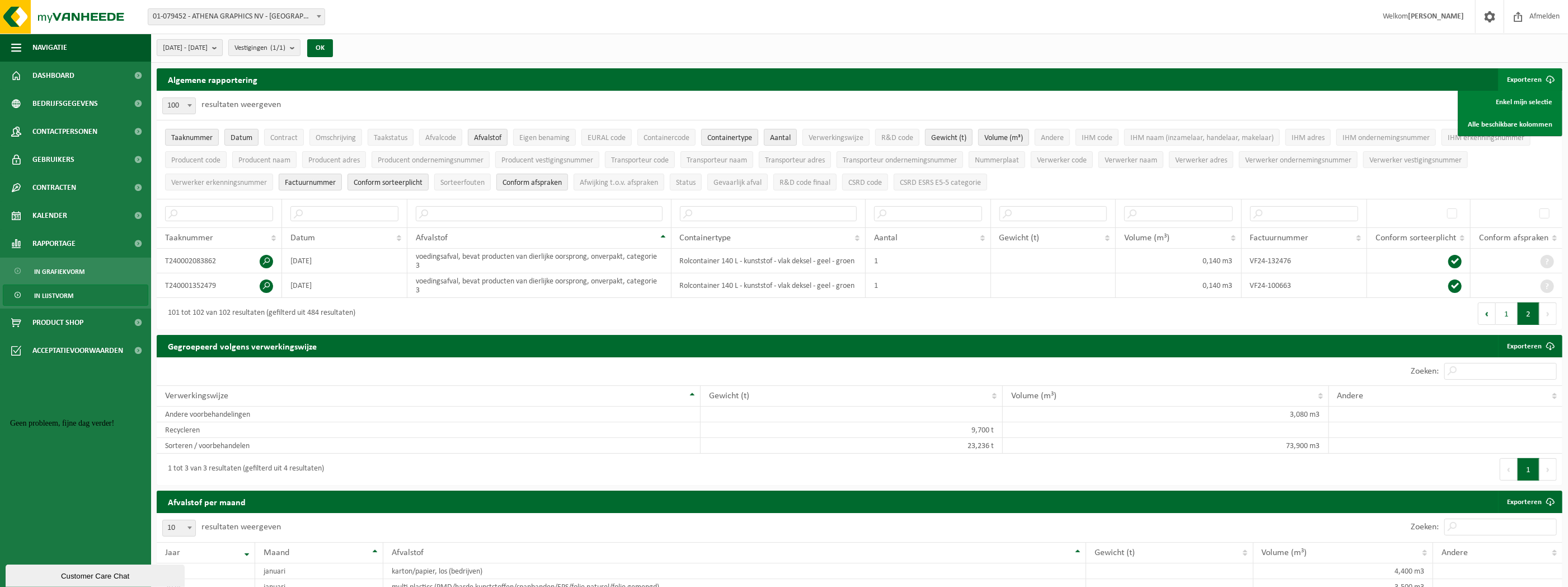
click at [223, 43] on button "[DATE] - [DATE]" at bounding box center [189, 47] width 66 height 17
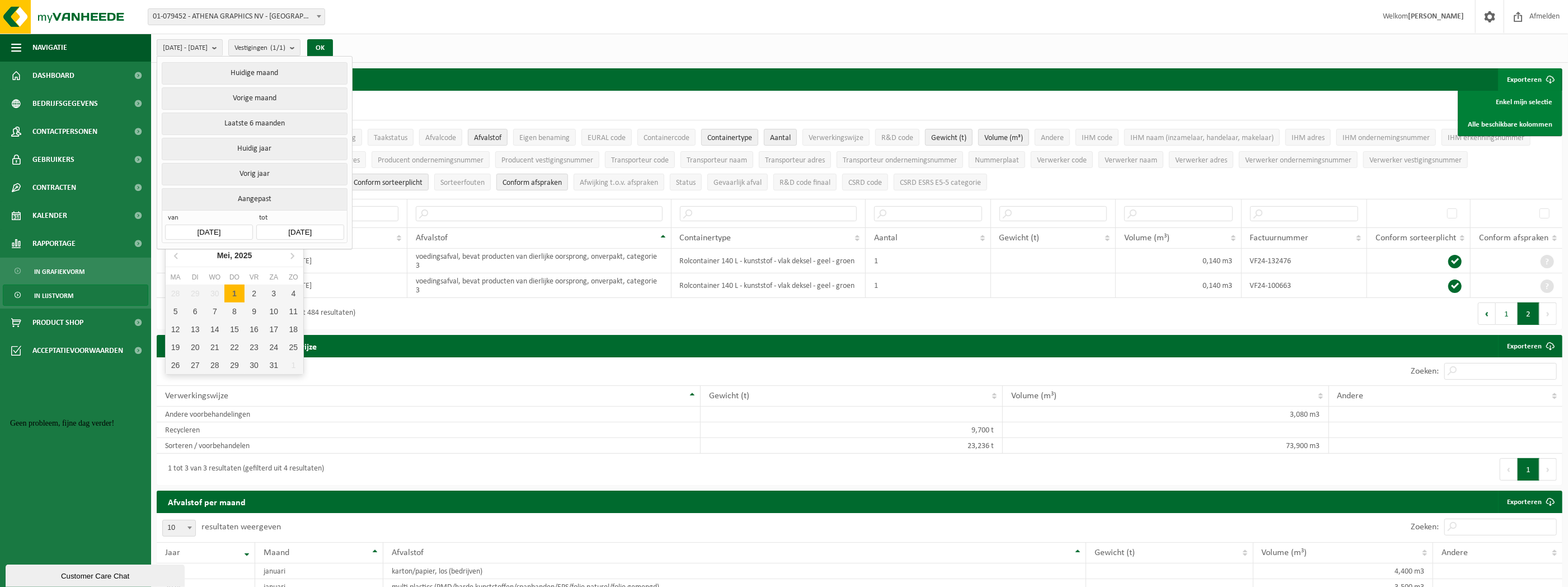
click at [212, 228] on input "[DATE]" at bounding box center [209, 231] width 87 height 15
click at [241, 226] on input "[DATE]" at bounding box center [209, 231] width 87 height 15
click at [208, 226] on input "[DATE]" at bounding box center [209, 231] width 87 height 15
click at [455, 96] on div "10 25 50 100 100 resultaten weergeven" at bounding box center [859, 105] width 1406 height 29
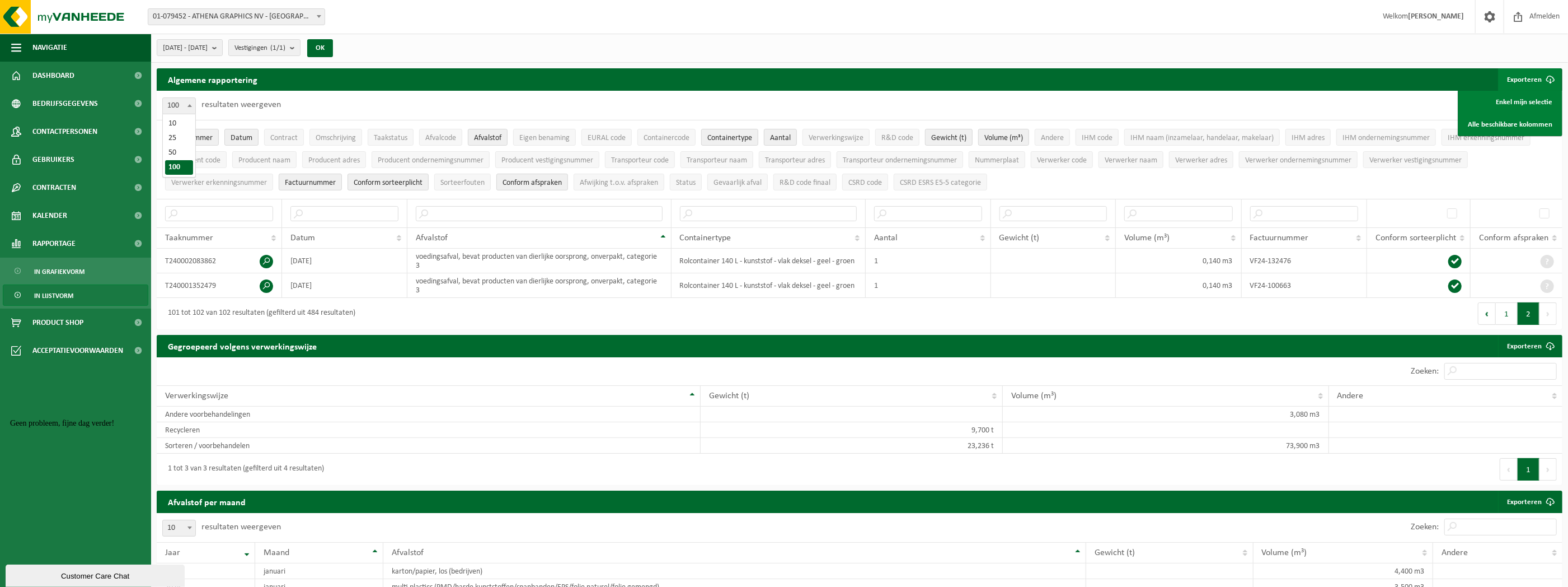
click at [191, 108] on span at bounding box center [189, 105] width 11 height 15
click at [207, 45] on span "[DATE] - [DATE]" at bounding box center [186, 48] width 45 height 17
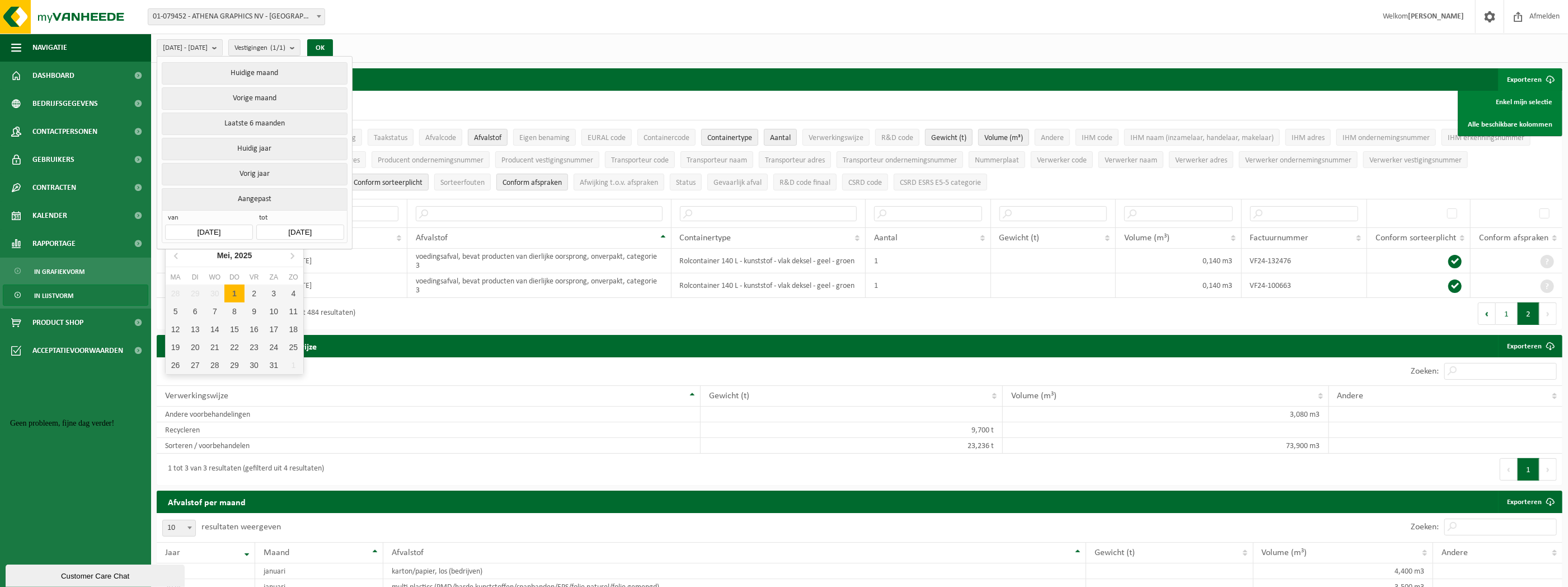
click at [203, 228] on input "[DATE]" at bounding box center [209, 231] width 87 height 15
click at [180, 258] on icon at bounding box center [176, 255] width 18 height 18
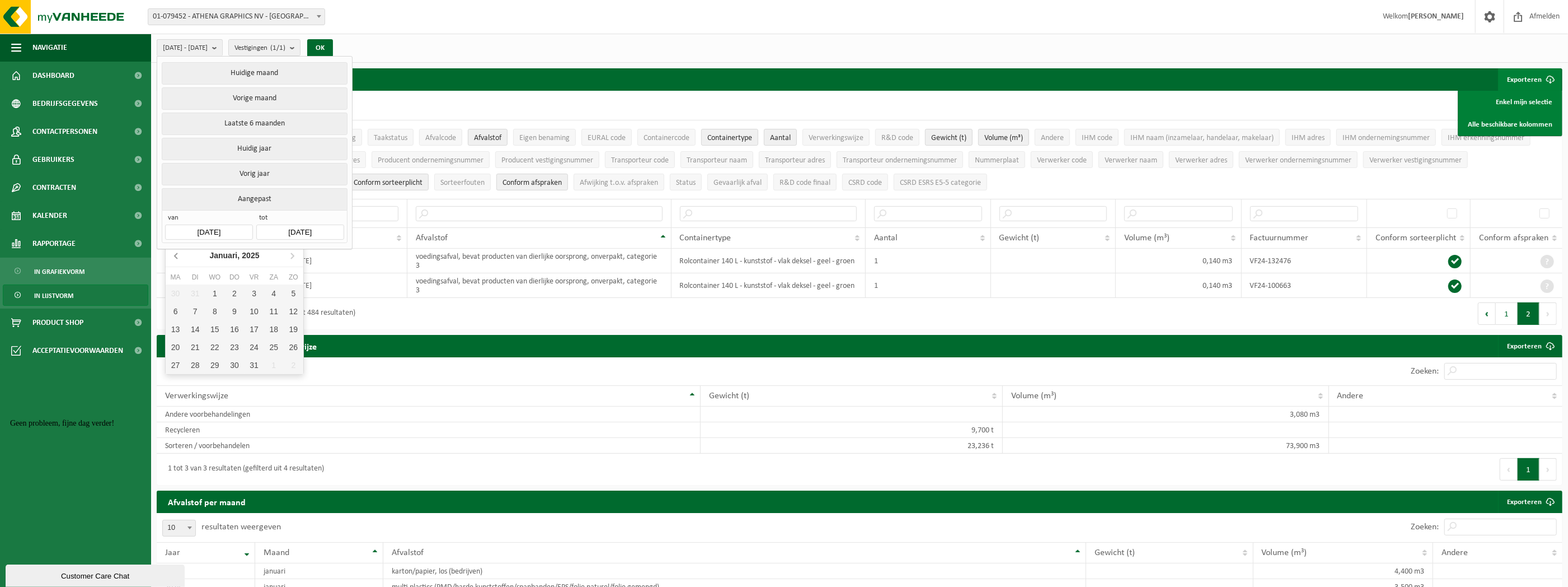
click at [180, 258] on icon at bounding box center [176, 255] width 18 height 18
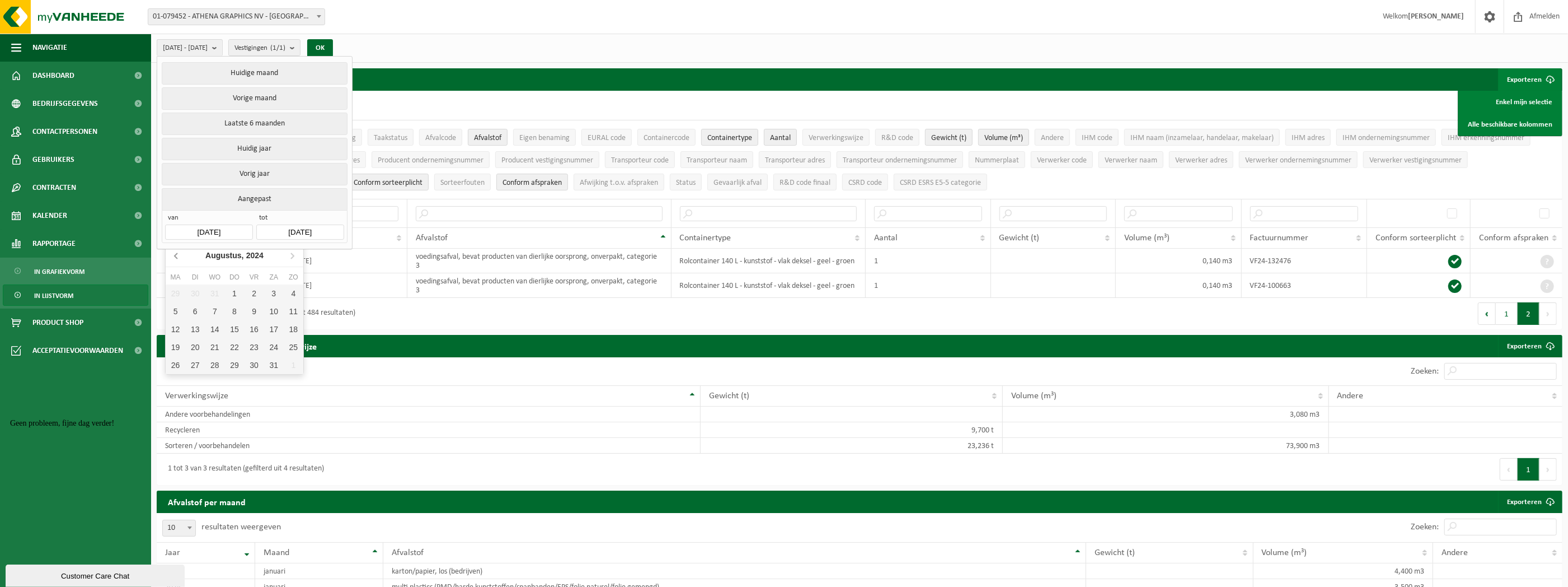
click at [180, 258] on icon at bounding box center [176, 255] width 18 height 18
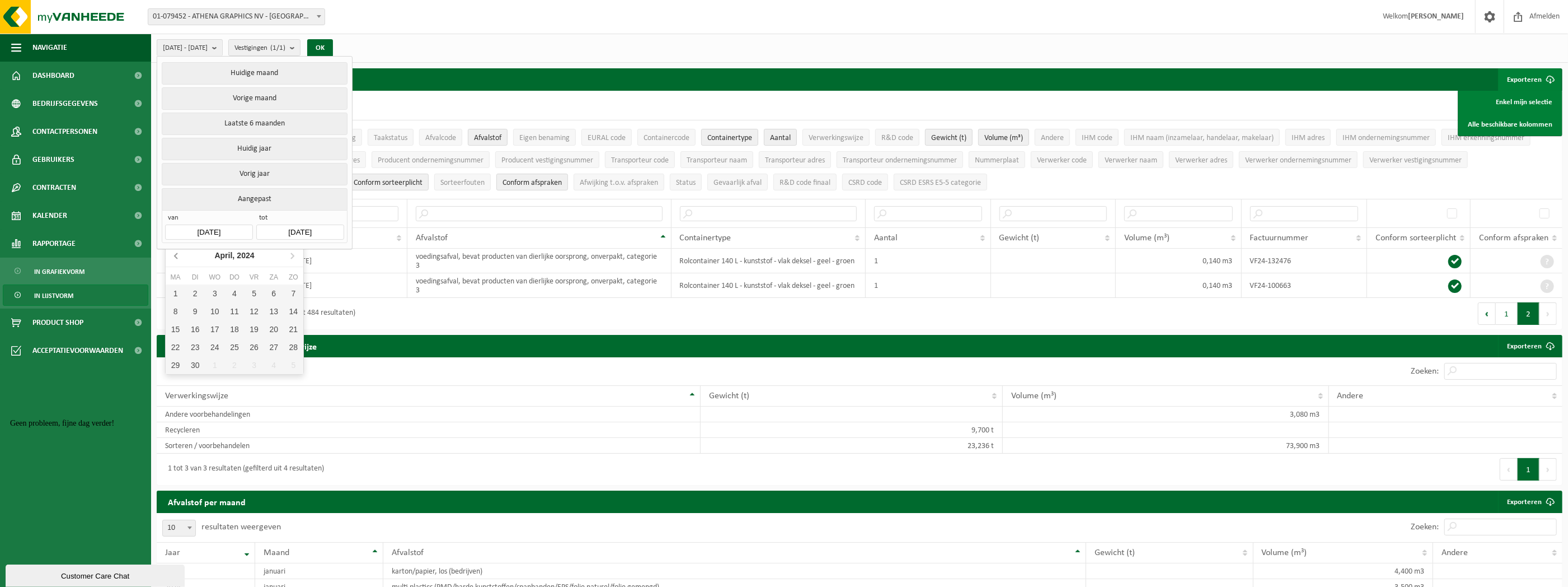
click at [180, 258] on icon at bounding box center [176, 255] width 18 height 18
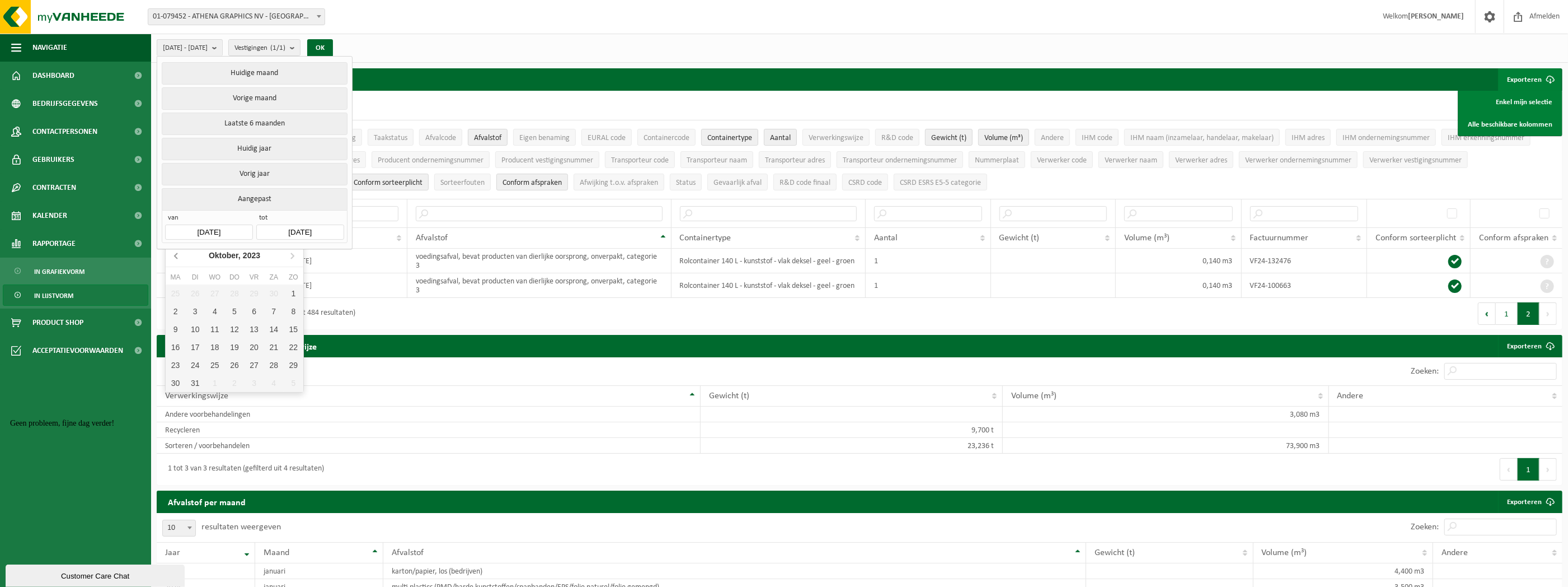
click at [180, 258] on icon at bounding box center [176, 255] width 18 height 18
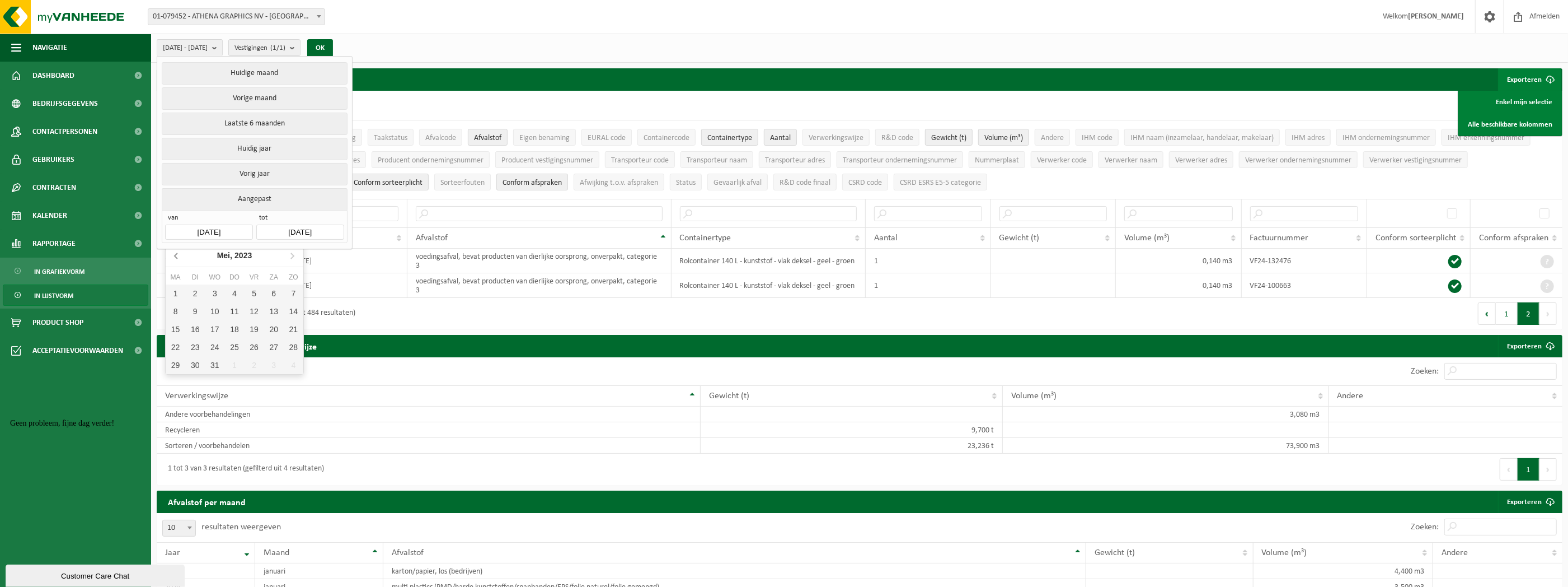
click at [180, 258] on icon at bounding box center [176, 255] width 18 height 18
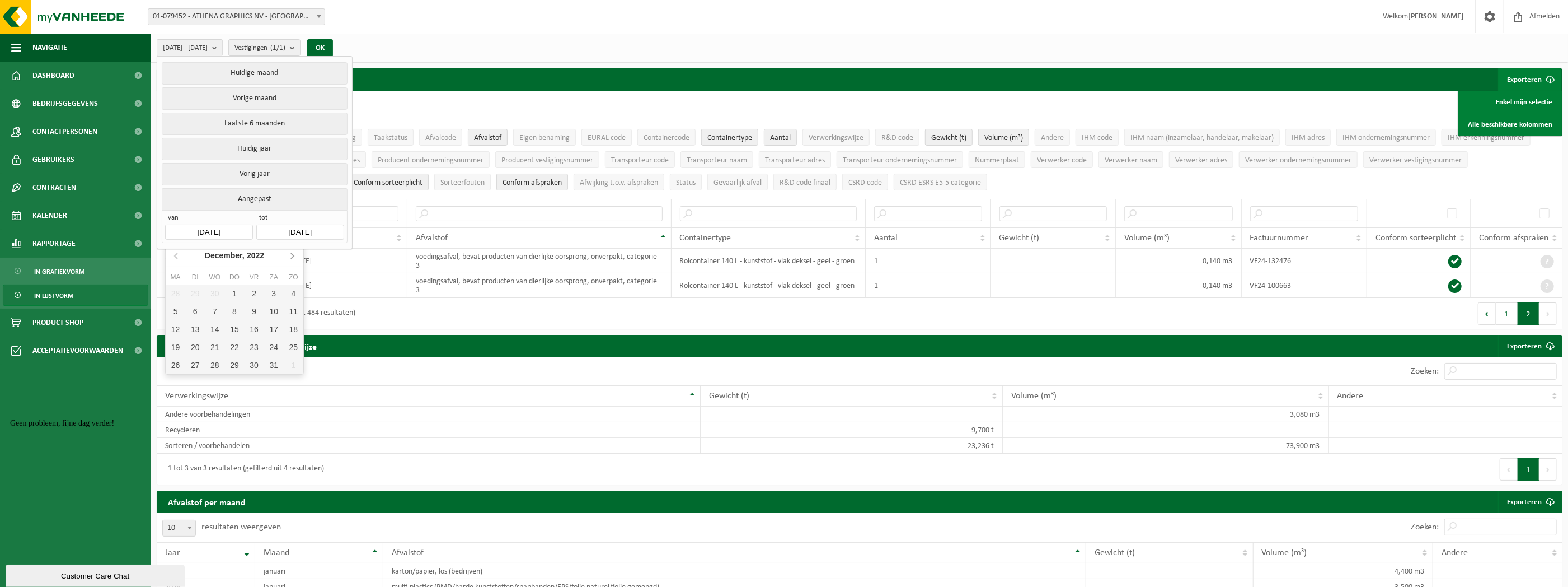
click at [299, 256] on icon at bounding box center [292, 255] width 18 height 18
click at [290, 288] on div "1" at bounding box center [293, 293] width 19 height 18
type input "[DATE]"
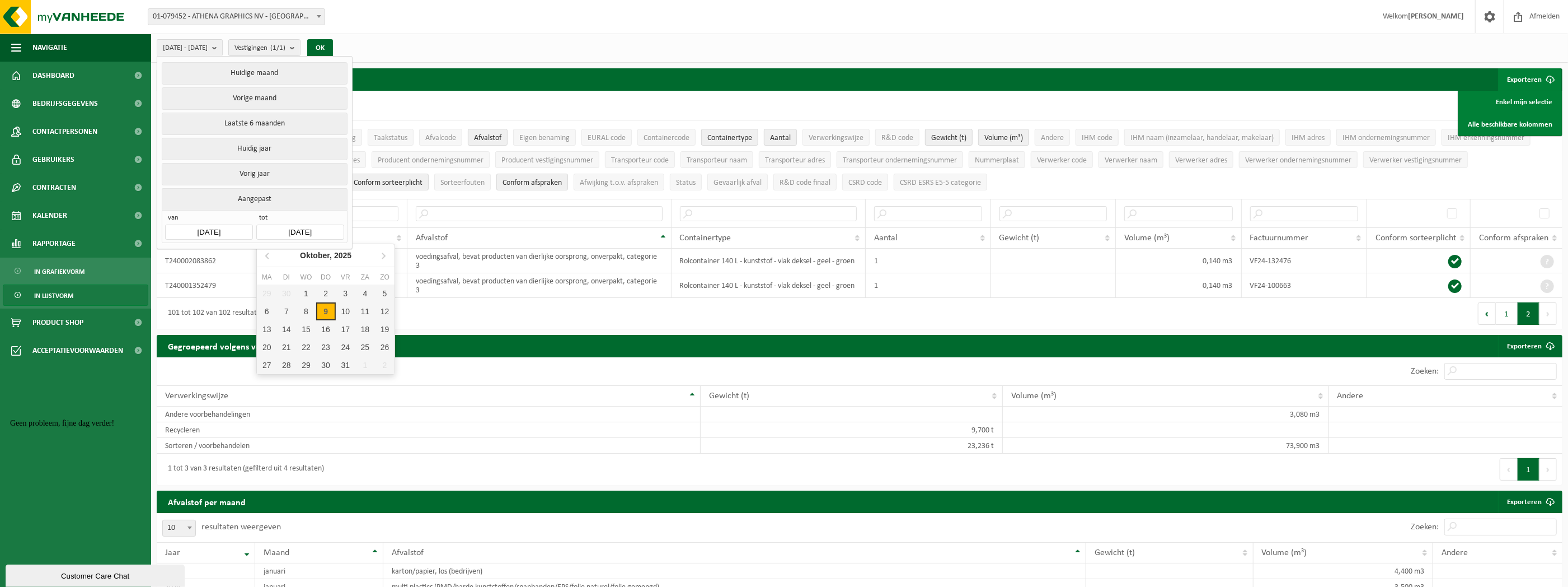
click at [322, 228] on input "[DATE]" at bounding box center [300, 231] width 87 height 15
click at [269, 254] on icon at bounding box center [268, 255] width 18 height 18
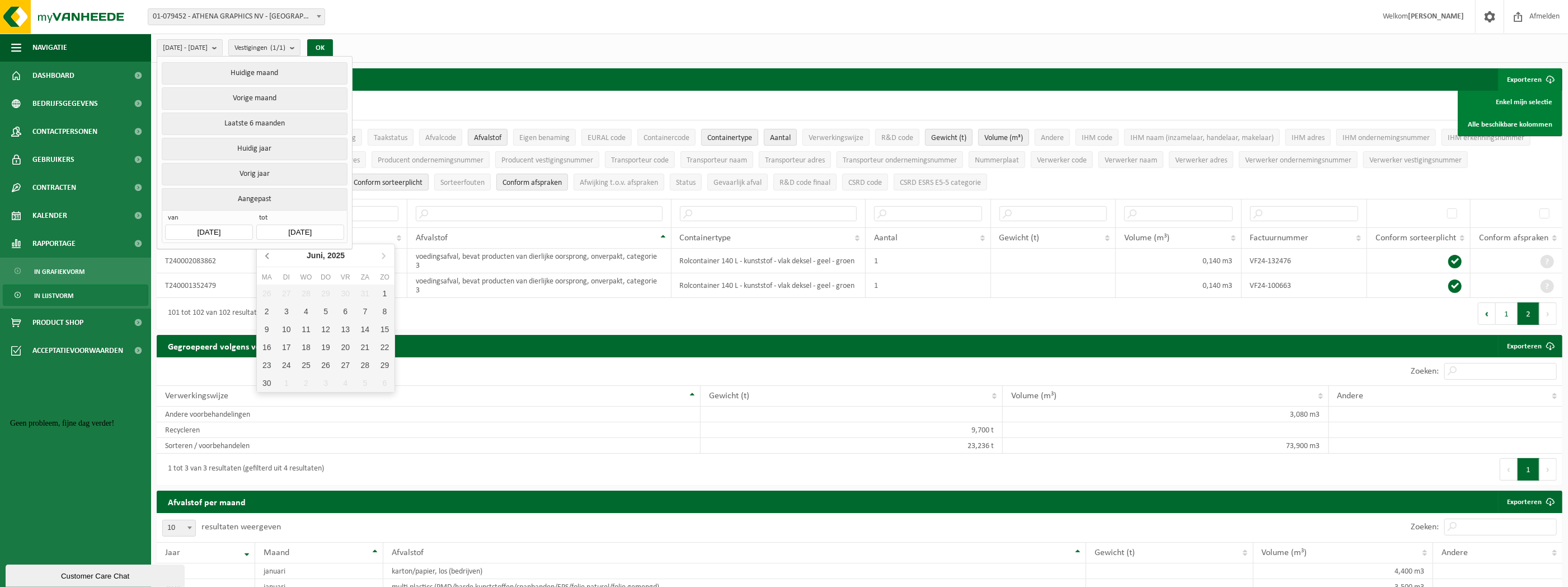
click at [269, 254] on icon at bounding box center [268, 255] width 18 height 18
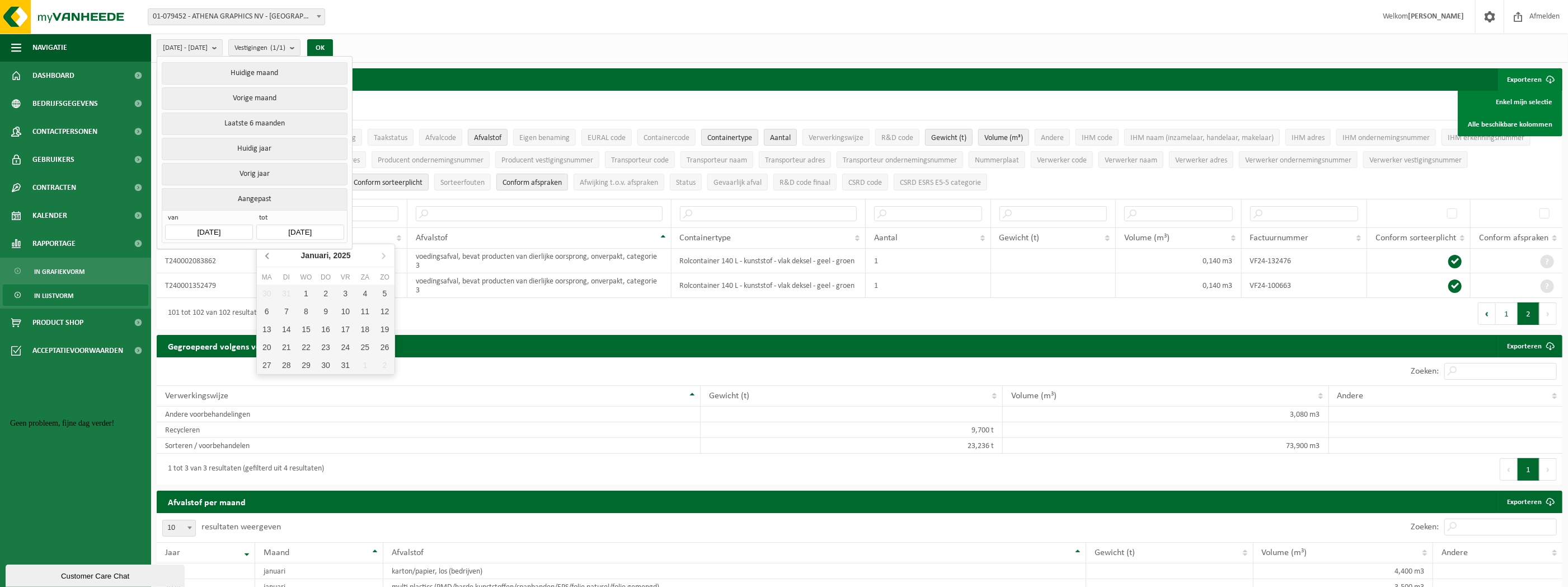
click at [269, 254] on icon at bounding box center [268, 255] width 18 height 18
click at [382, 254] on icon at bounding box center [383, 255] width 18 height 18
click at [262, 250] on icon at bounding box center [268, 255] width 18 height 18
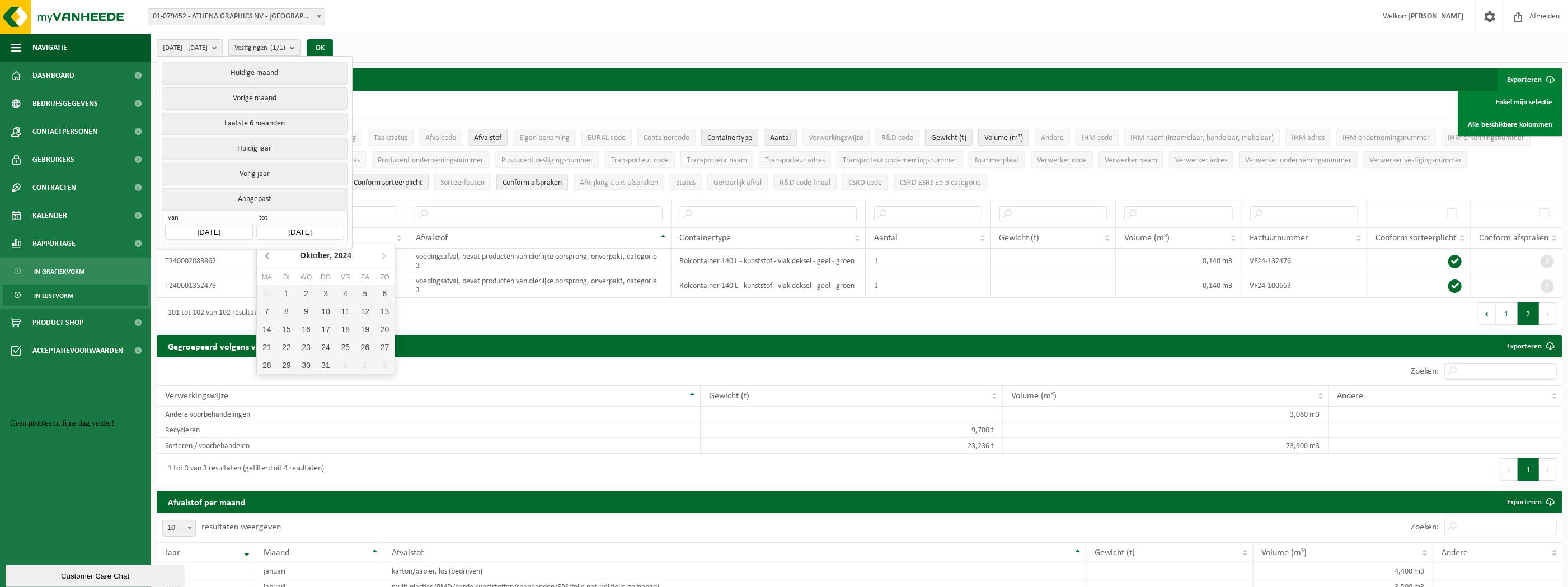
click at [262, 250] on icon at bounding box center [268, 255] width 18 height 18
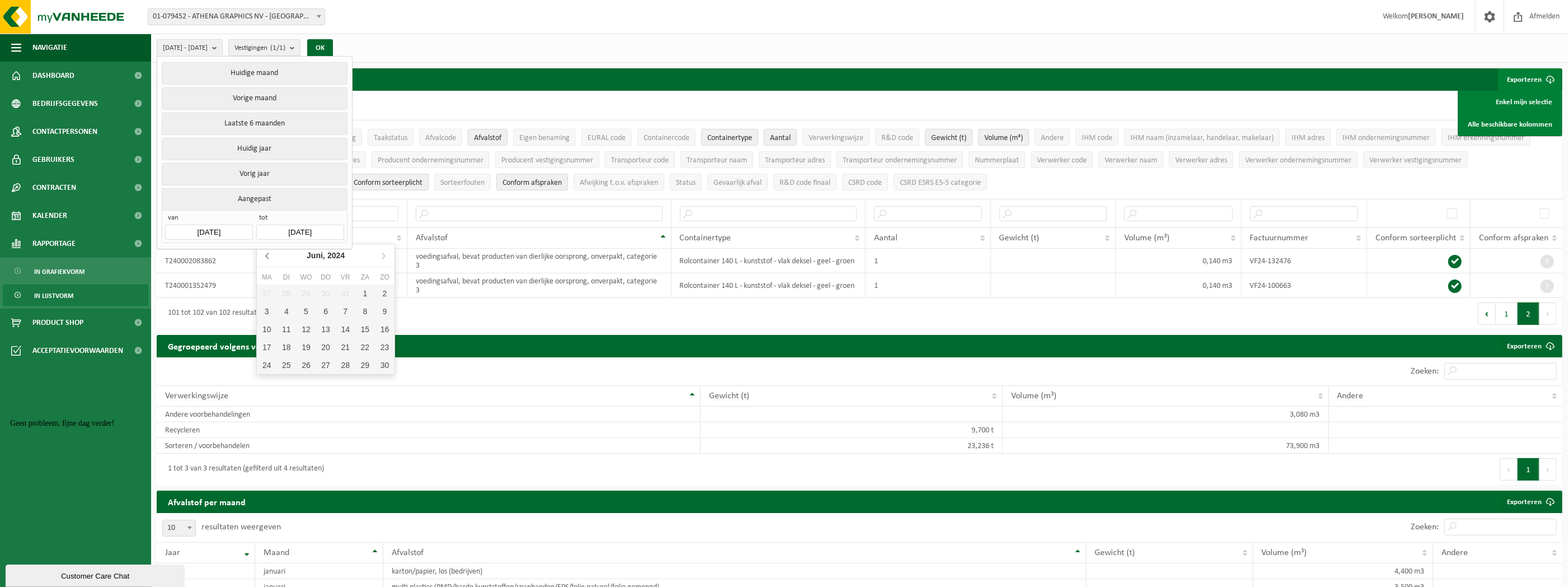
click at [263, 250] on icon at bounding box center [268, 255] width 18 height 18
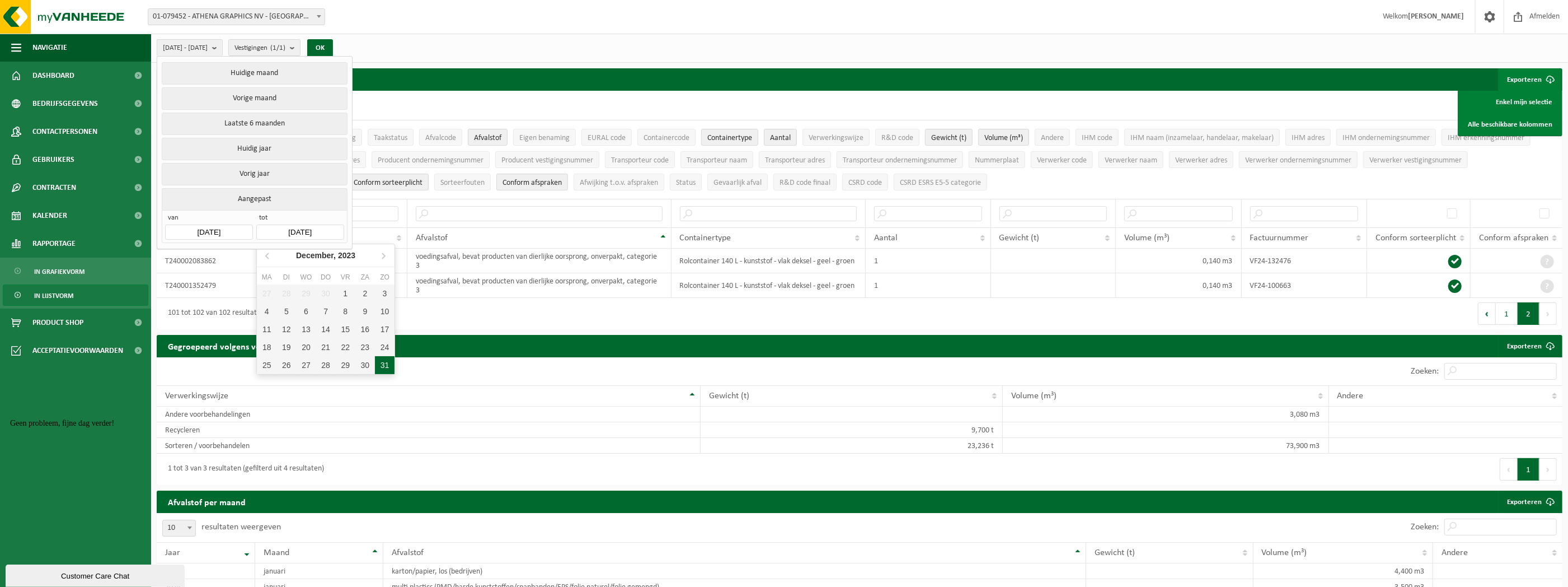
click at [392, 366] on div "31" at bounding box center [384, 365] width 19 height 18
type input "[DATE]"
click at [333, 47] on button "OK" at bounding box center [320, 47] width 26 height 18
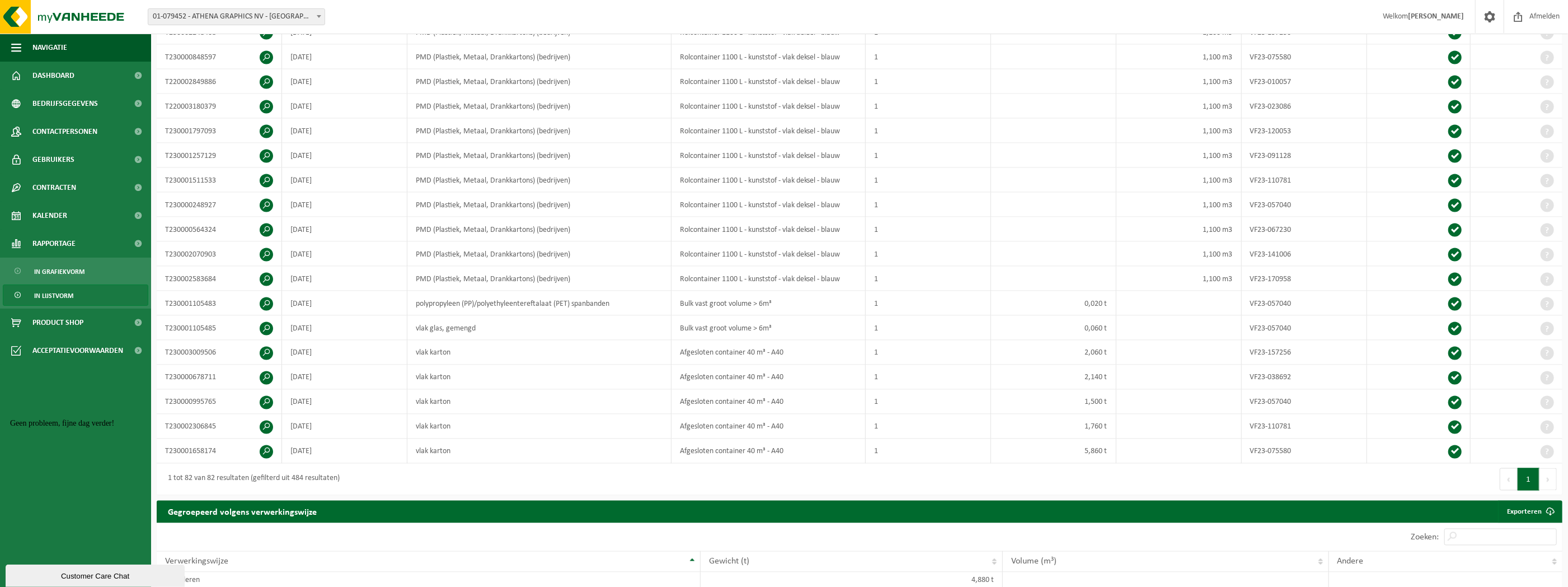
scroll to position [1791, 0]
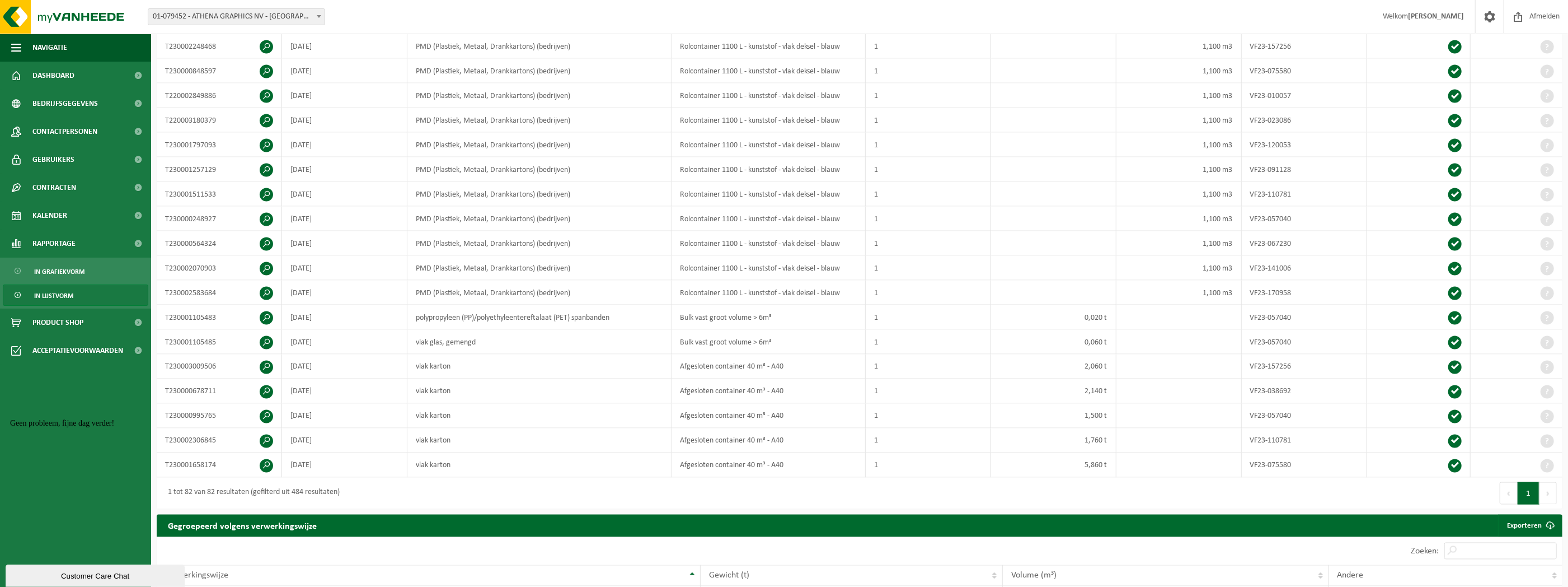
click at [111, 422] on div "Geen probleem, fijne dag verder!" at bounding box center [111, 423] width 202 height 9
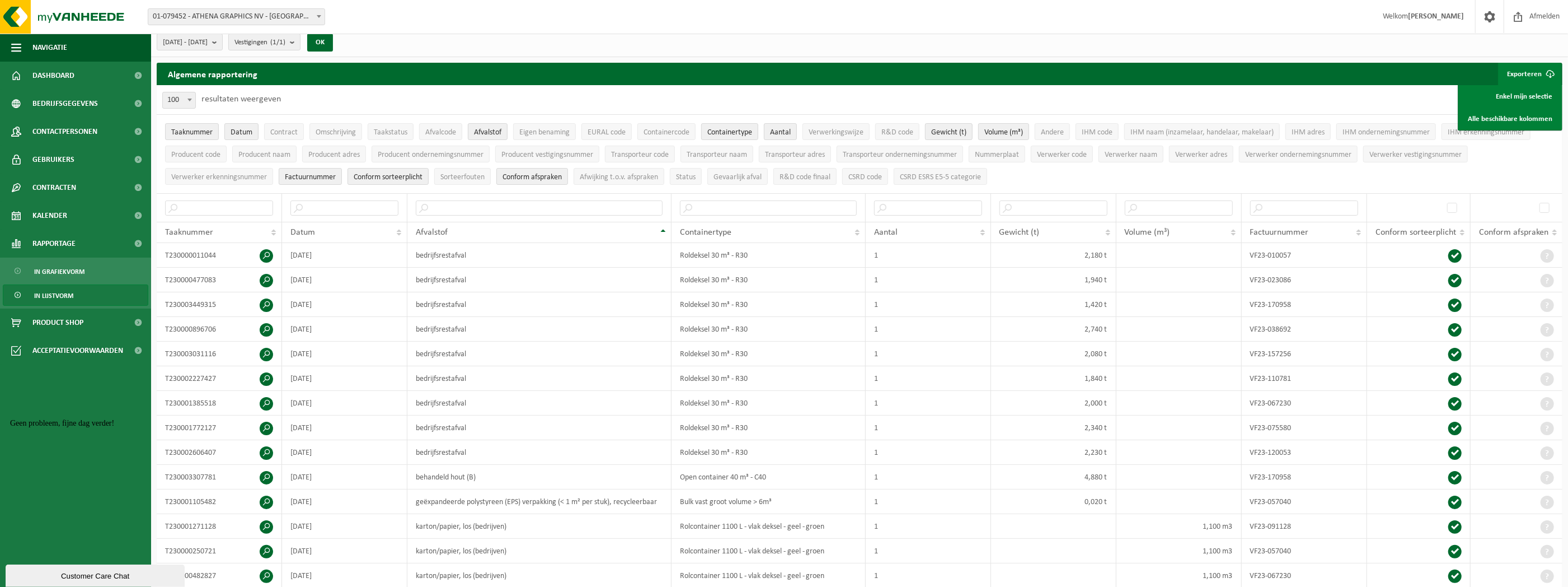
scroll to position [0, 0]
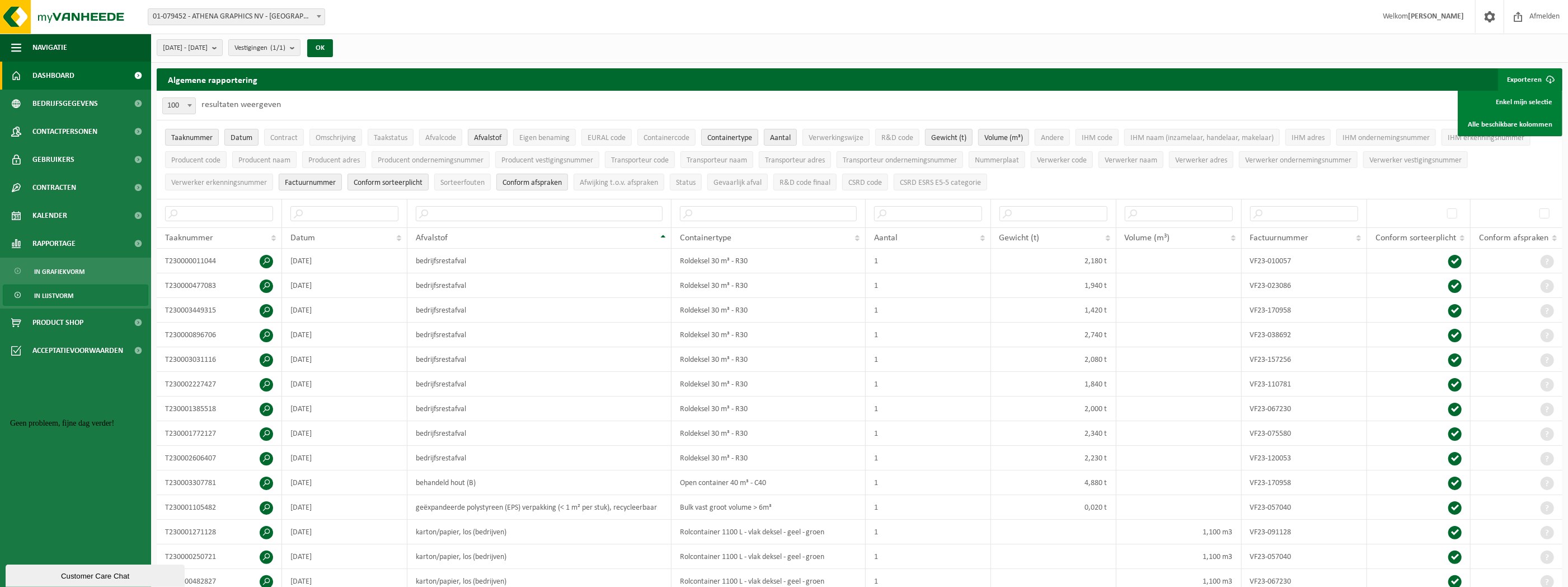
click at [50, 72] on span "Dashboard" at bounding box center [54, 75] width 42 height 28
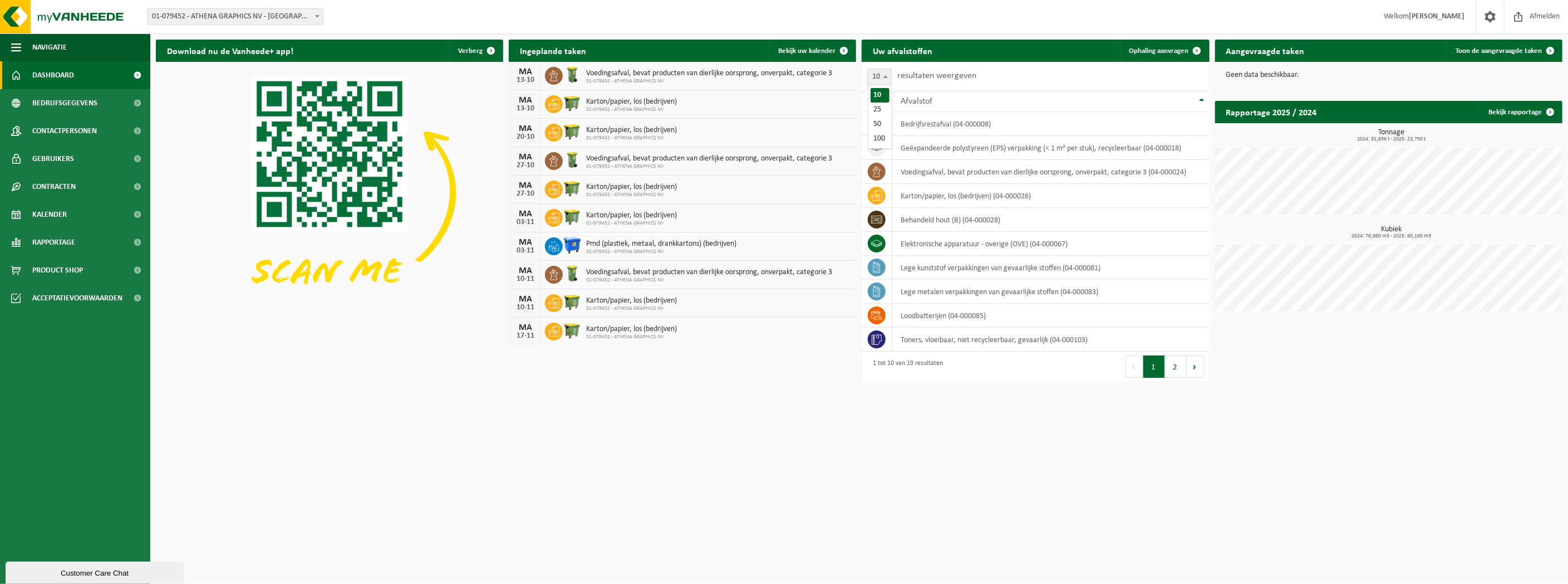
click at [886, 76] on b at bounding box center [886, 76] width 5 height 3
select select "100"
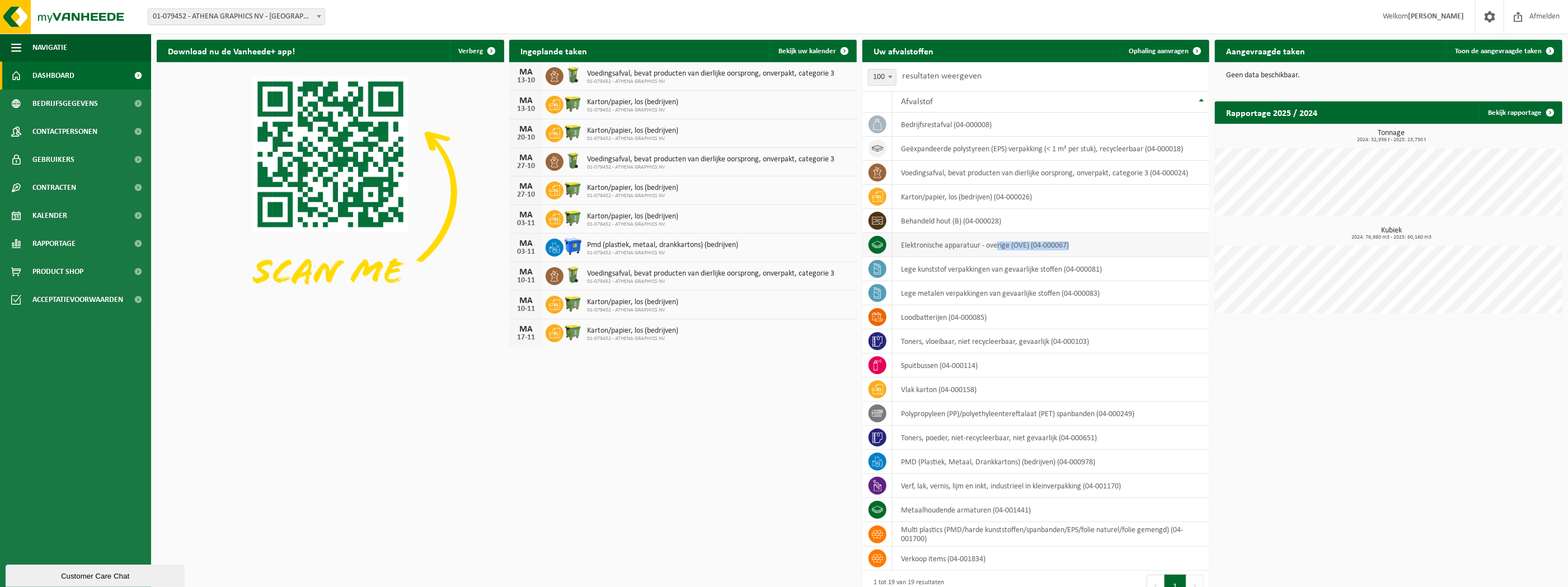
drag, startPoint x: 1098, startPoint y: 245, endPoint x: 998, endPoint y: 244, distance: 100.0
click at [998, 244] on td "elektronische apparatuur - overige (OVE) (04-000067)" at bounding box center [1051, 245] width 317 height 24
click at [1295, 412] on div "Download nu de Vanheede+ app! Verberg Ingeplande taken Bekijk uw kalender MA 13…" at bounding box center [859, 319] width 1411 height 571
click at [78, 244] on link "Rapportage" at bounding box center [75, 244] width 151 height 28
click at [63, 271] on span "In grafiekvorm" at bounding box center [59, 271] width 50 height 21
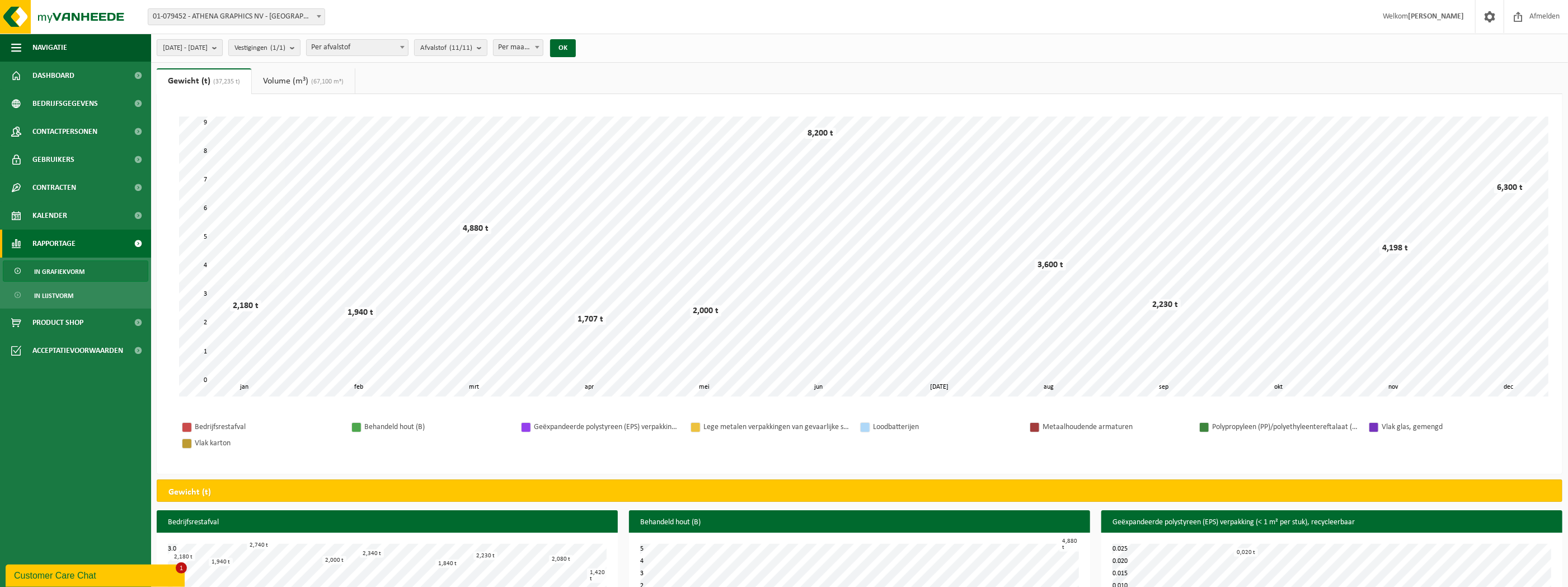
click at [223, 47] on button "[DATE] - [DATE]" at bounding box center [189, 47] width 66 height 17
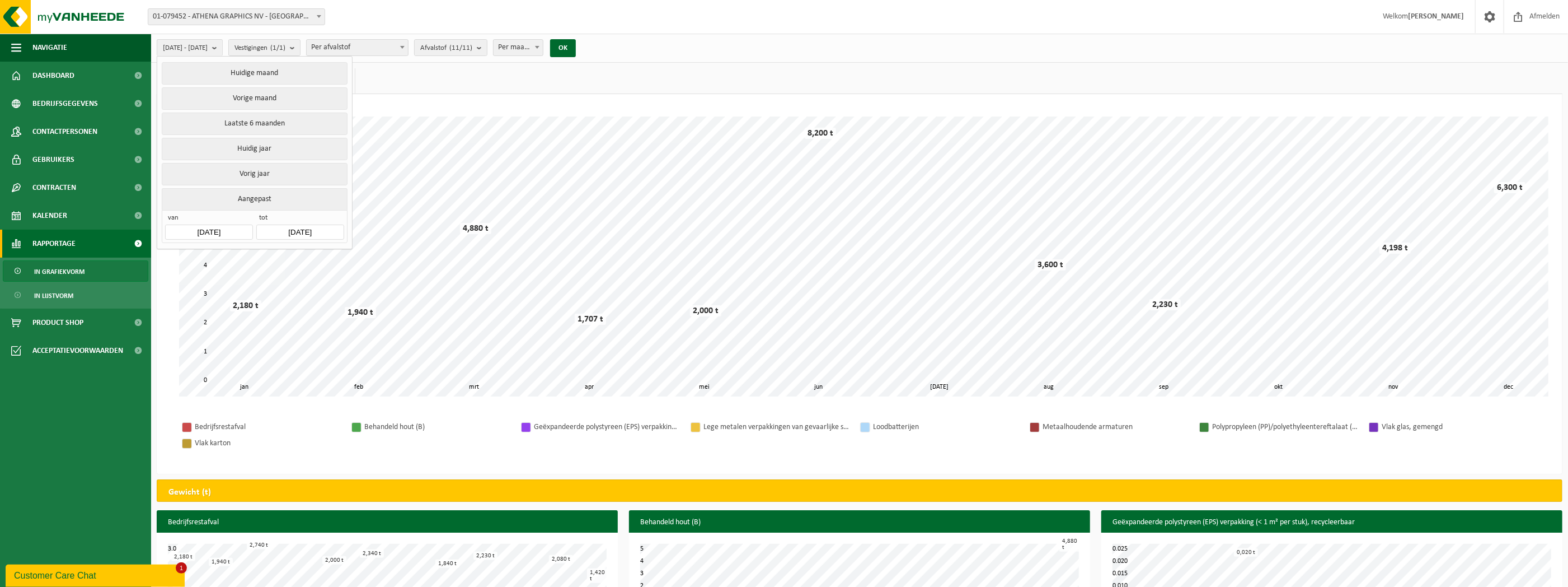
click at [266, 197] on button "Aangepast" at bounding box center [254, 199] width 186 height 22
click at [282, 175] on button "Vorig jaar" at bounding box center [254, 174] width 186 height 23
type input "[DATE]"
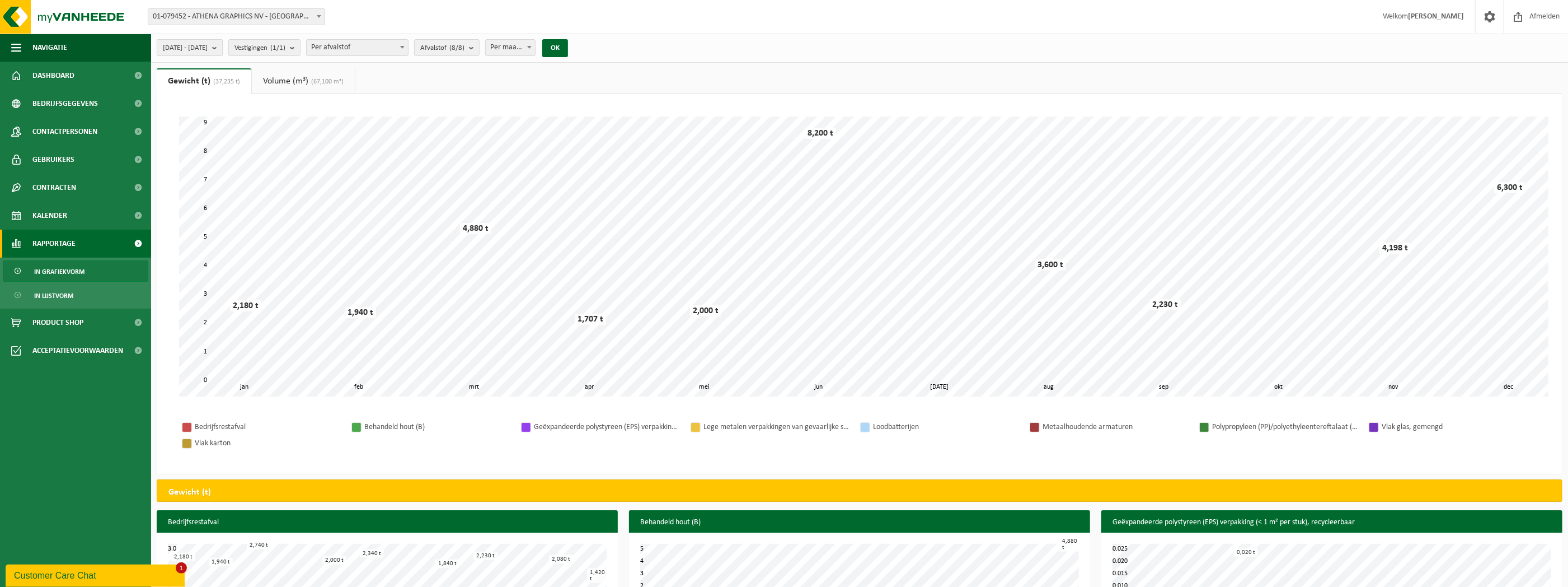
click at [207, 50] on span "[DATE] - [DATE]" at bounding box center [186, 48] width 45 height 17
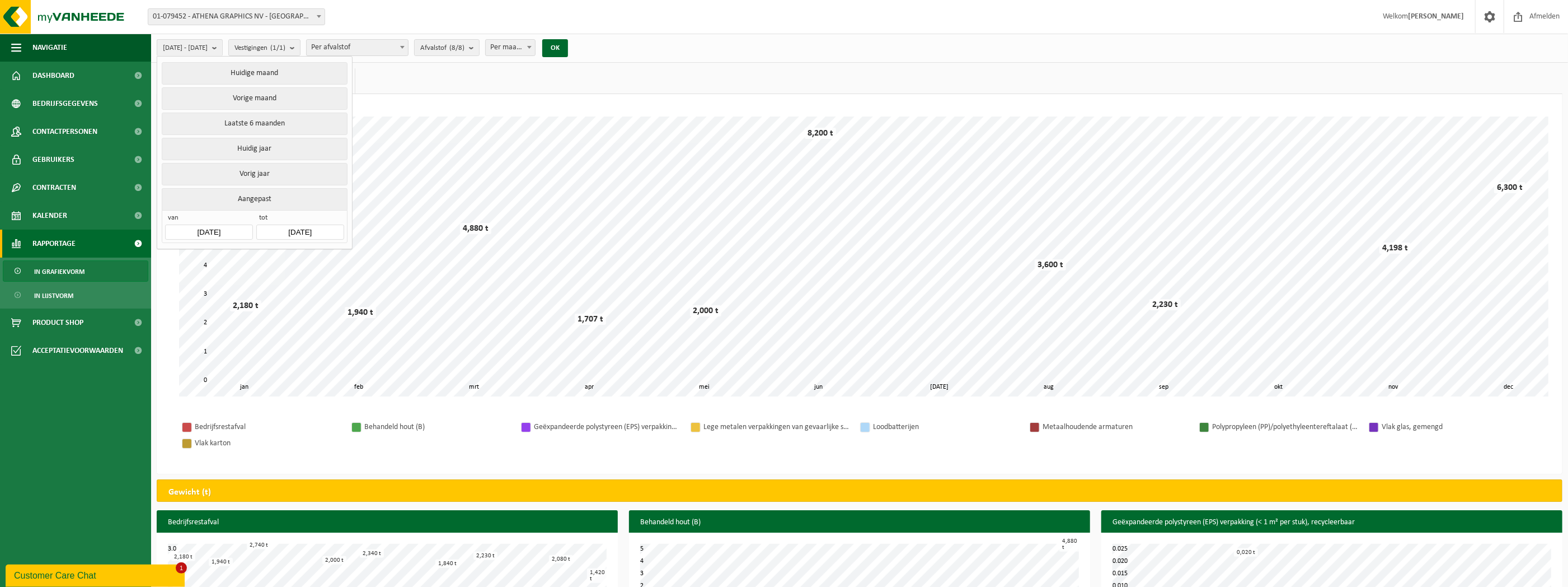
click at [196, 227] on input "[DATE]" at bounding box center [209, 231] width 87 height 15
click at [177, 254] on icon at bounding box center [176, 255] width 18 height 18
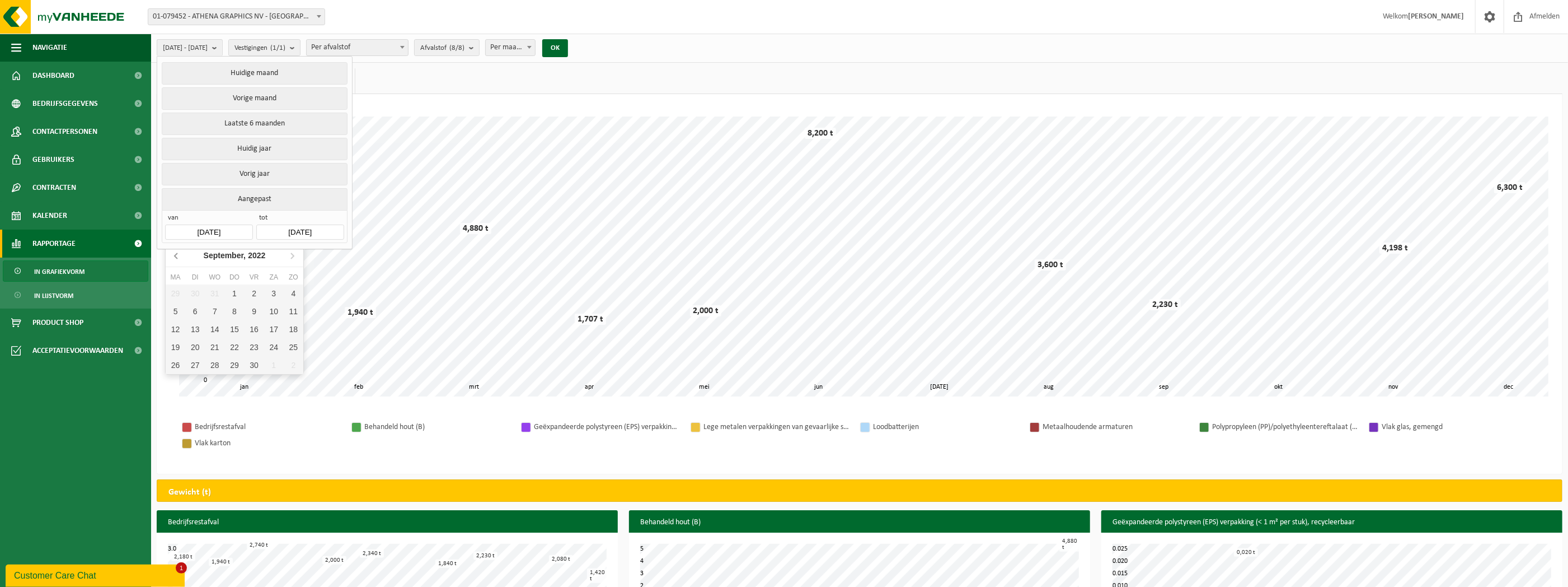
click at [177, 254] on icon at bounding box center [176, 255] width 18 height 18
click at [177, 258] on icon at bounding box center [176, 255] width 3 height 5
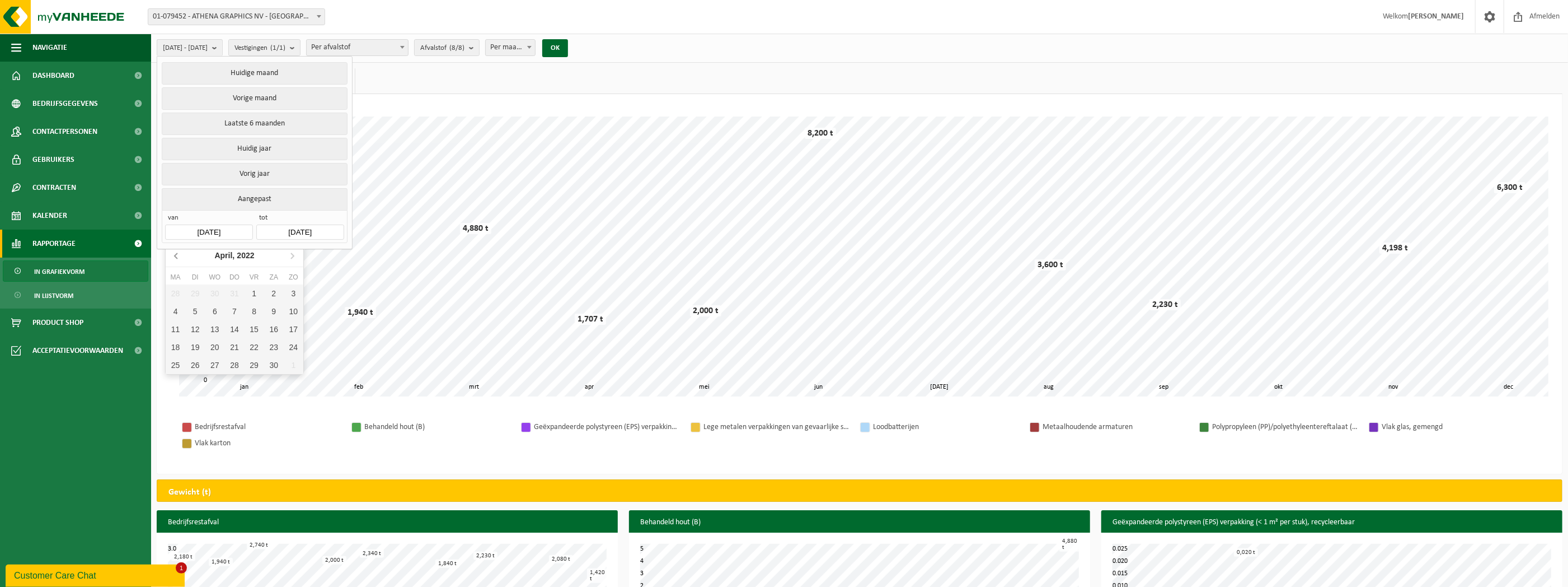
click at [177, 258] on icon at bounding box center [176, 255] width 3 height 5
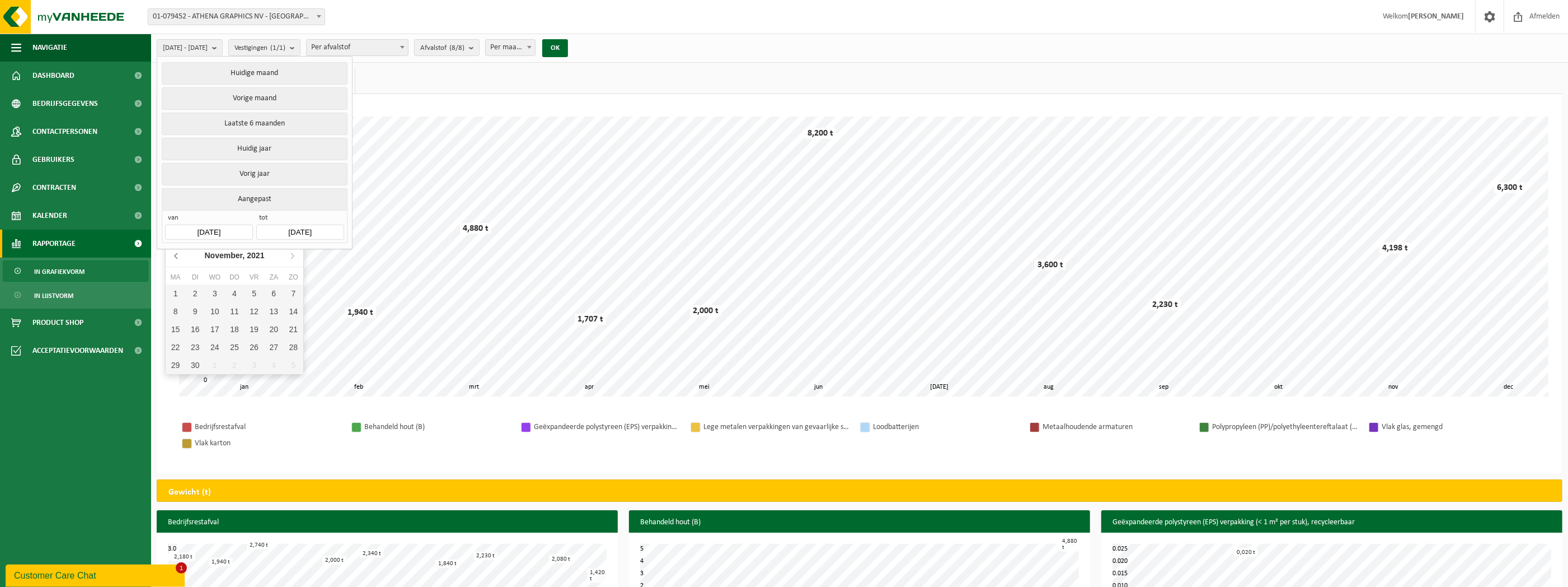
click at [177, 258] on icon at bounding box center [176, 255] width 3 height 5
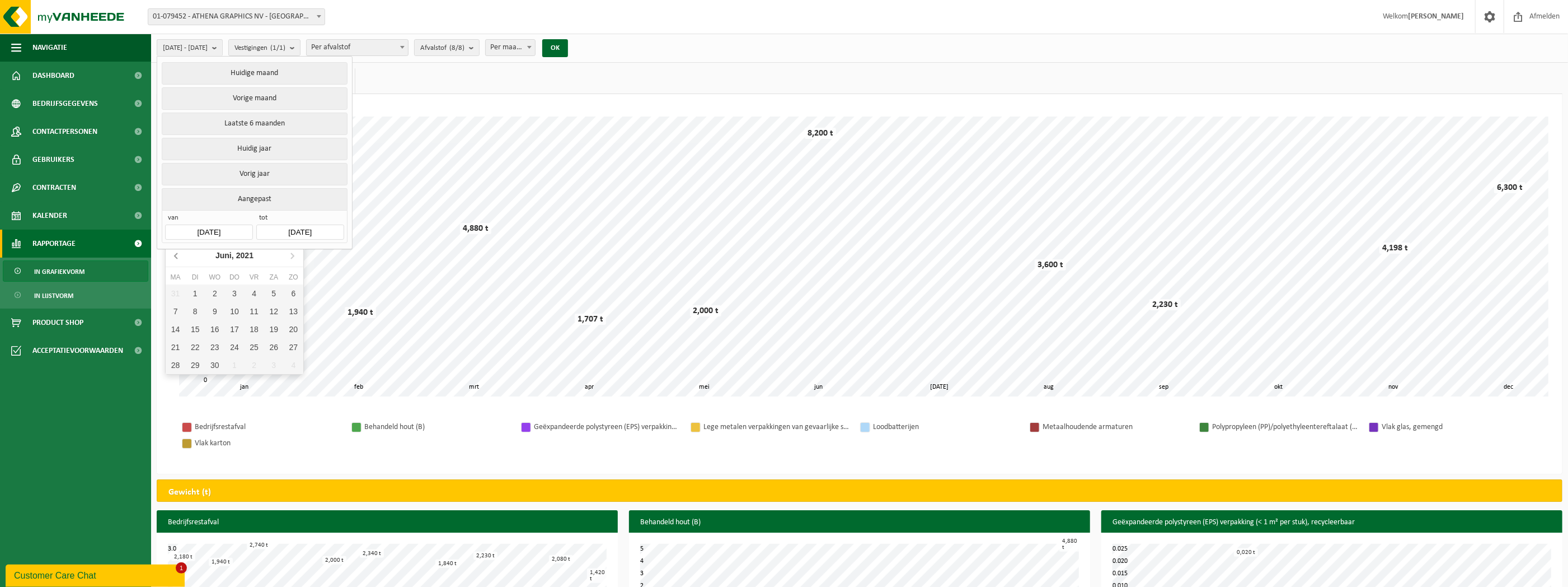
click at [177, 258] on icon at bounding box center [176, 255] width 3 height 5
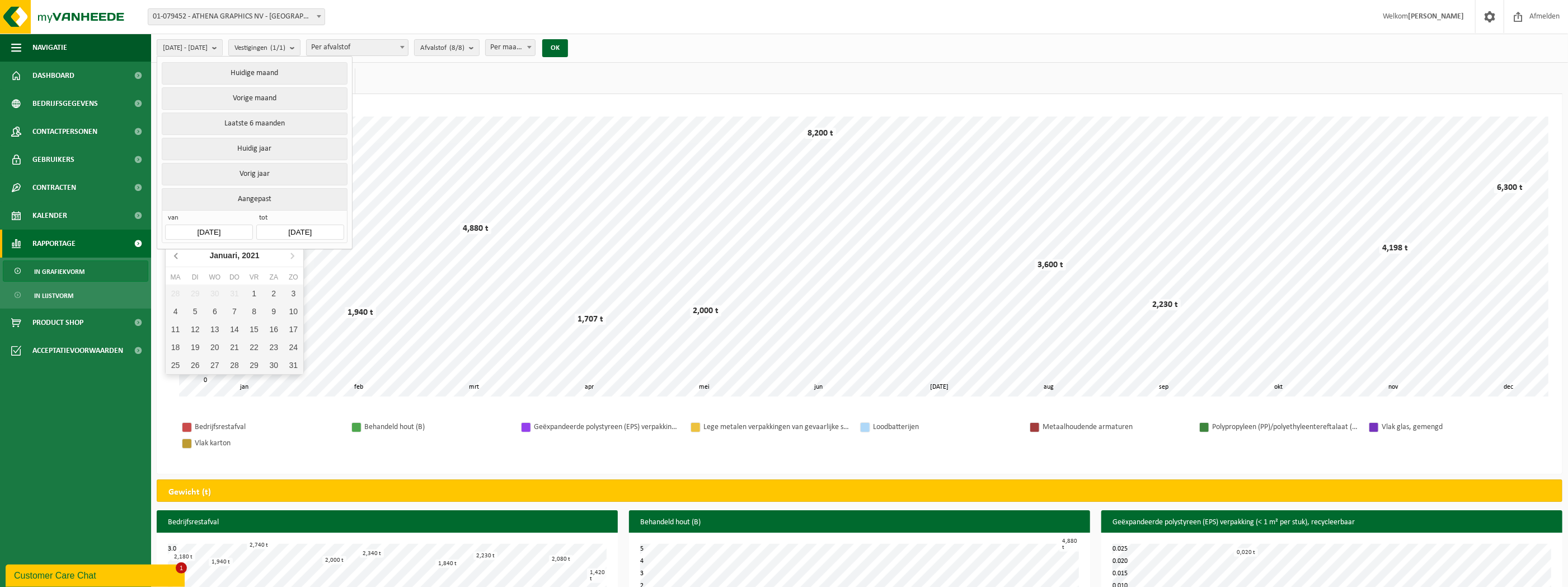
click at [177, 258] on icon at bounding box center [176, 255] width 3 height 5
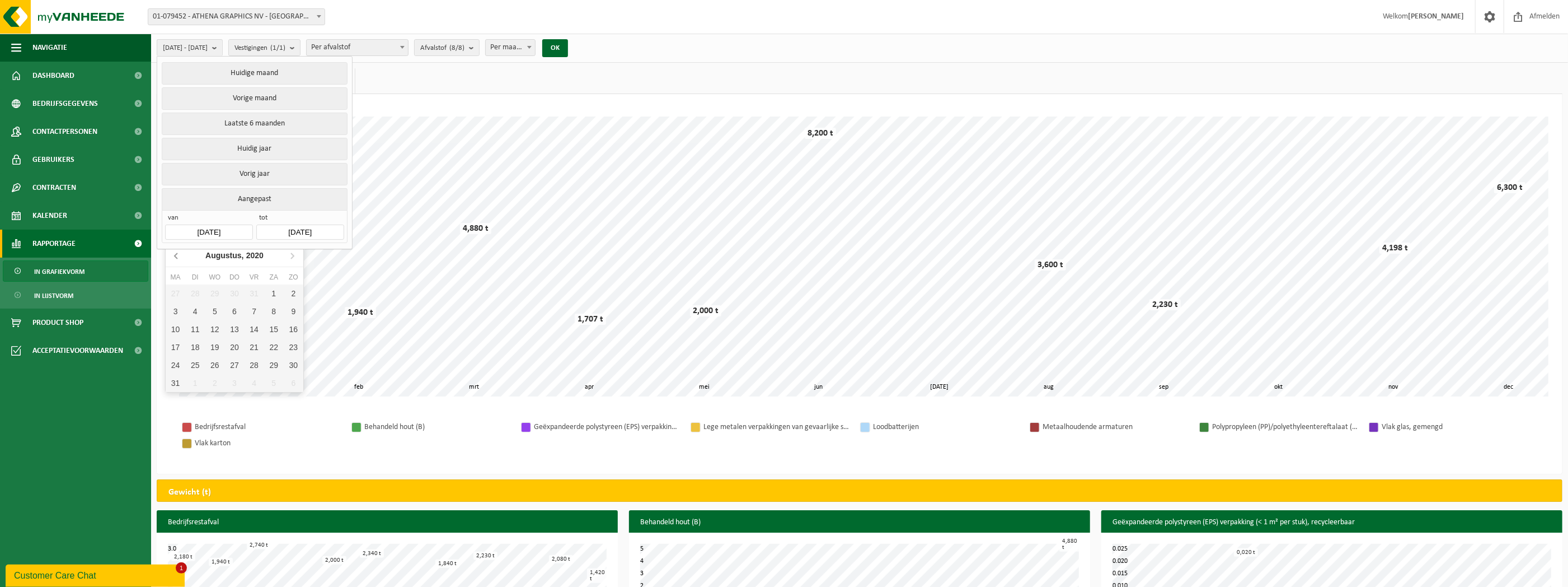
click at [177, 258] on icon at bounding box center [176, 255] width 3 height 5
click at [288, 251] on icon at bounding box center [292, 255] width 18 height 18
click at [288, 252] on icon at bounding box center [292, 255] width 18 height 18
click at [192, 324] on div "13" at bounding box center [195, 328] width 19 height 18
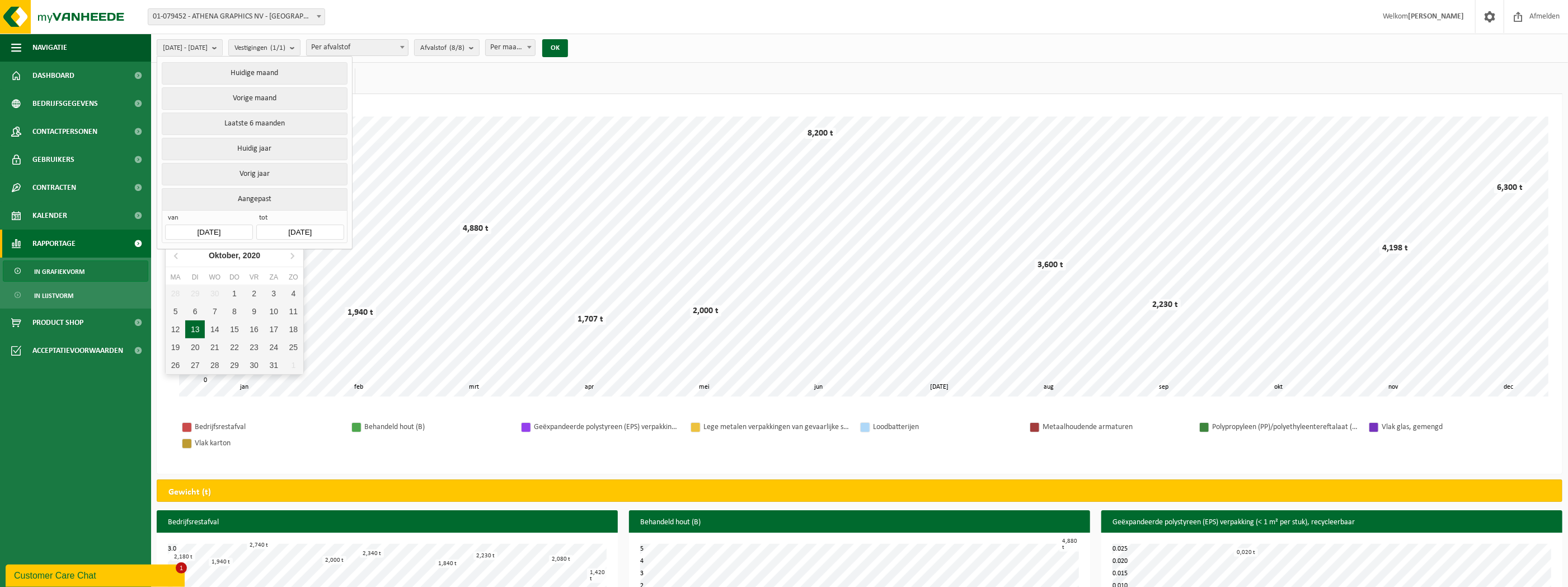
type input "[DATE]"
click at [292, 225] on input "[DATE]" at bounding box center [300, 231] width 87 height 15
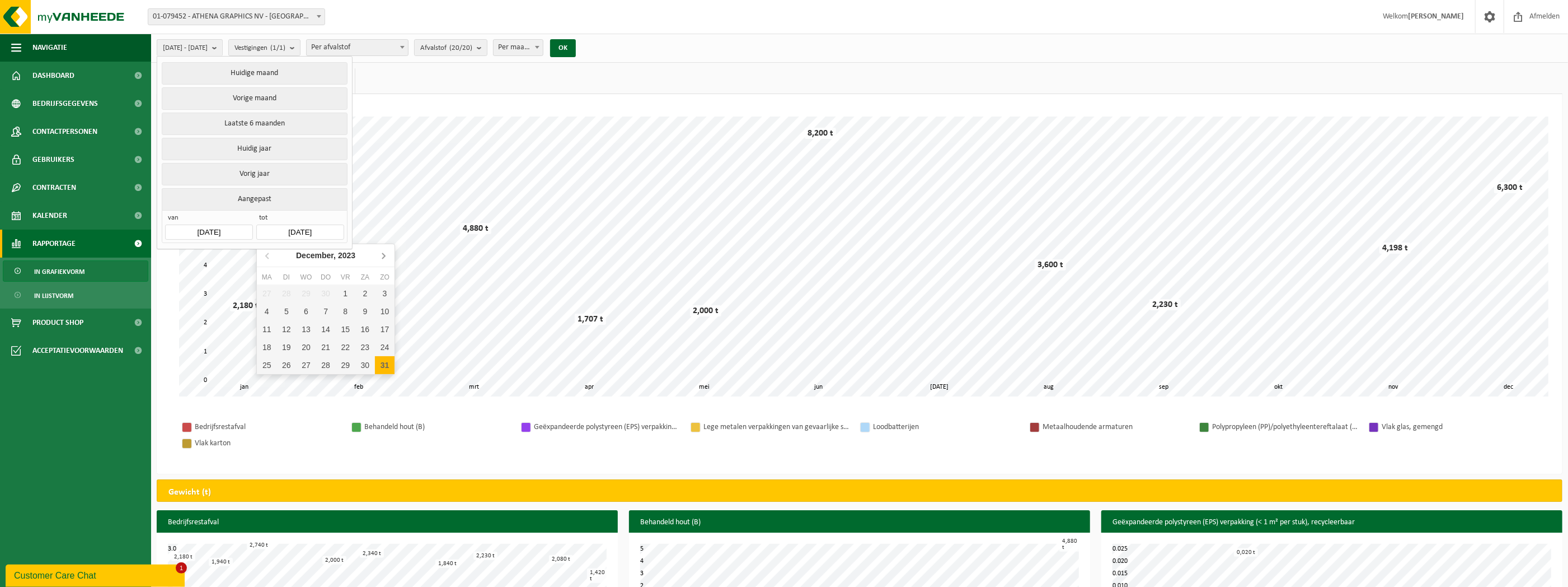
click at [387, 252] on icon at bounding box center [383, 255] width 18 height 18
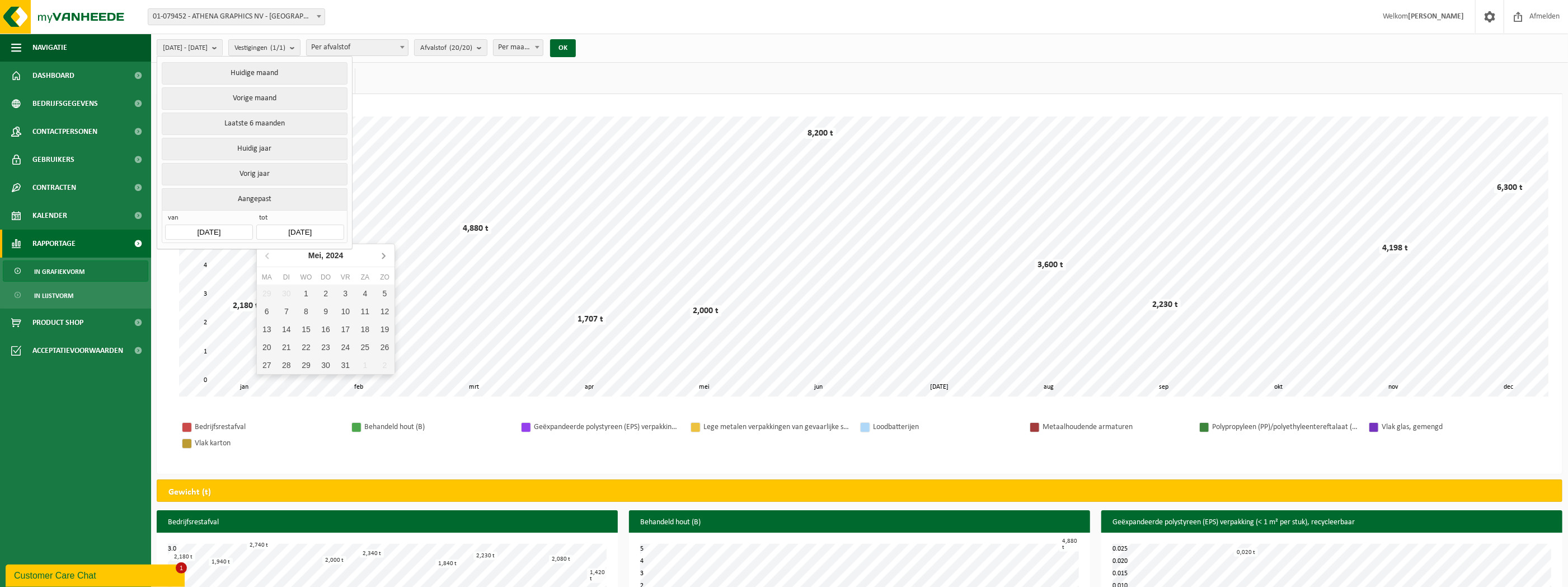
click at [387, 252] on icon at bounding box center [383, 255] width 18 height 18
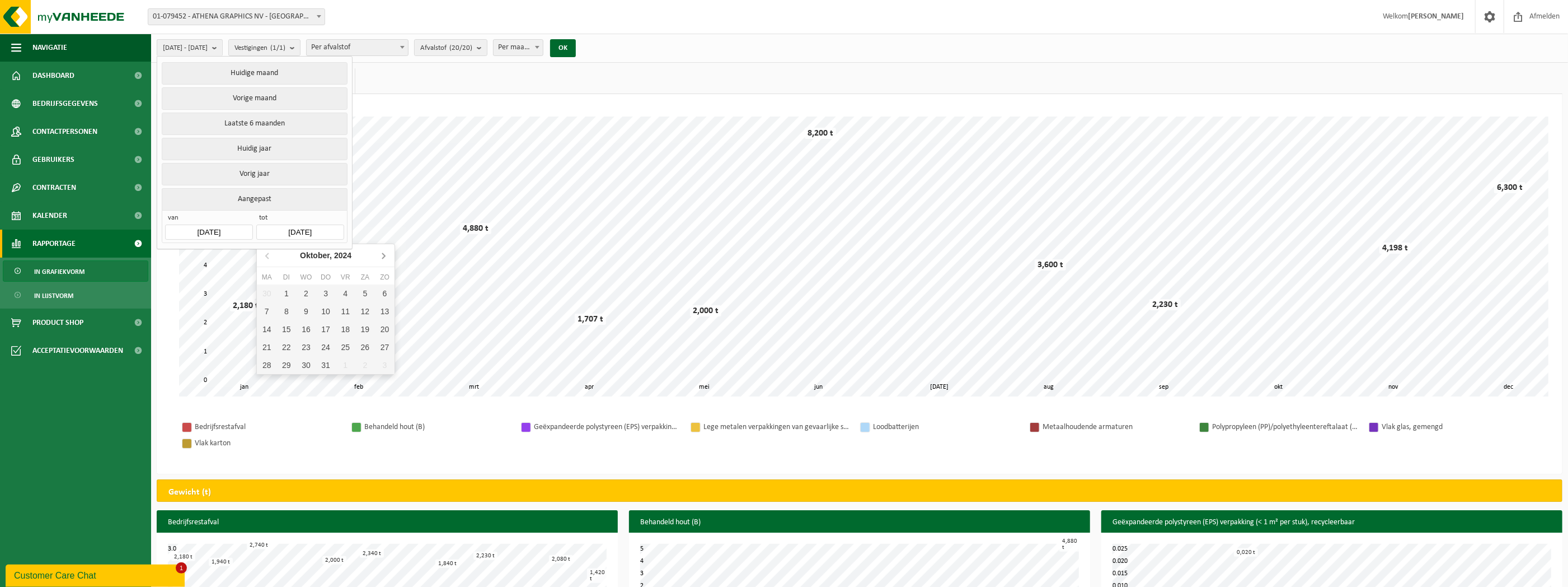
click at [387, 252] on icon at bounding box center [383, 255] width 18 height 18
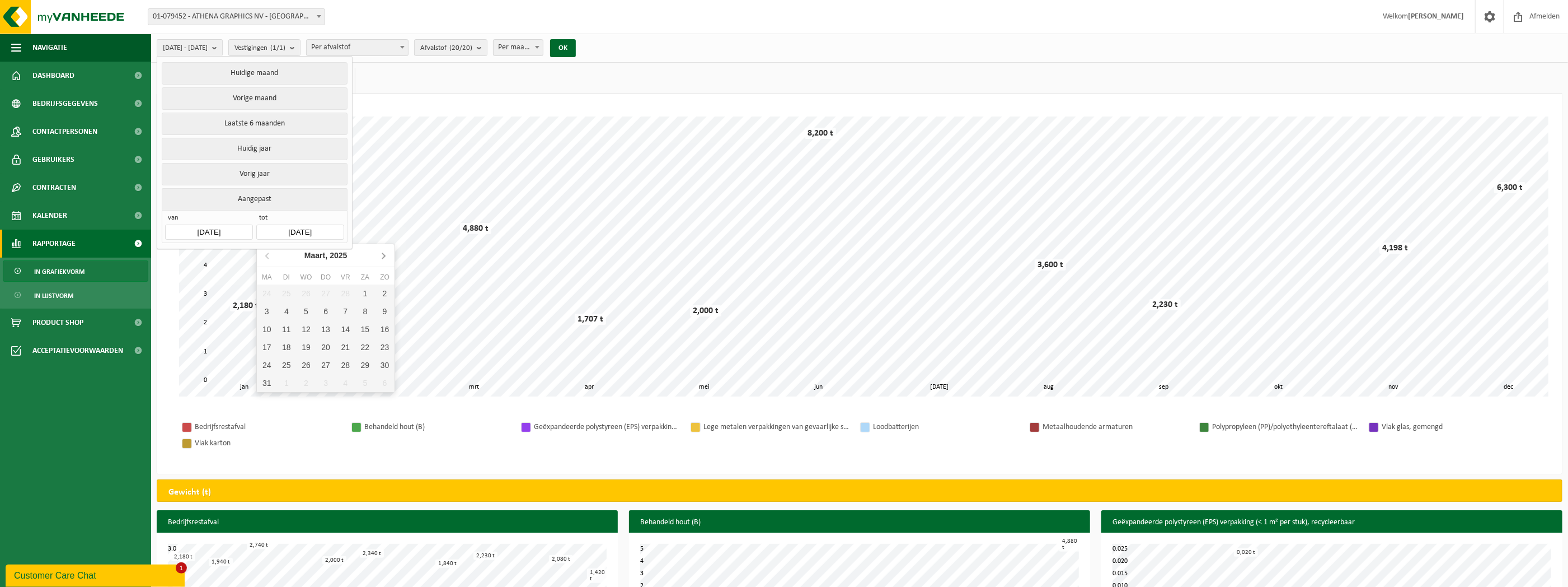
click at [387, 252] on icon at bounding box center [383, 255] width 18 height 18
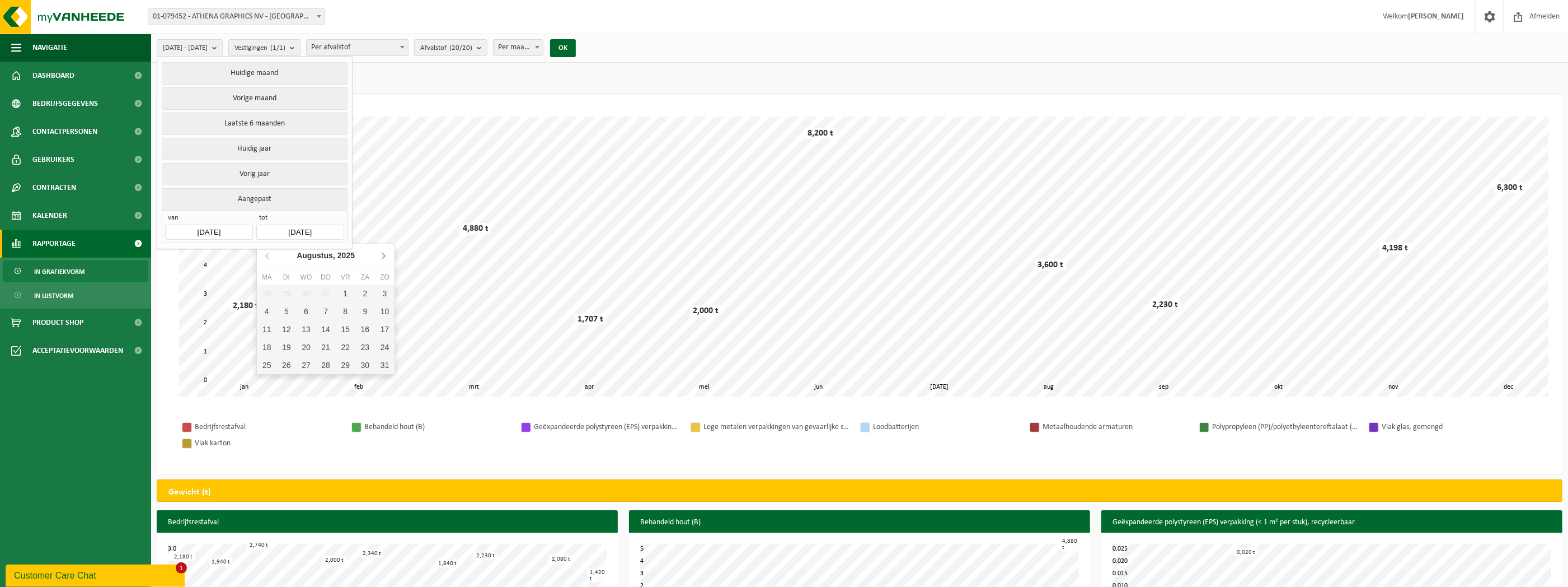
click at [387, 252] on icon at bounding box center [383, 255] width 18 height 18
click at [321, 307] on div "9" at bounding box center [325, 311] width 19 height 18
type input "[DATE]"
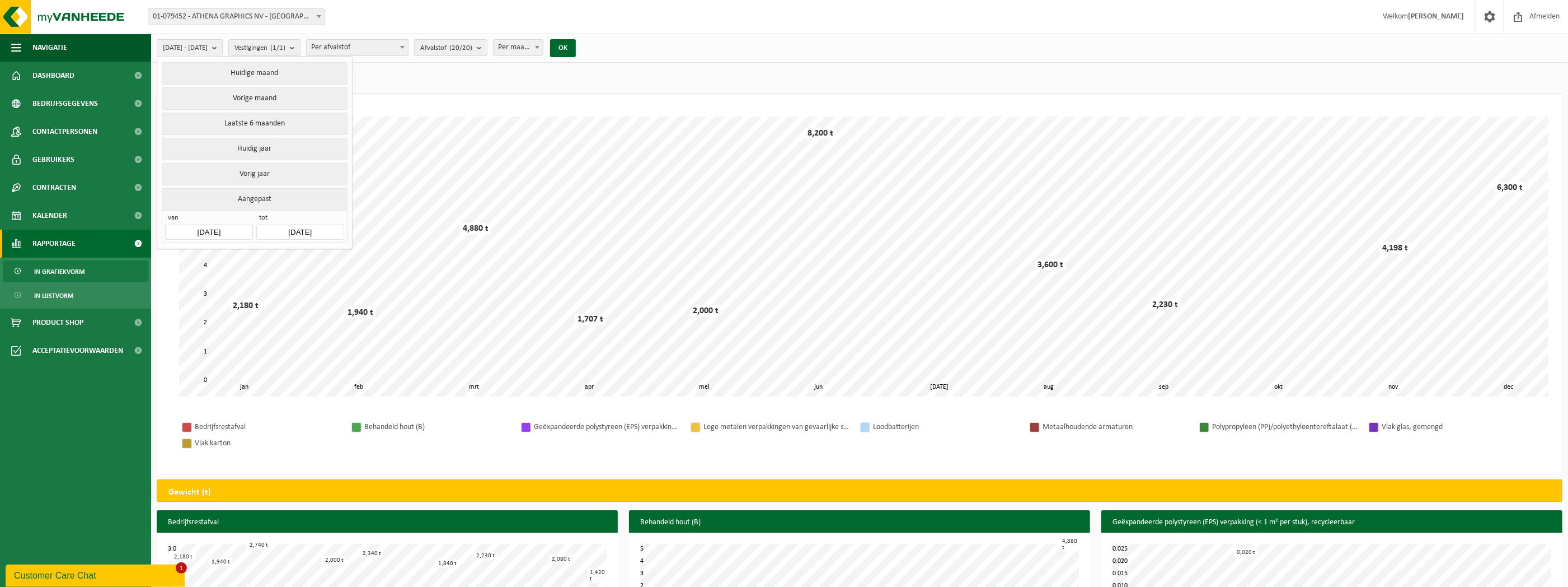
click at [543, 51] on span "Per maand" at bounding box center [518, 47] width 49 height 16
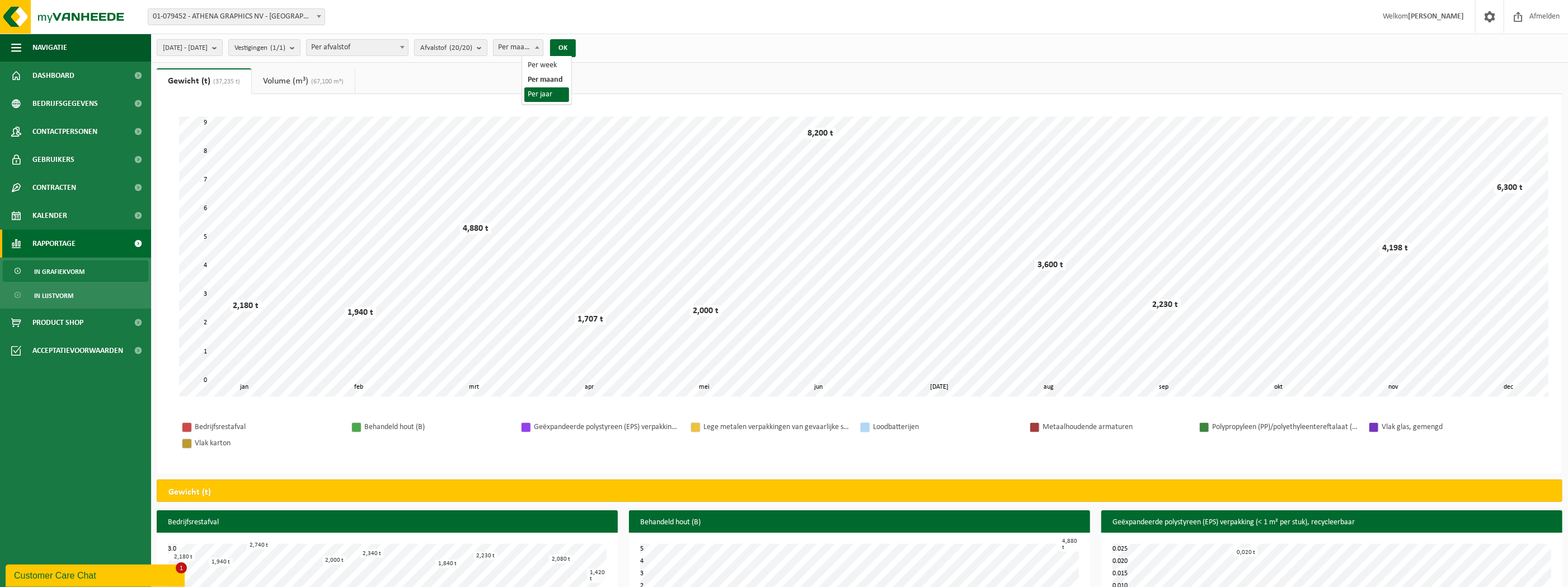
select select "3"
click at [576, 47] on button "OK" at bounding box center [563, 47] width 26 height 18
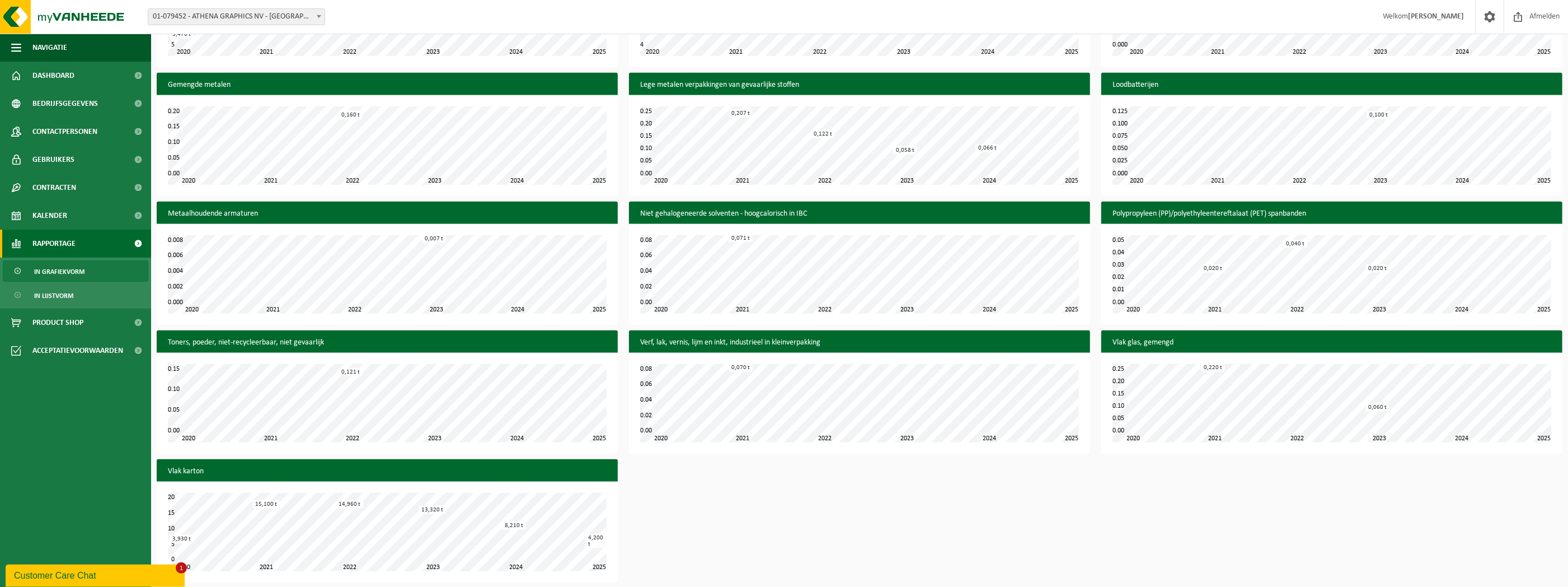
scroll to position [701, 0]
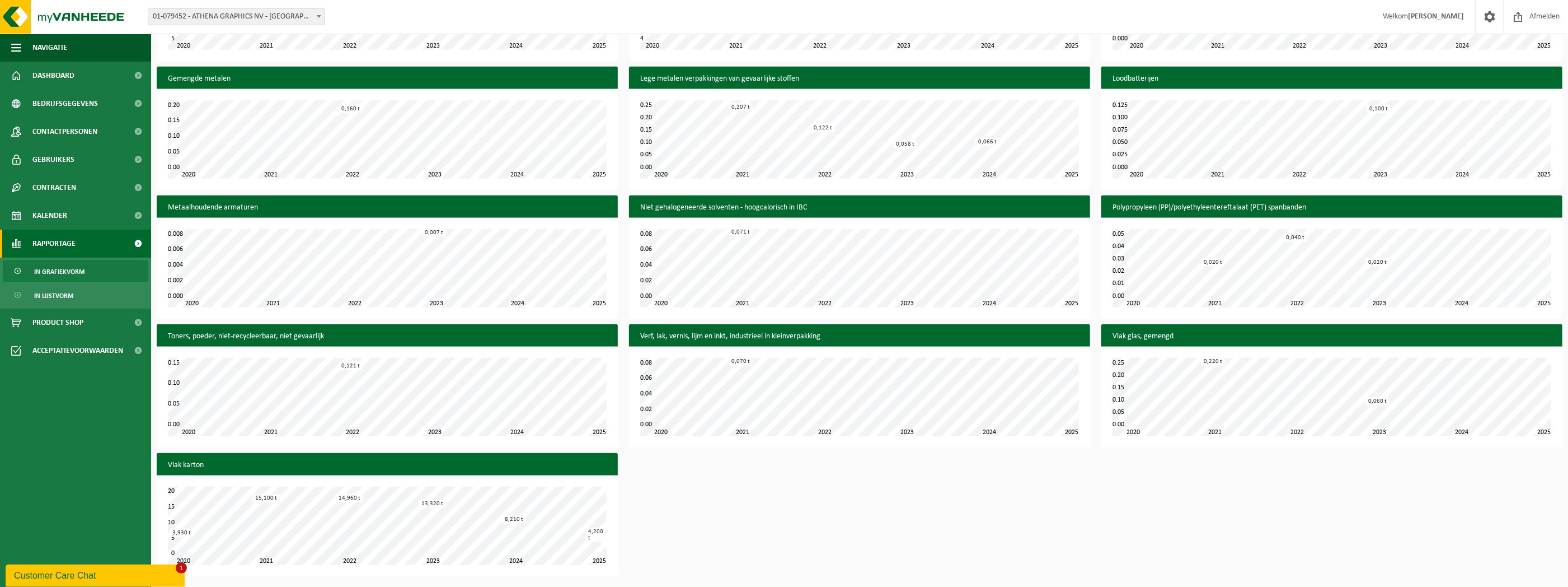
click at [1355, 502] on div "Afgewerkte olie - industrie in bulk 2020 2025 2021 2022 2023 2024 0.00 0.05 0.0…" at bounding box center [860, 195] width 1417 height 773
drag, startPoint x: 686, startPoint y: 542, endPoint x: 633, endPoint y: 506, distance: 64.1
click at [686, 542] on div "Afgewerkte olie - industrie in bulk 2020 2025 2021 2022 2023 2024 0.00 0.05 0.0…" at bounding box center [860, 195] width 1417 height 773
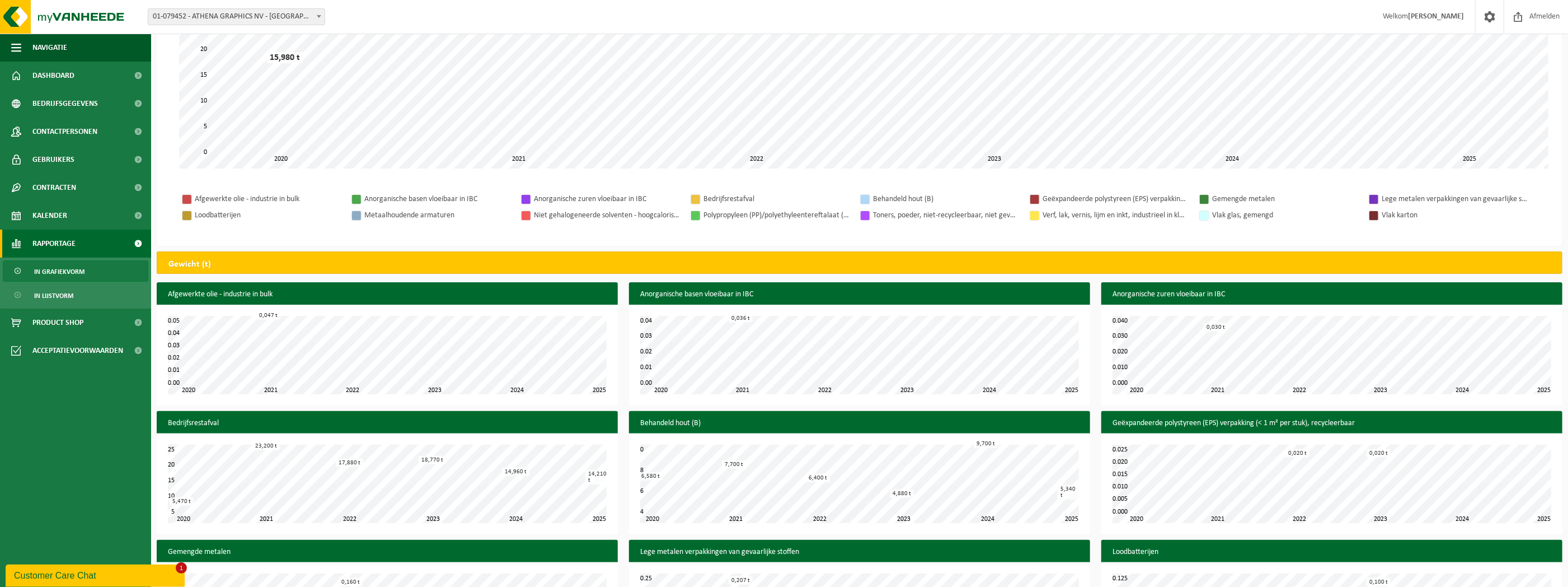
scroll to position [0, 0]
